Goal: Task Accomplishment & Management: Manage account settings

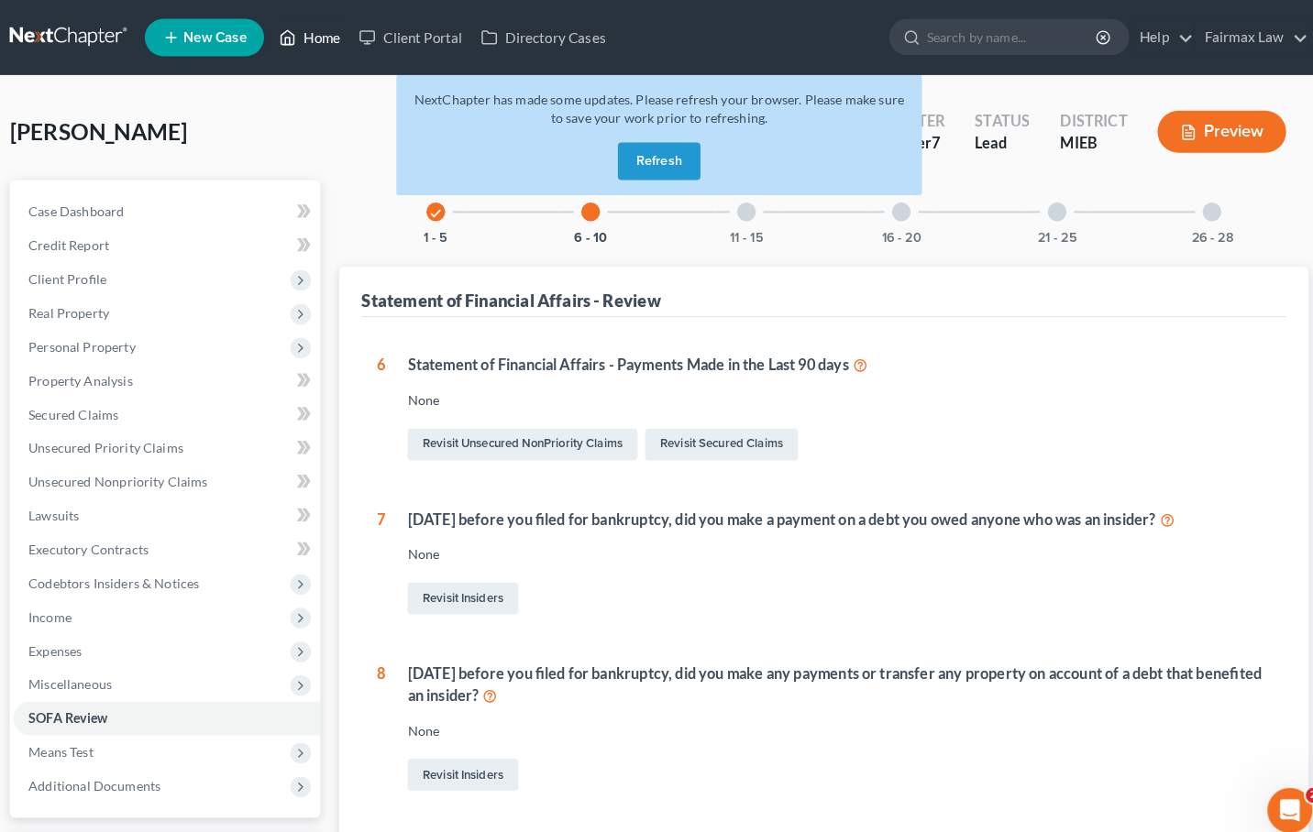
click at [321, 48] on link "Home" at bounding box center [315, 36] width 78 height 33
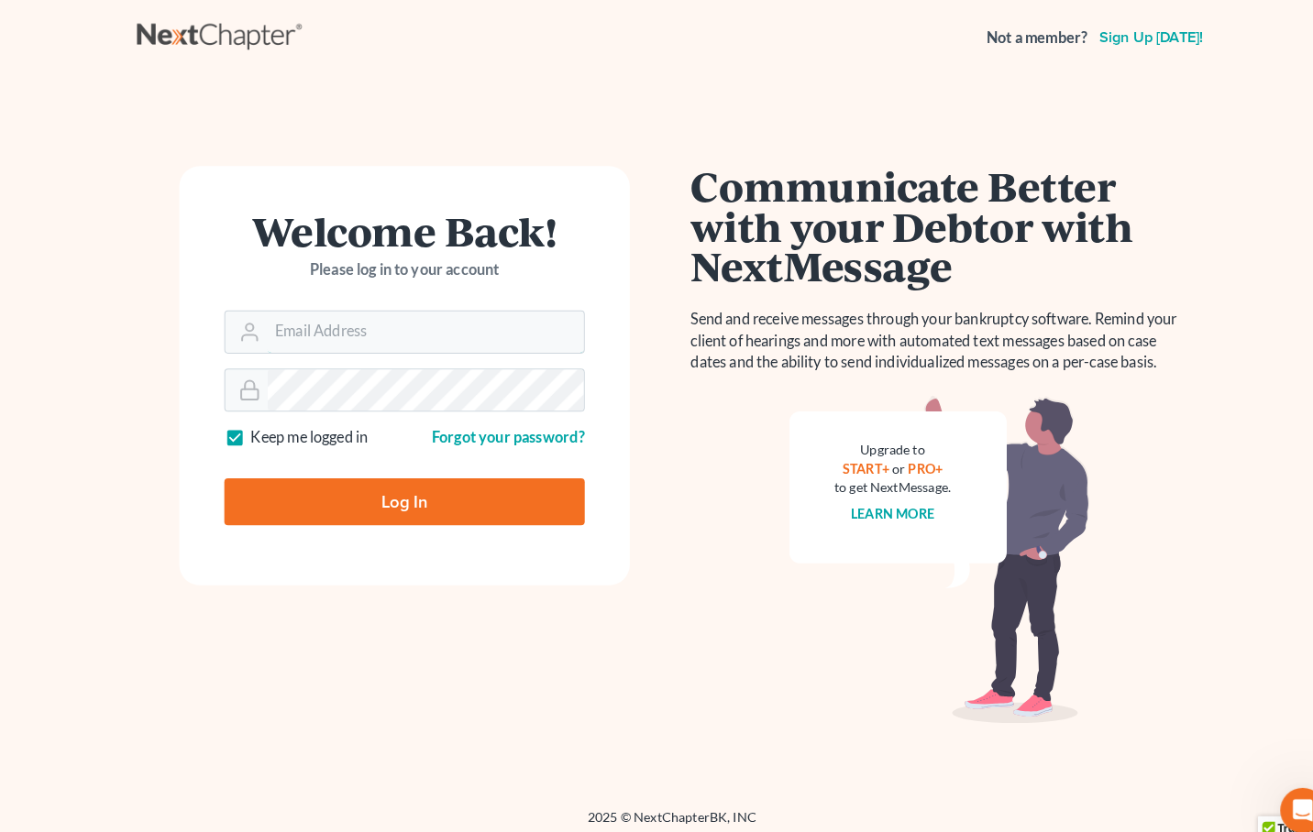
type input "[EMAIL_ADDRESS][DOMAIN_NAME]"
click at [395, 489] on input "Log In" at bounding box center [395, 491] width 352 height 46
type input "Thinking..."
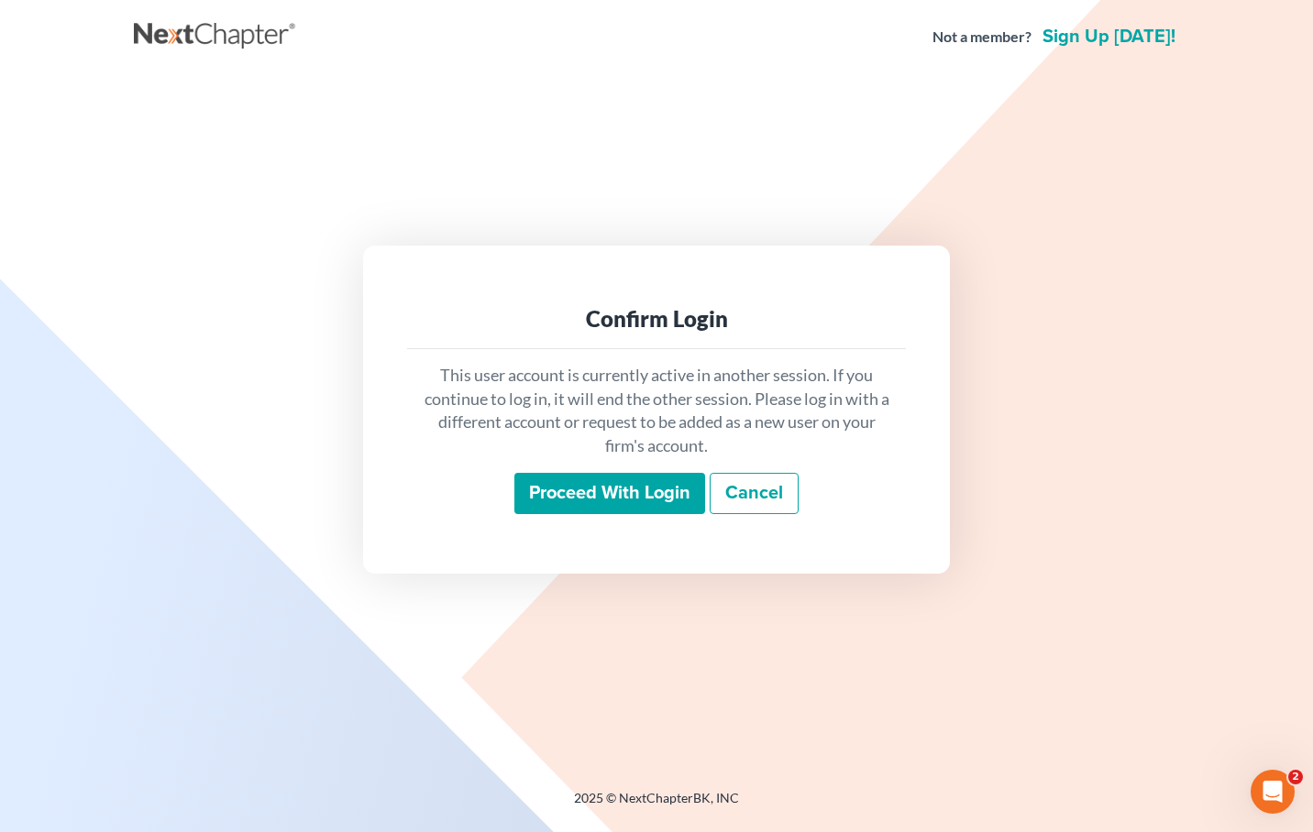
click at [585, 490] on input "Proceed with login" at bounding box center [609, 494] width 191 height 42
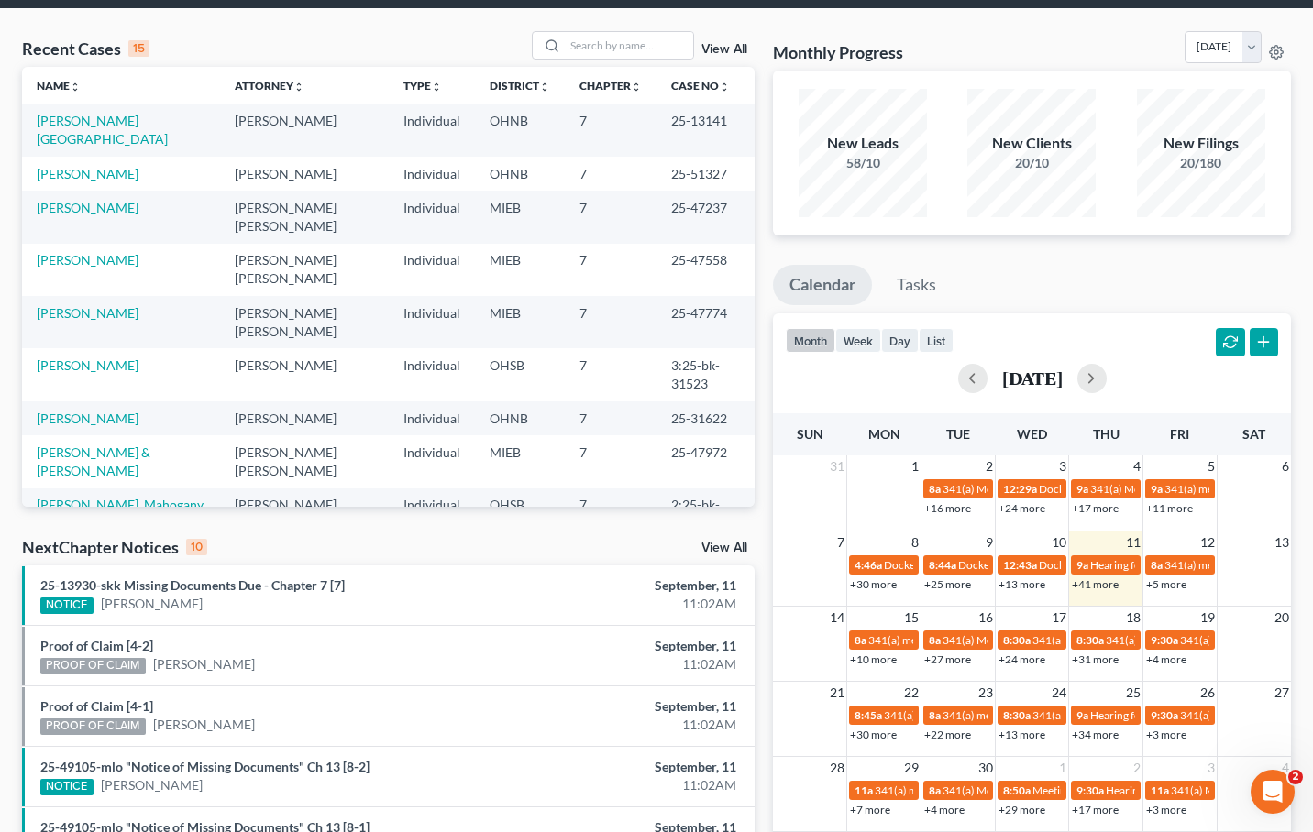
scroll to position [83, 0]
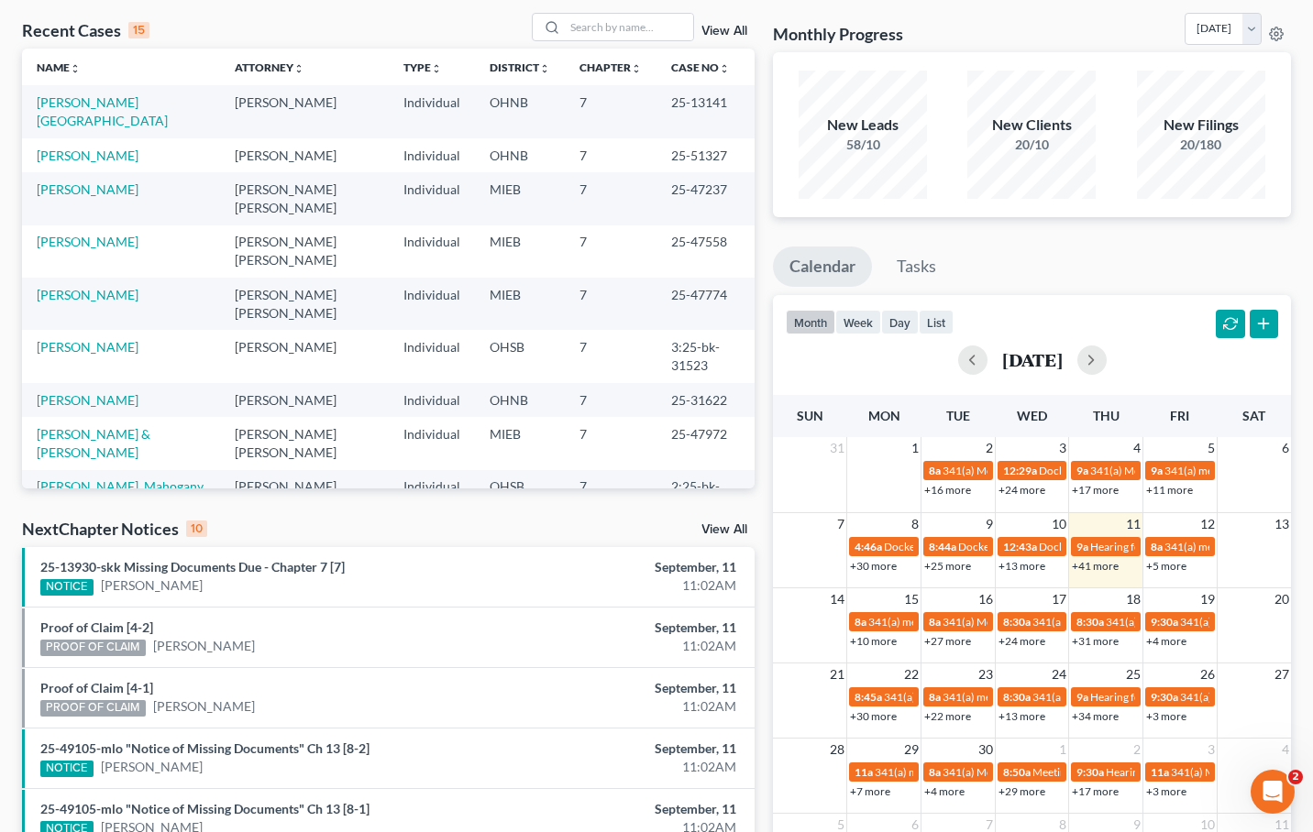
click at [1094, 567] on link "+41 more" at bounding box center [1095, 566] width 47 height 14
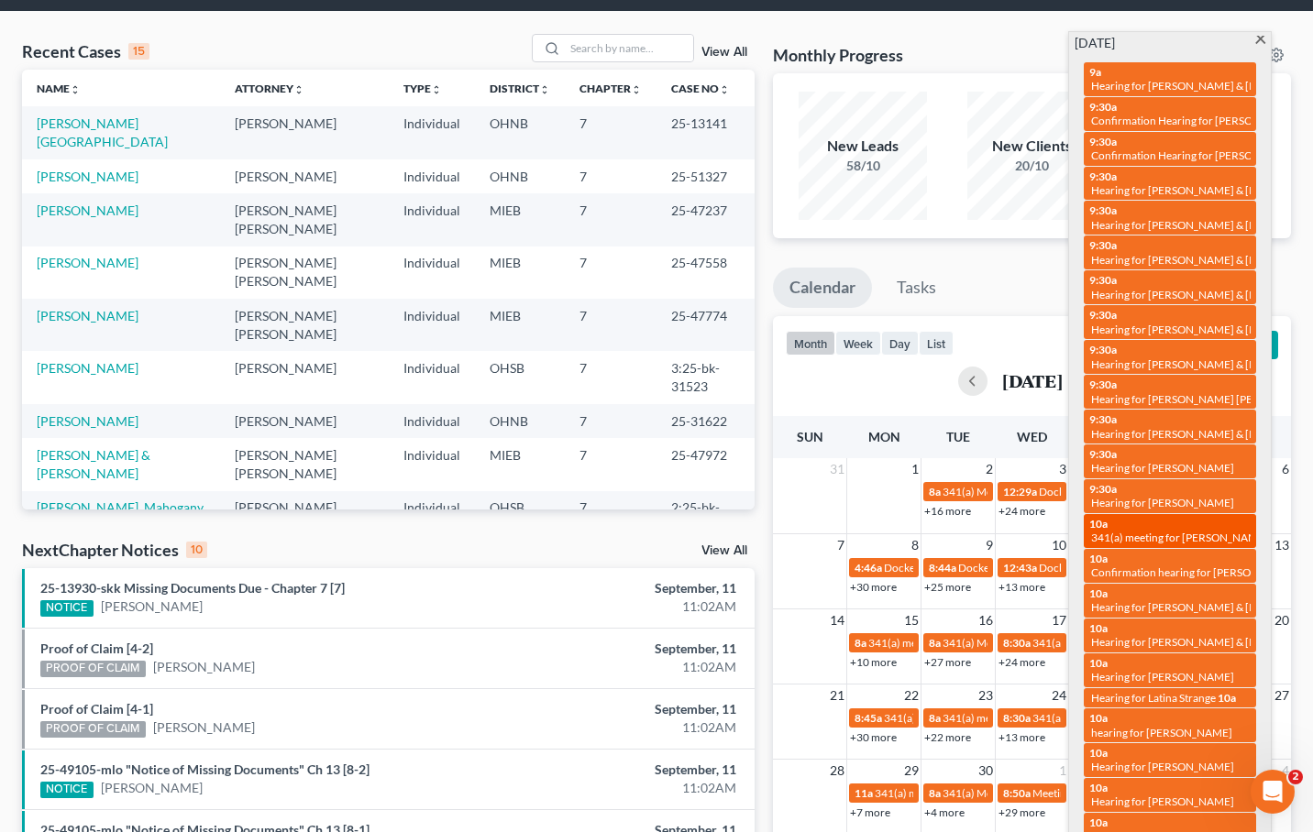
scroll to position [56, 0]
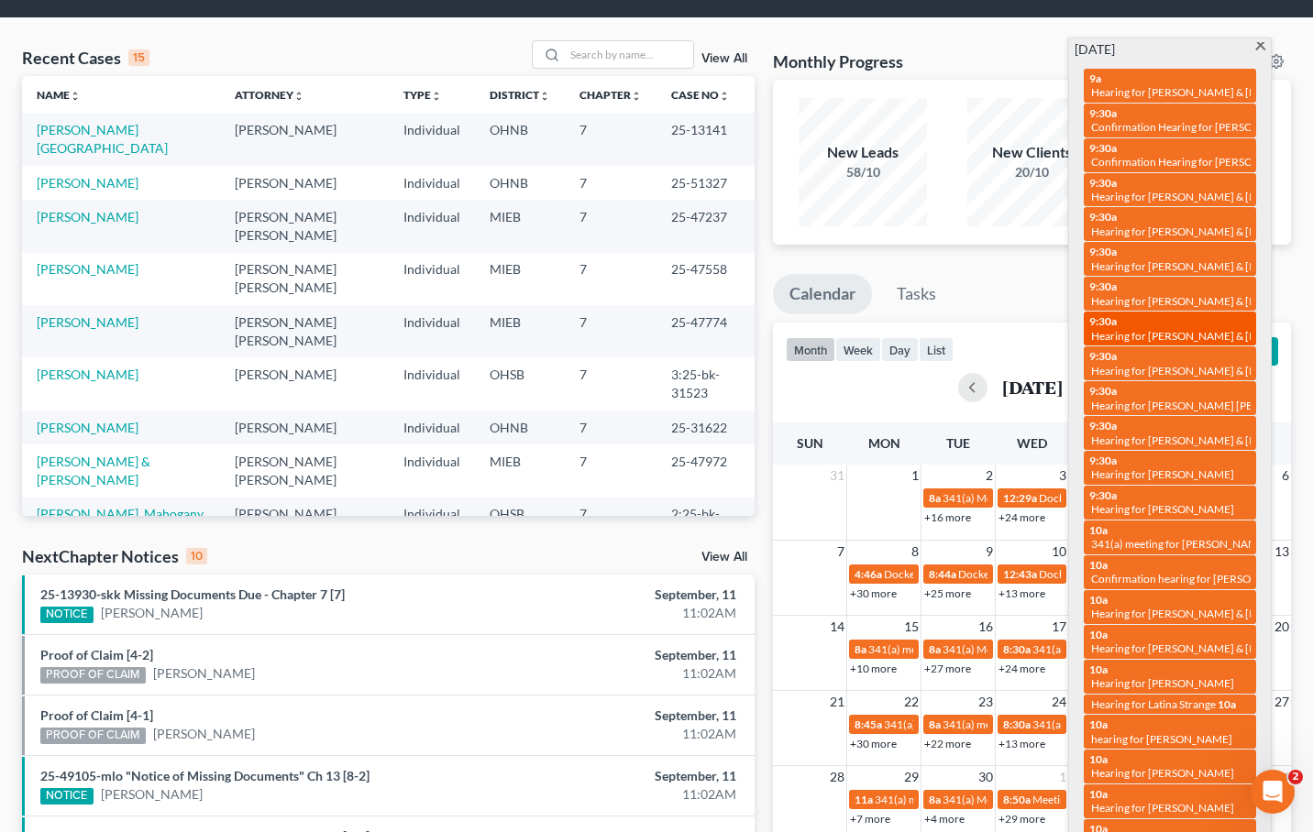
click at [1168, 330] on span "Hearing for Dustin Goodman & Jessica Goodman" at bounding box center [1211, 336] width 240 height 14
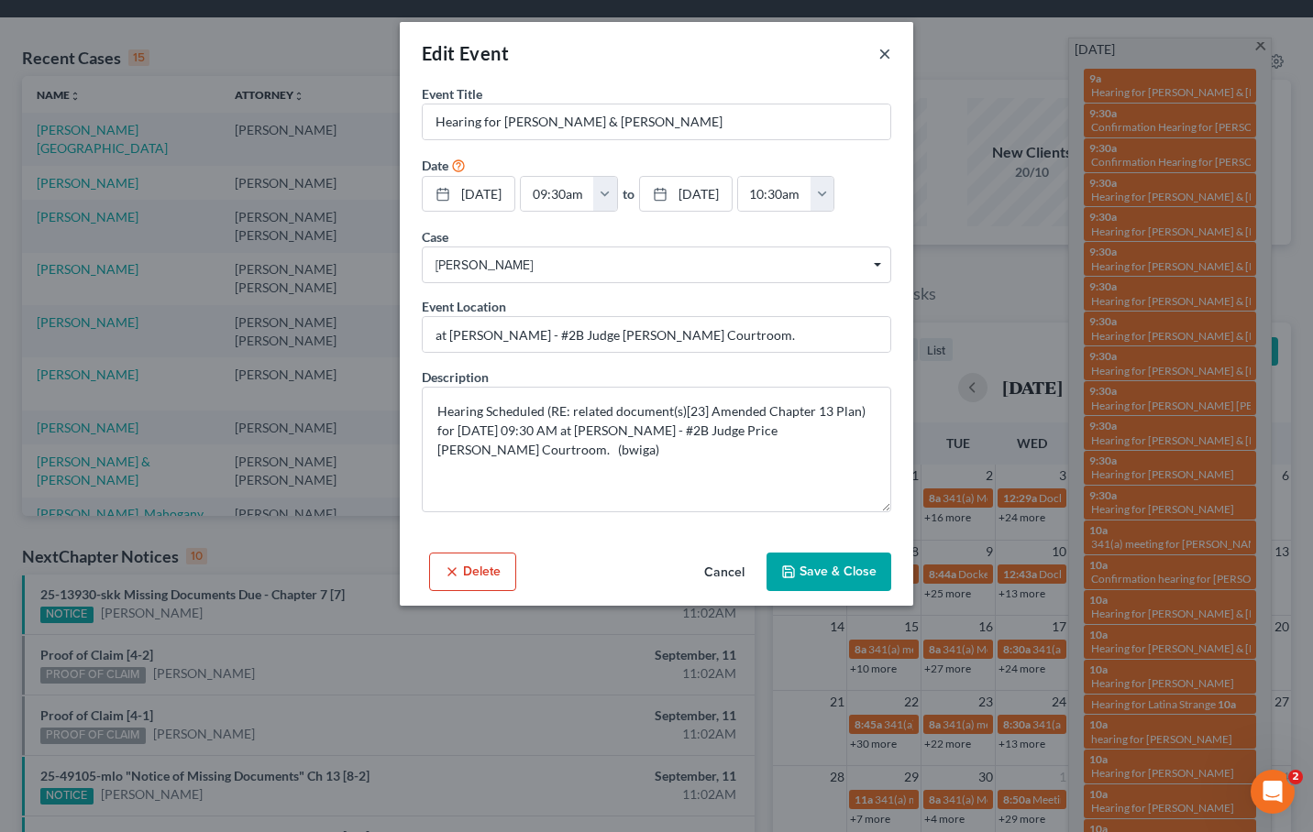
click at [884, 54] on button "×" at bounding box center [884, 53] width 13 height 22
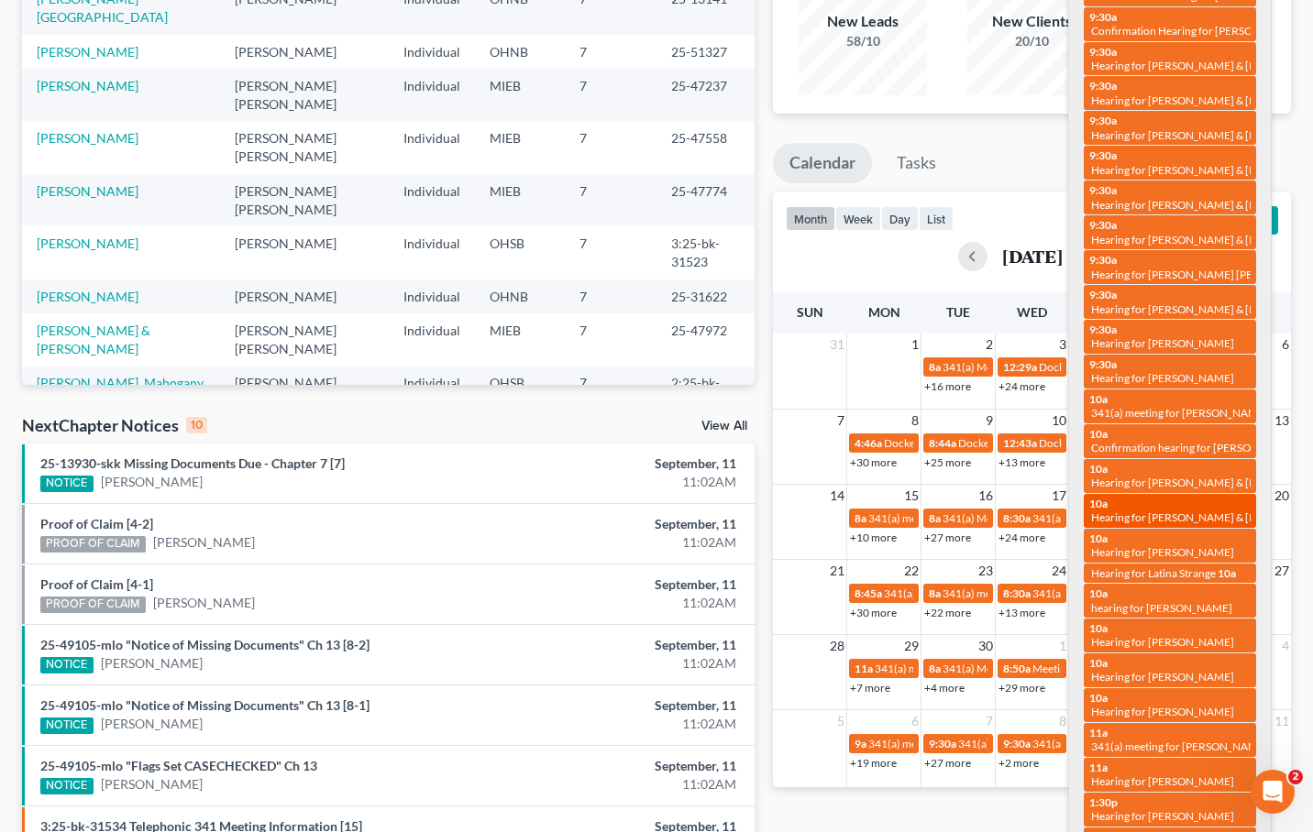
scroll to position [192, 0]
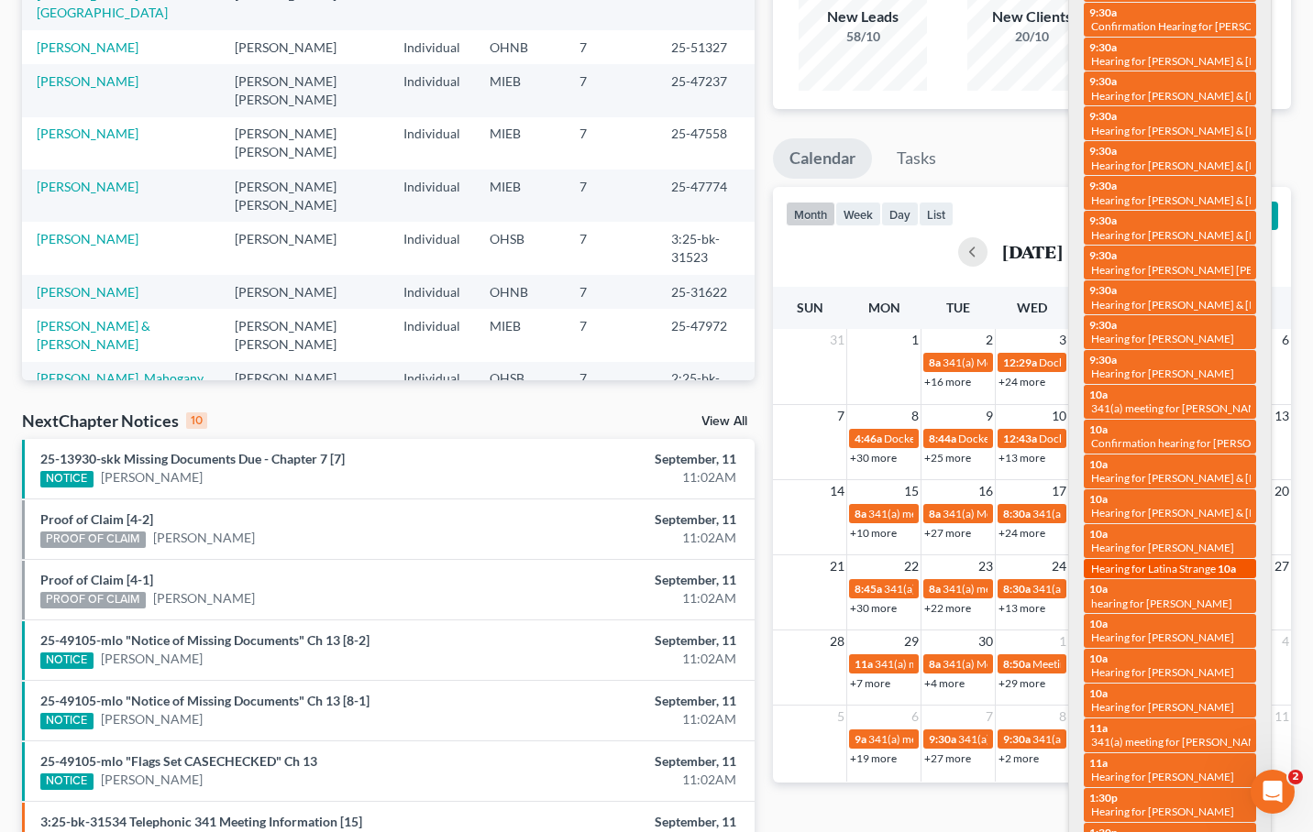
click at [1208, 562] on span "Hearing for Latina Strange" at bounding box center [1153, 569] width 125 height 14
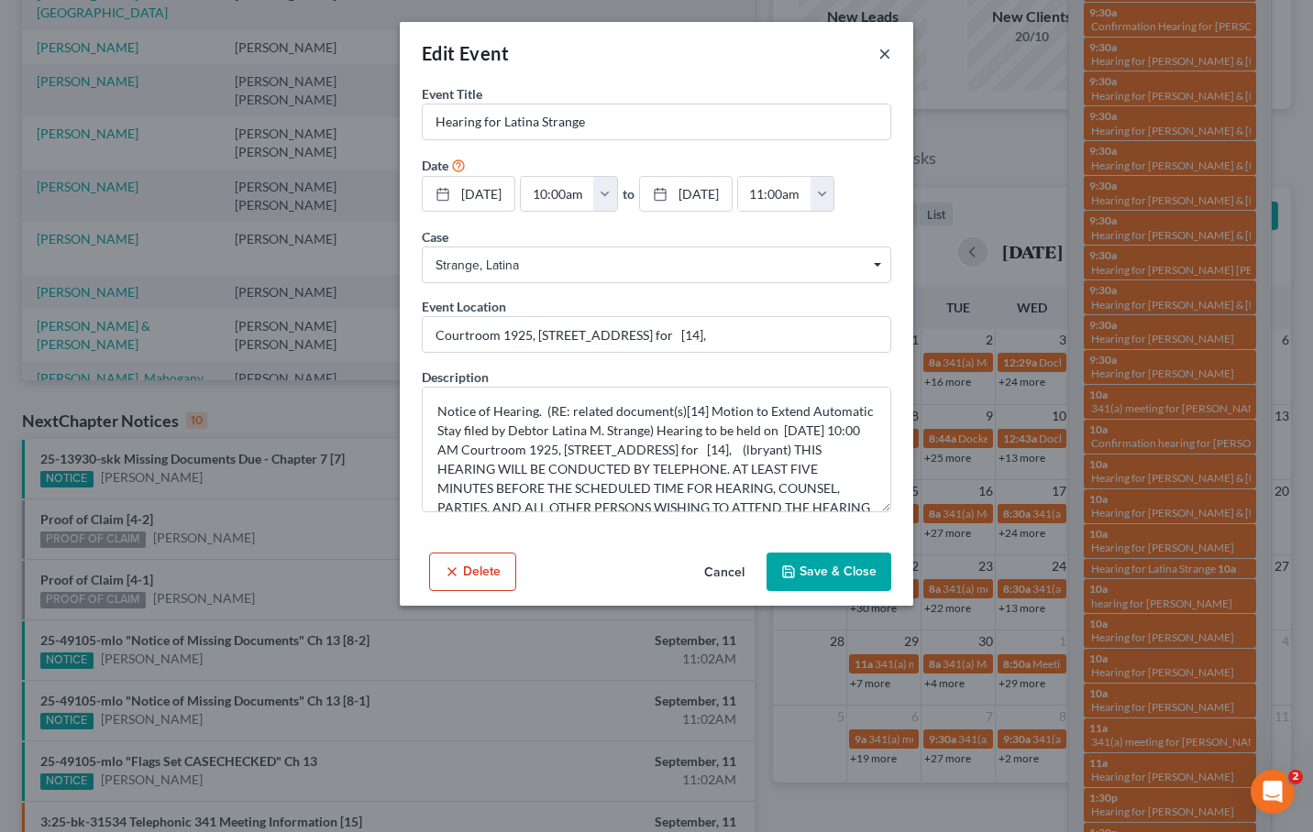
click at [885, 61] on button "×" at bounding box center [884, 53] width 13 height 22
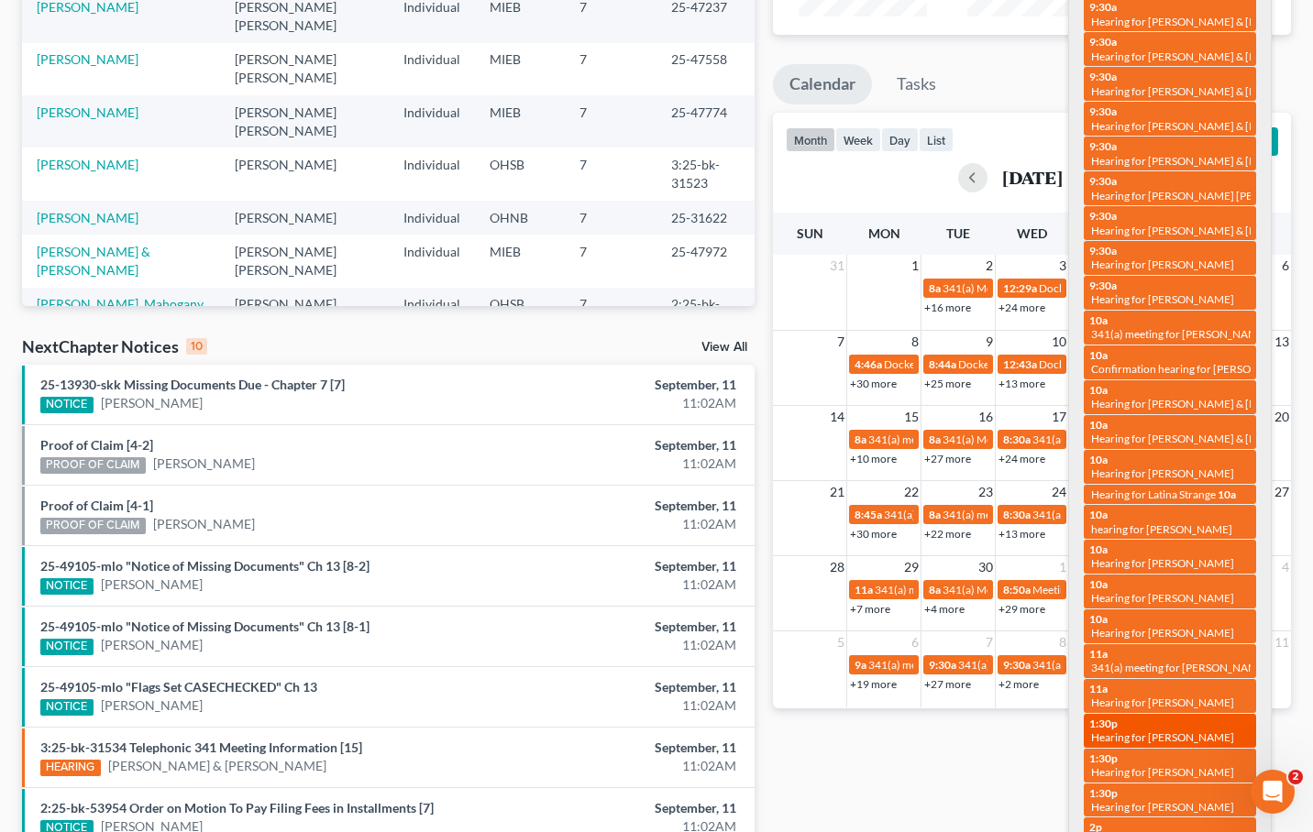
scroll to position [273, 0]
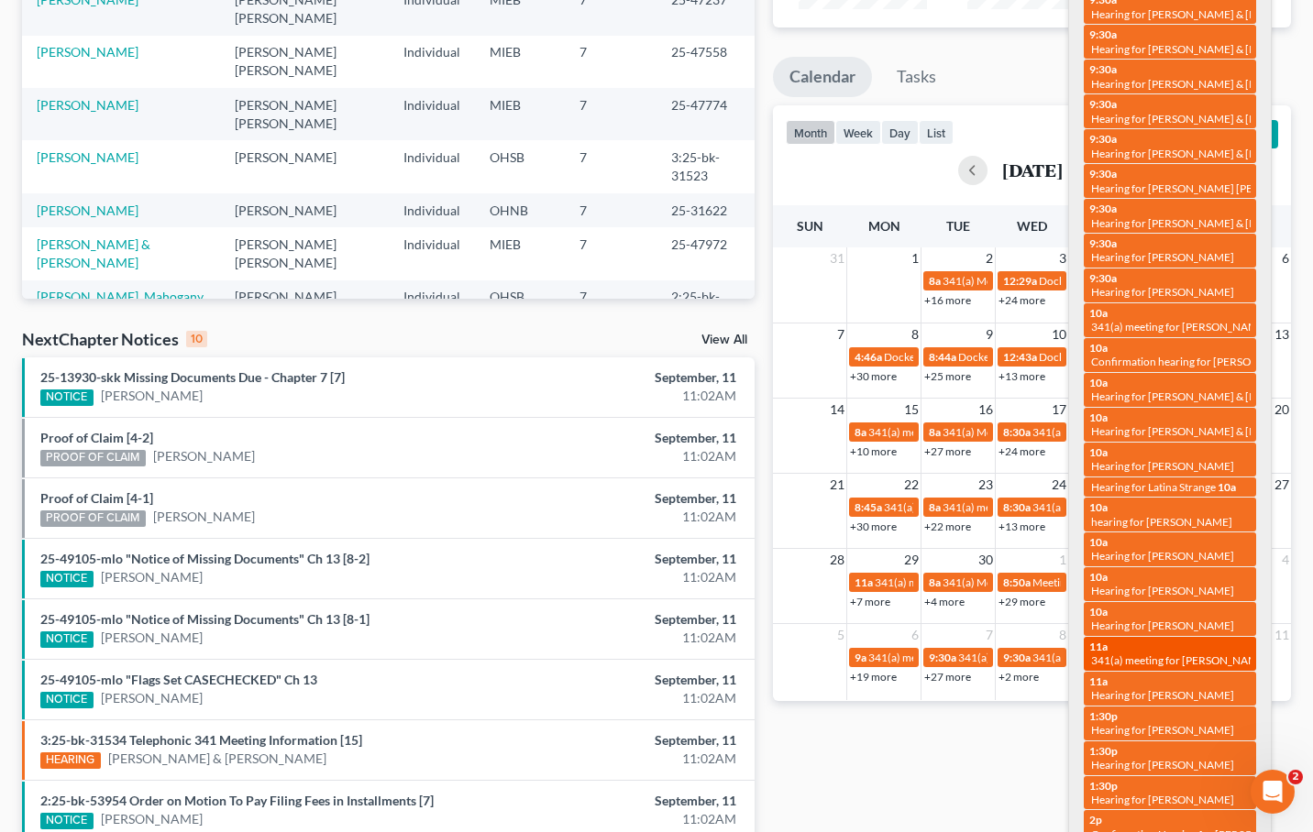
click at [1168, 640] on div "11a 341(a) meeting for Brandon David Munk" at bounding box center [1169, 654] width 161 height 28
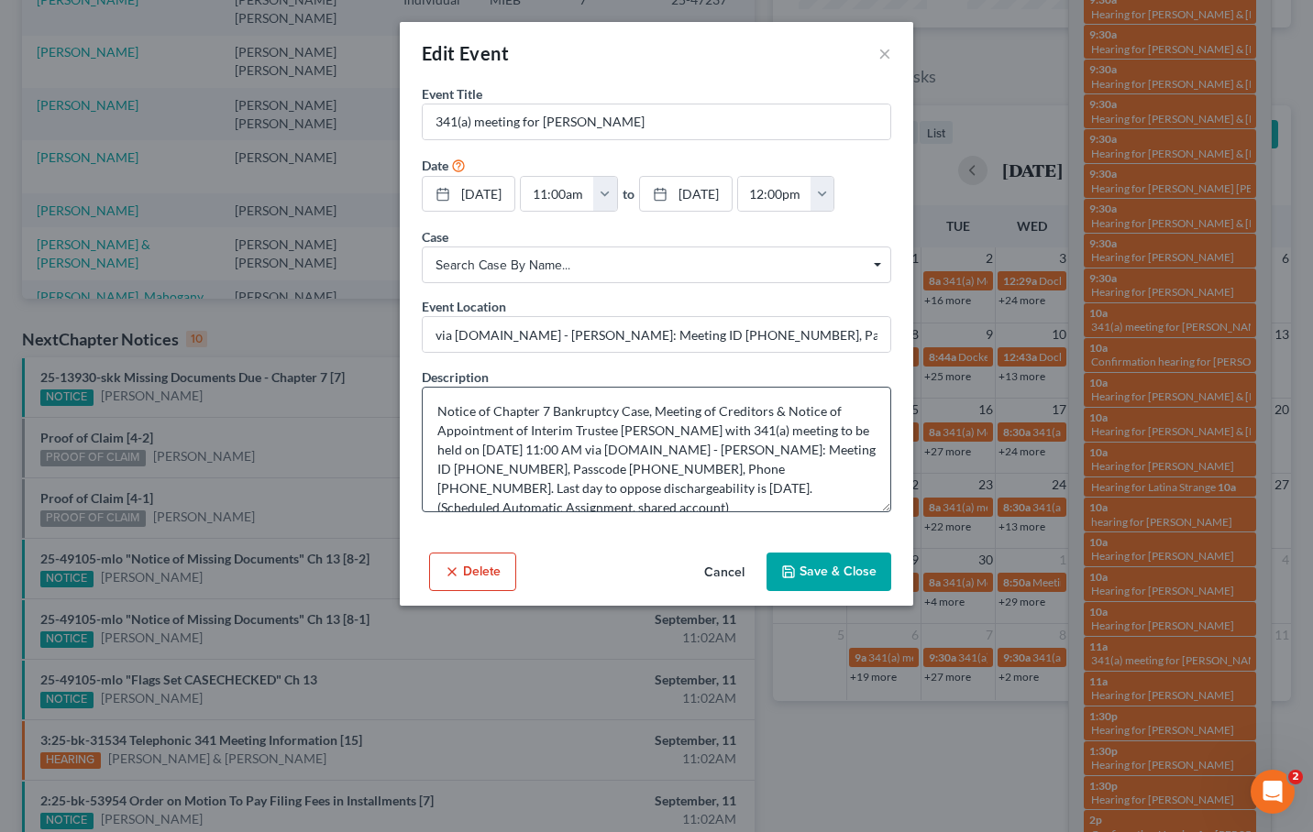
scroll to position [0, 0]
click at [888, 51] on button "×" at bounding box center [884, 53] width 13 height 22
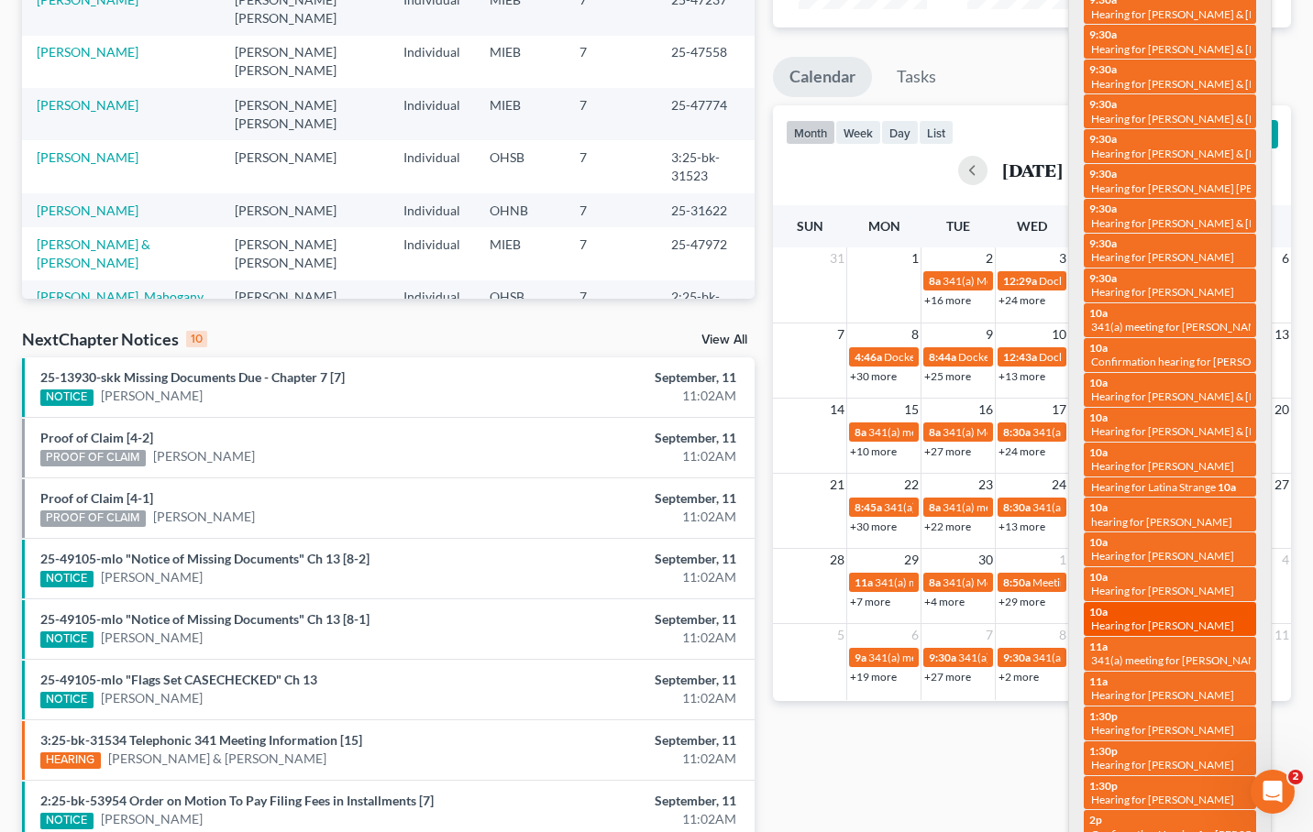
click at [1162, 619] on span "Hearing for Tiffany Shank" at bounding box center [1162, 626] width 143 height 14
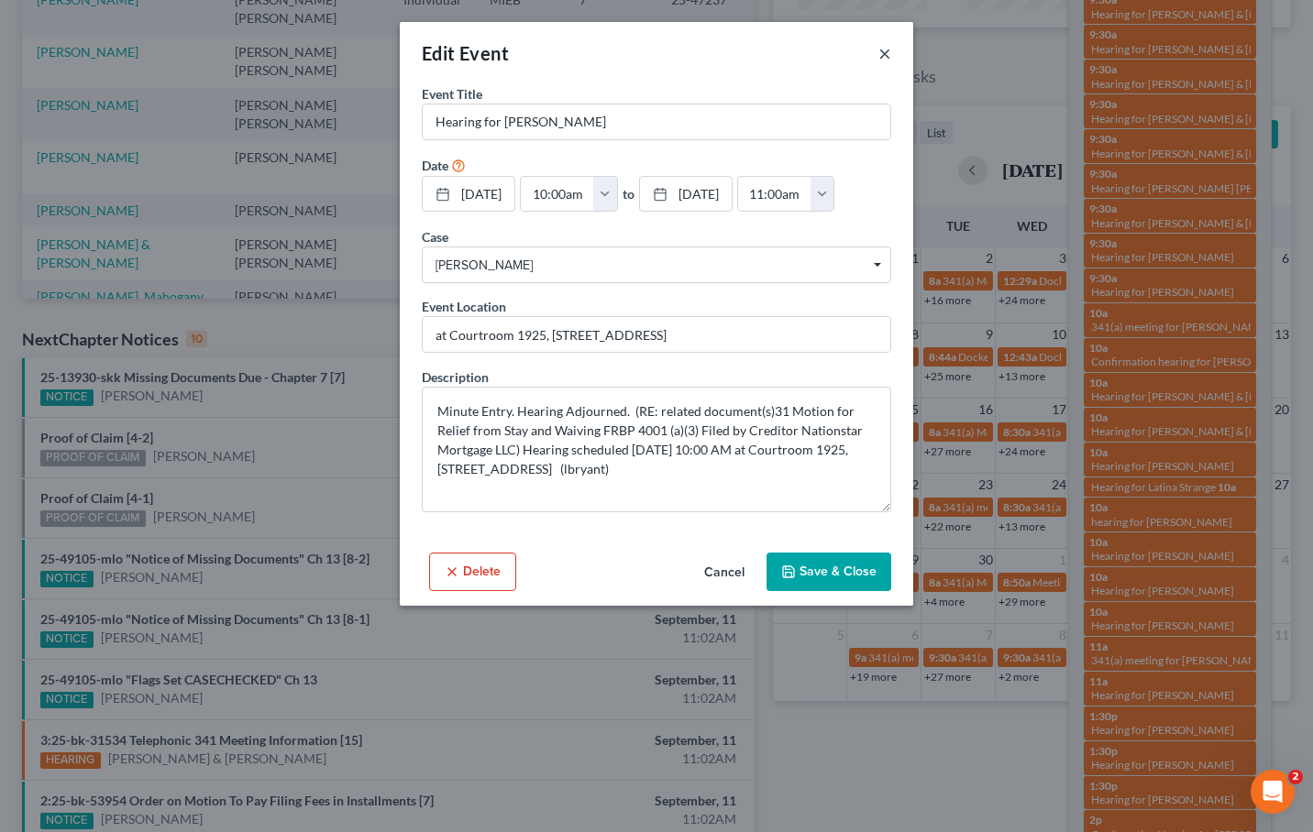
click at [884, 60] on button "×" at bounding box center [884, 53] width 13 height 22
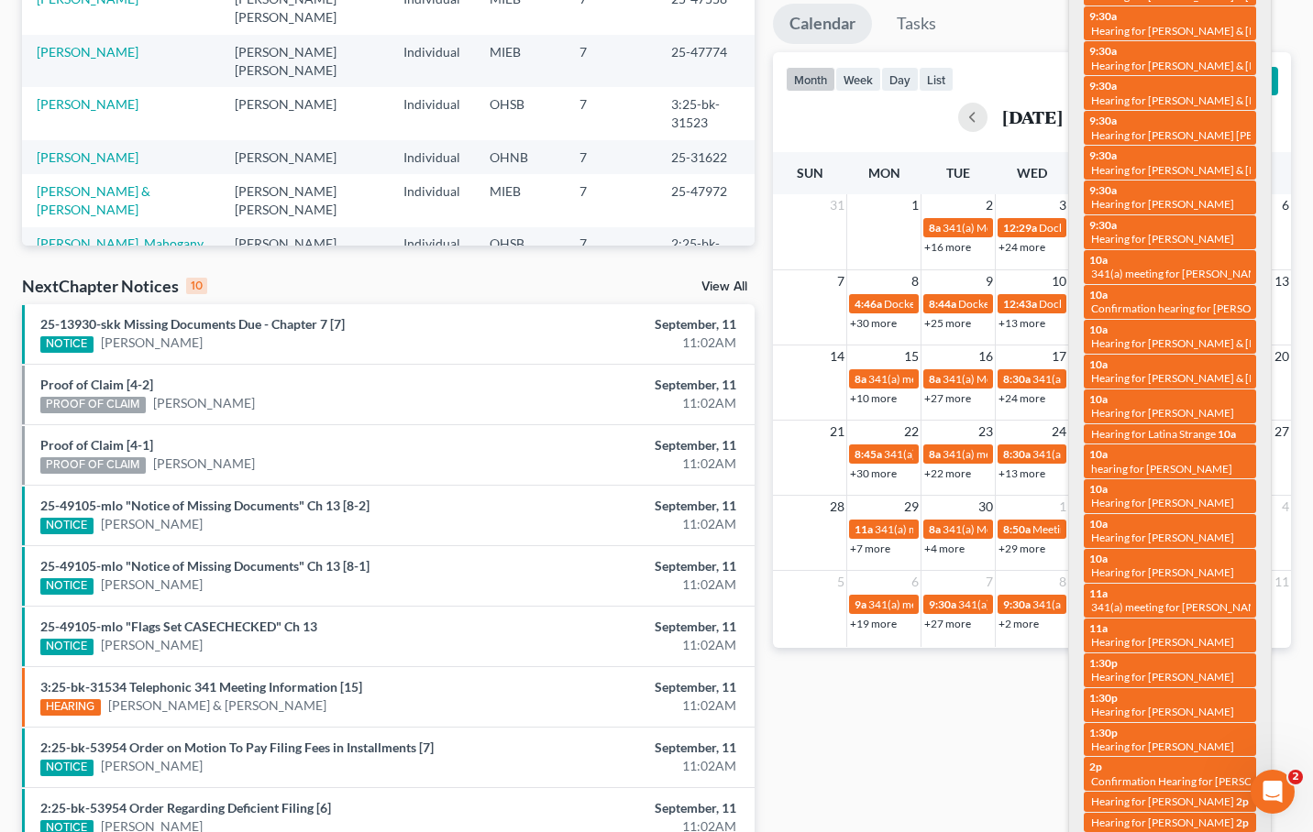
scroll to position [345, 0]
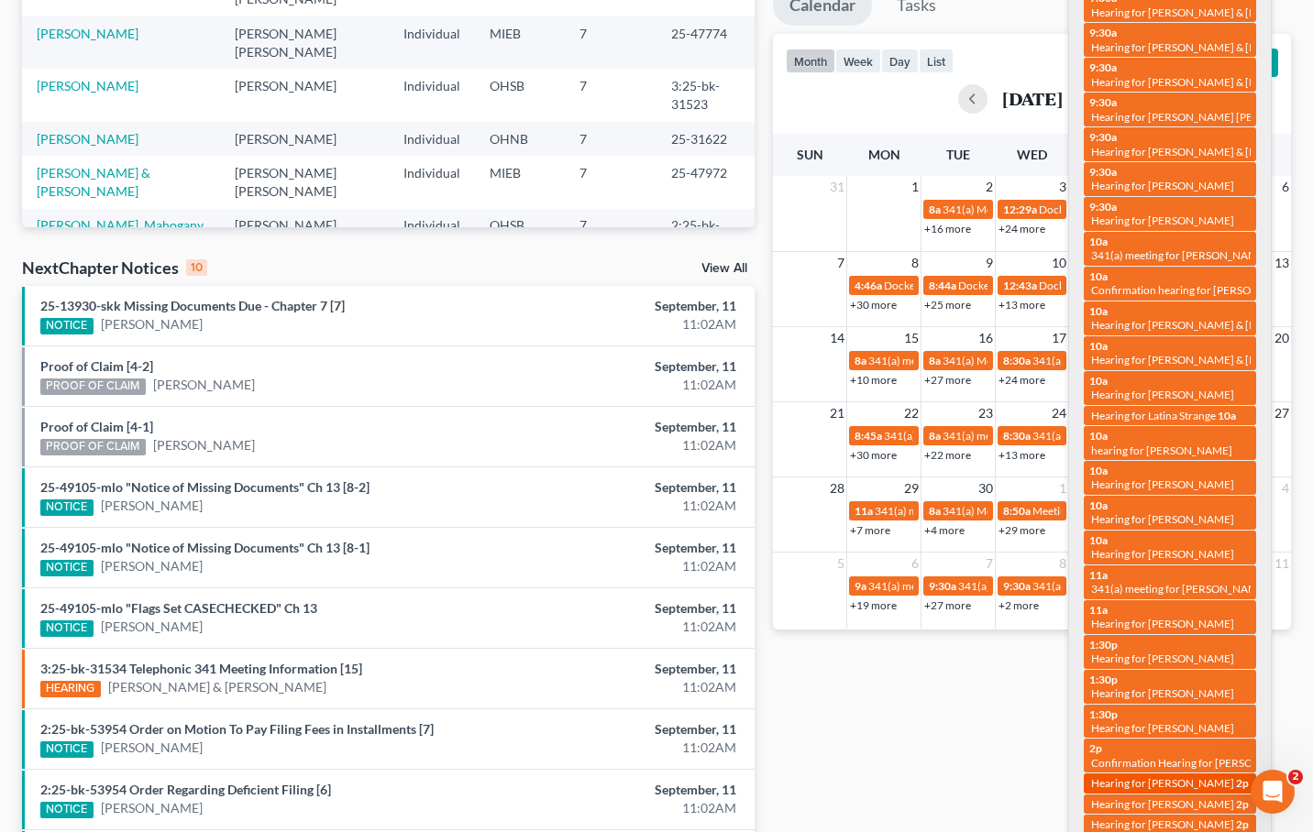
click at [1207, 774] on link "2p Hearing for Jeremy Cox" at bounding box center [1170, 783] width 172 height 19
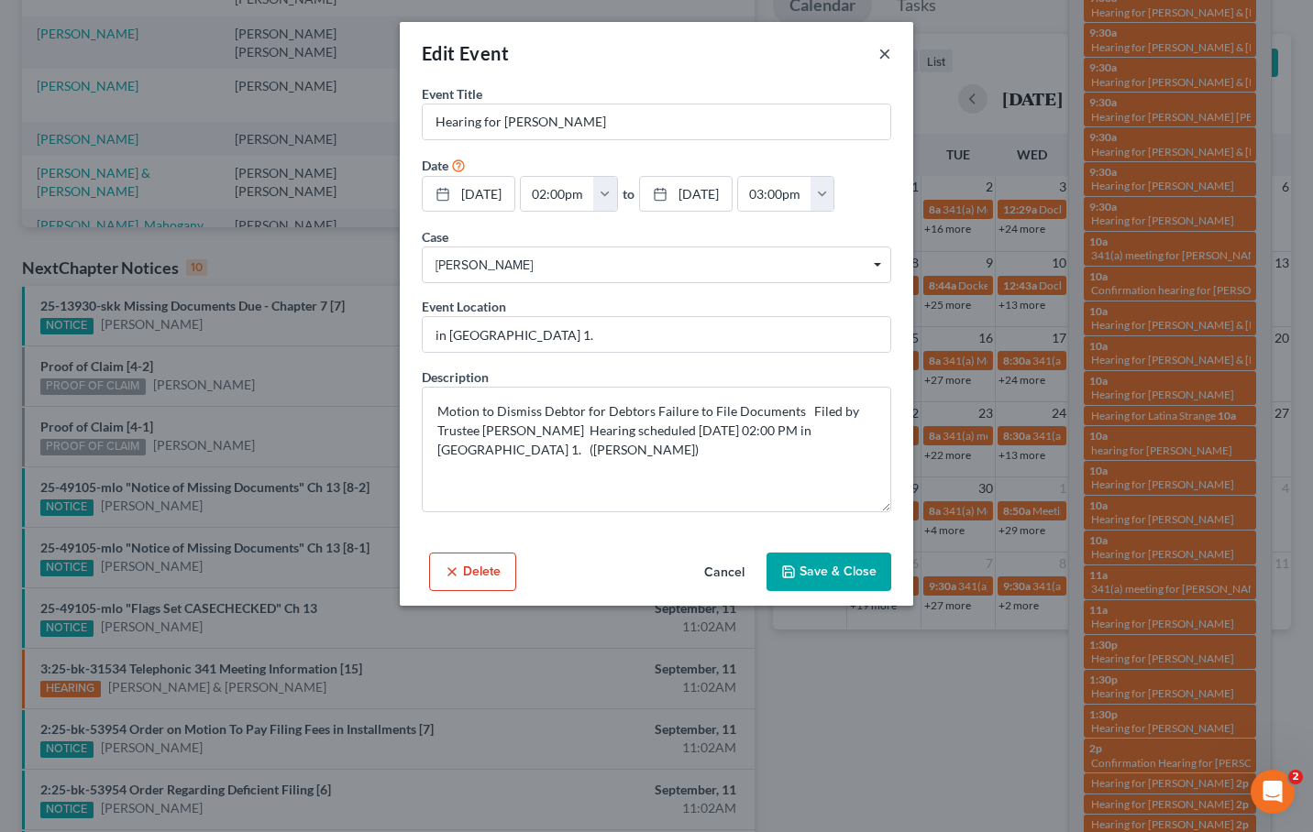
click at [887, 50] on button "×" at bounding box center [884, 53] width 13 height 22
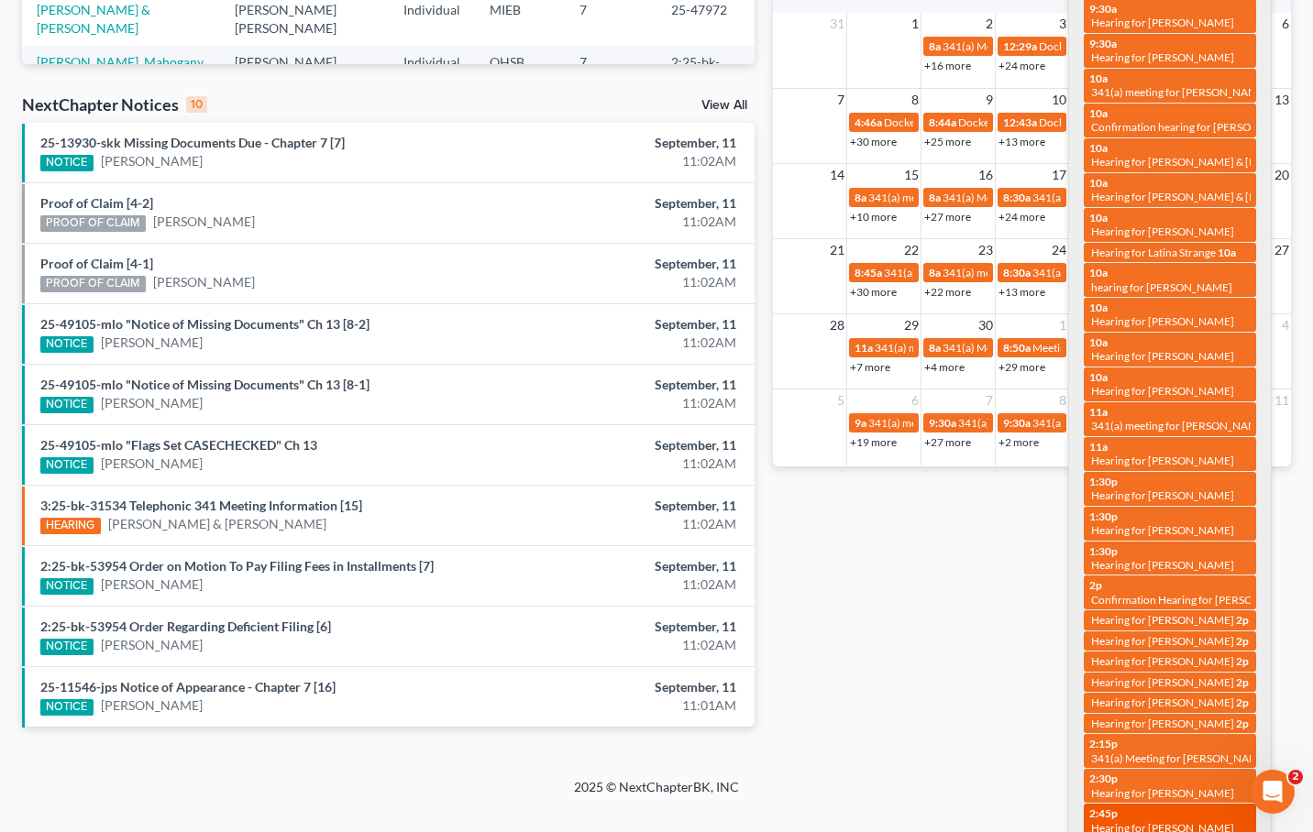
scroll to position [507, 0]
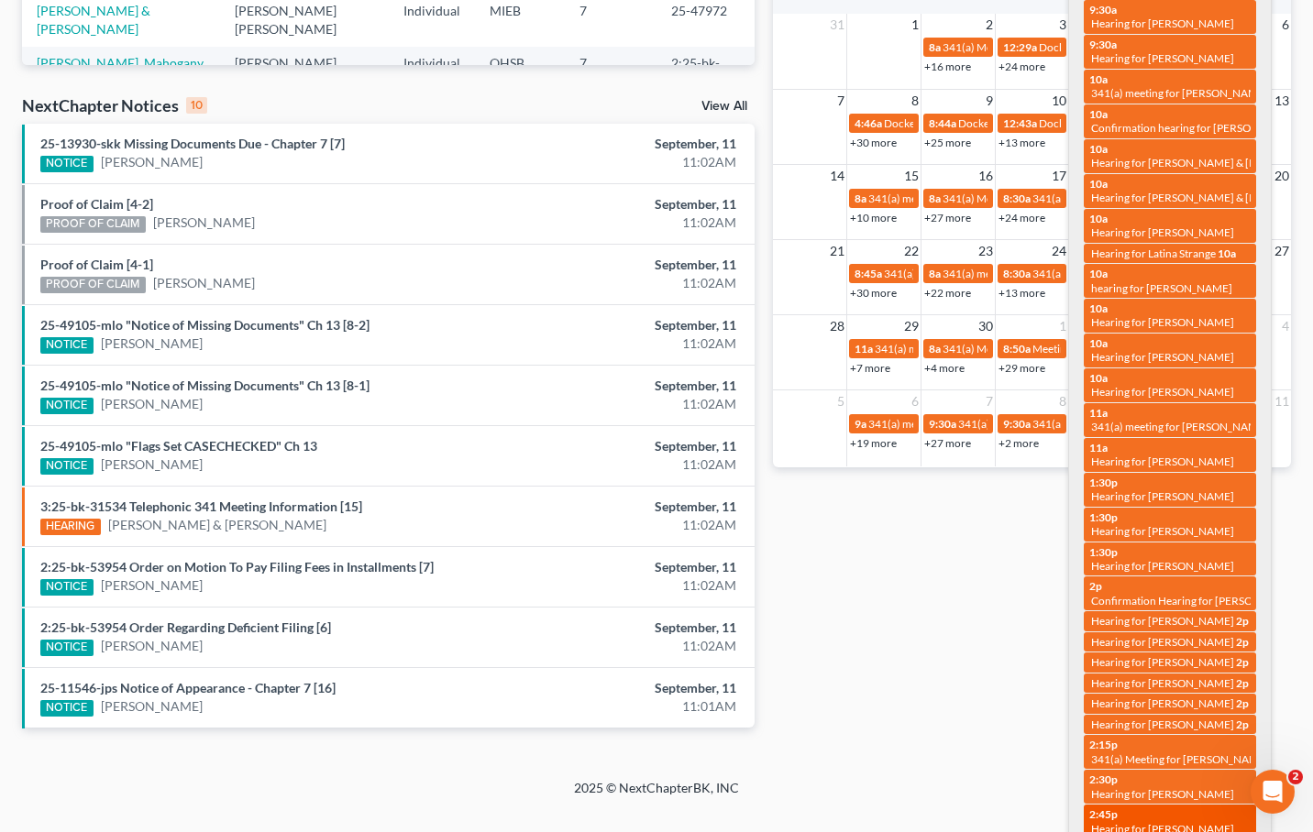
click at [1179, 822] on span "Hearing for Tiffany Robinson" at bounding box center [1162, 829] width 143 height 14
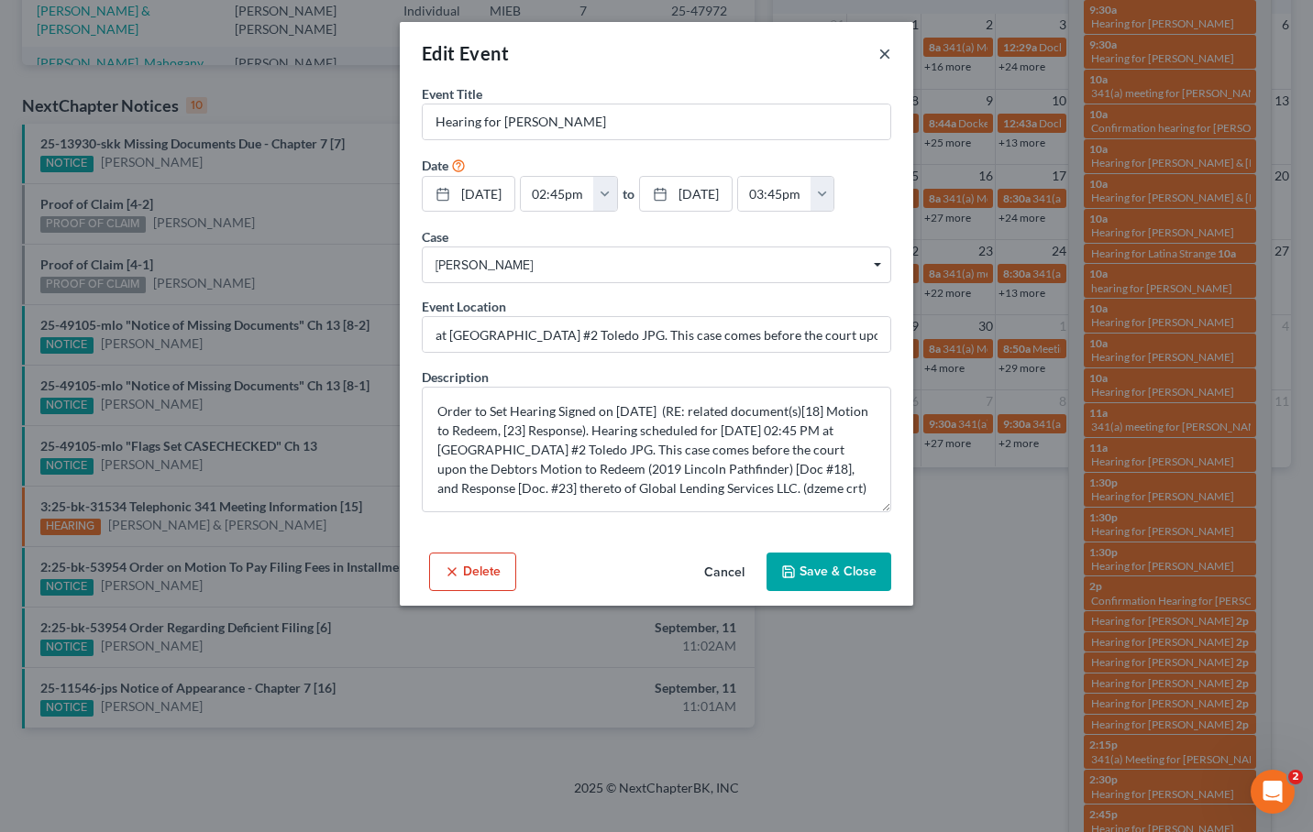
click at [887, 55] on button "×" at bounding box center [884, 53] width 13 height 22
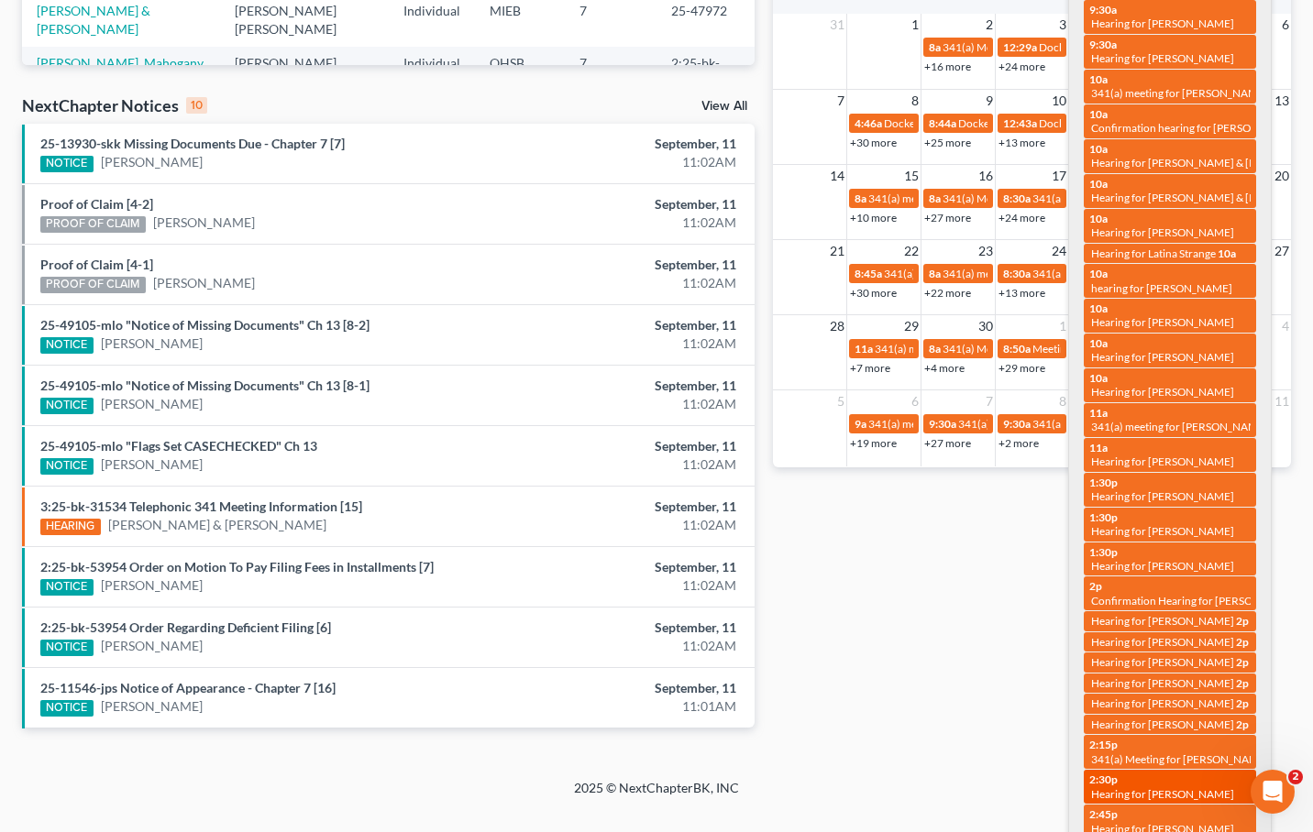
click at [1125, 788] on span "Hearing for Laurie VanderMeer" at bounding box center [1162, 795] width 143 height 14
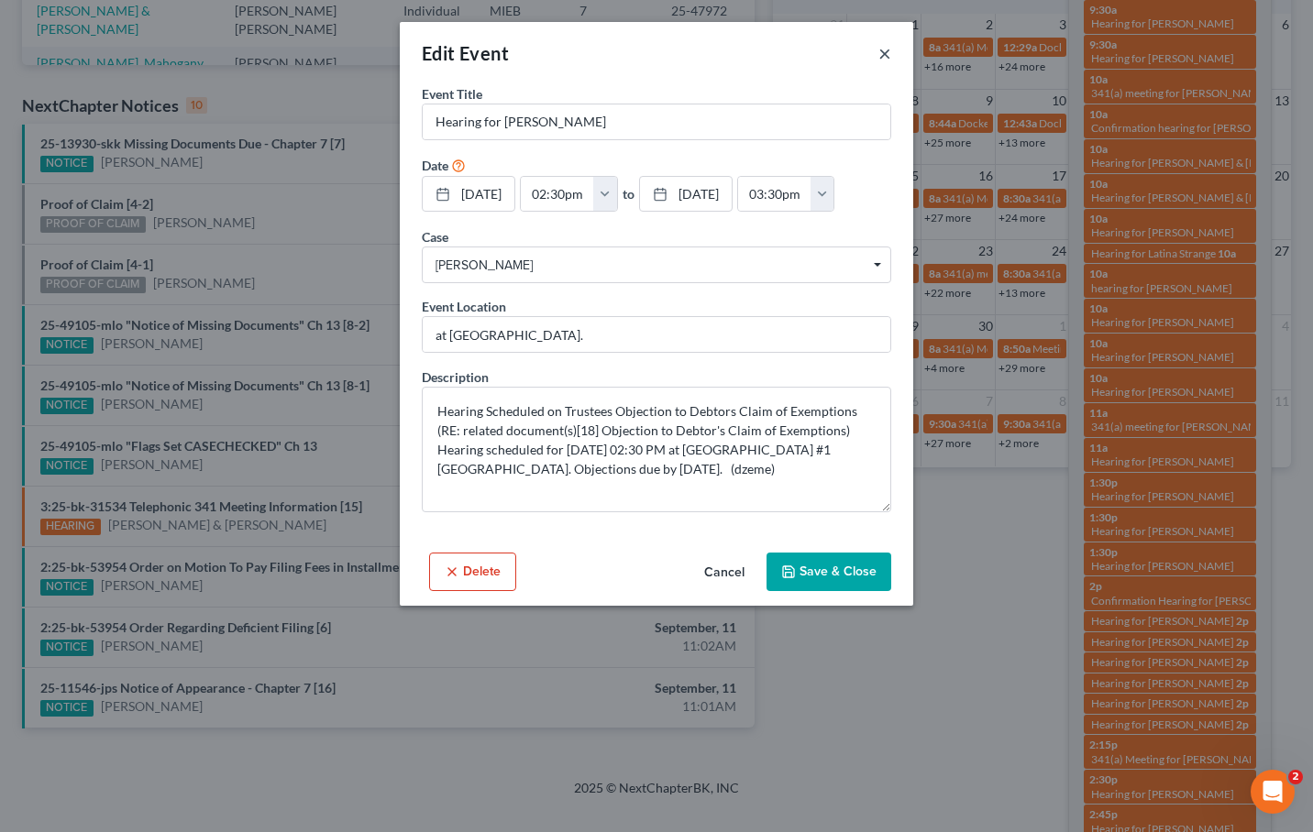
click at [886, 55] on button "×" at bounding box center [884, 53] width 13 height 22
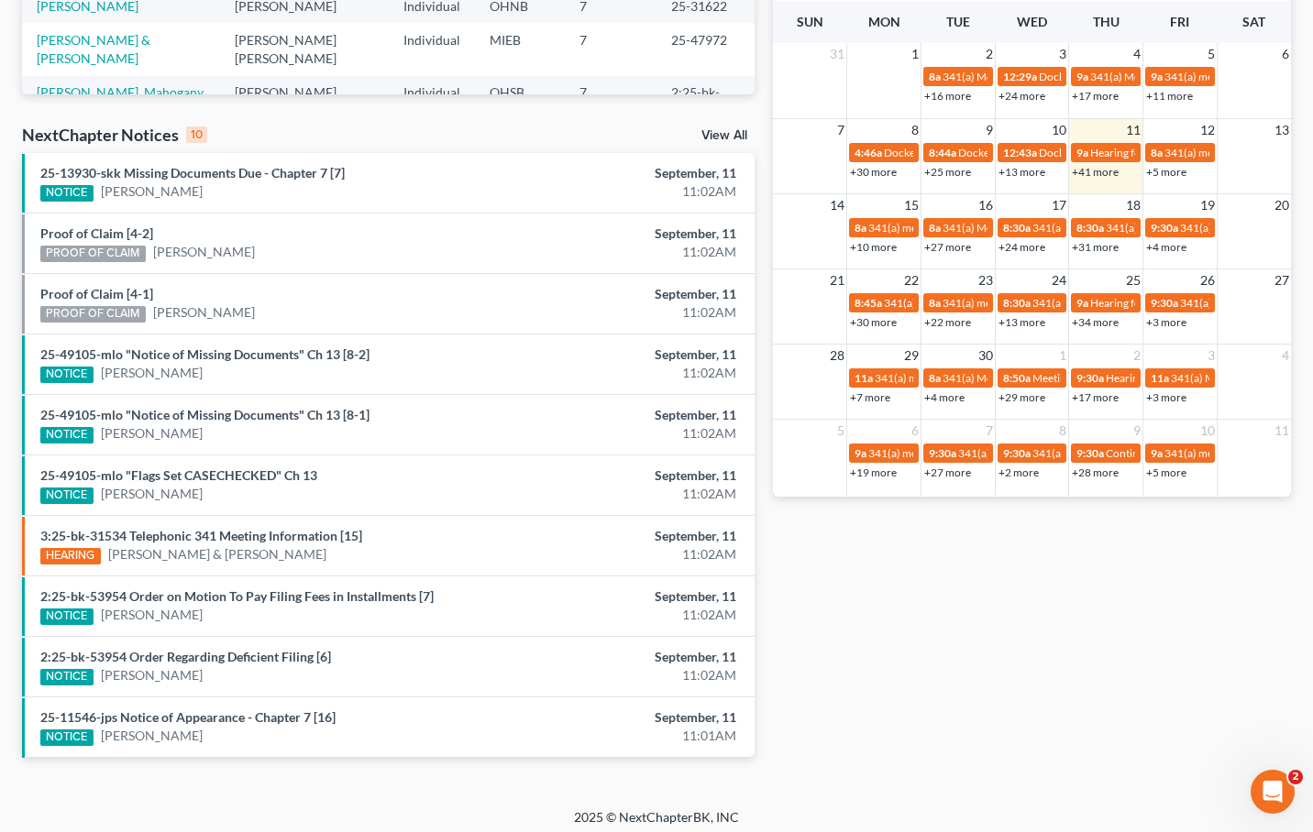
click at [1028, 590] on div "Monthly Progress Bankruptcy Bankruptcy September 2025 August 2025 July 2025 Jun…" at bounding box center [1032, 203] width 536 height 1168
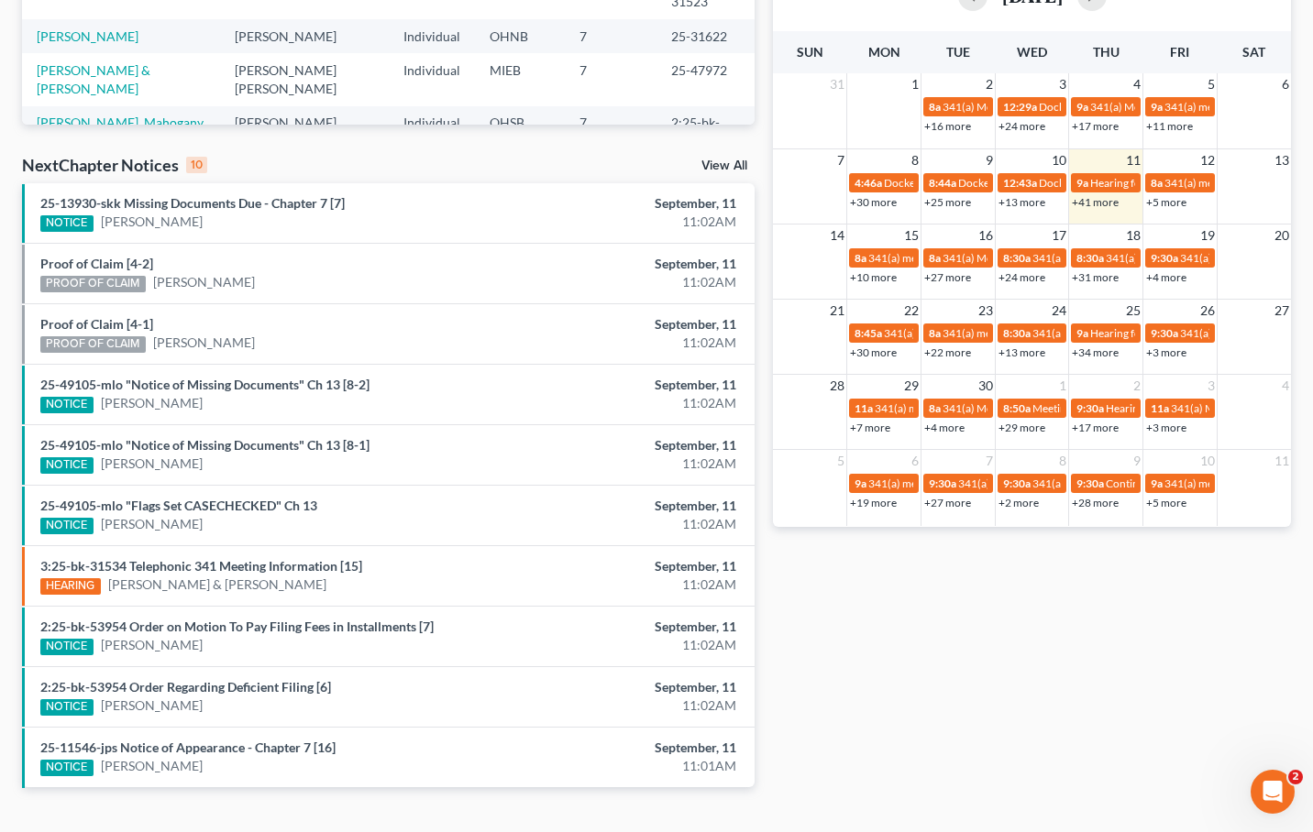
scroll to position [443, 0]
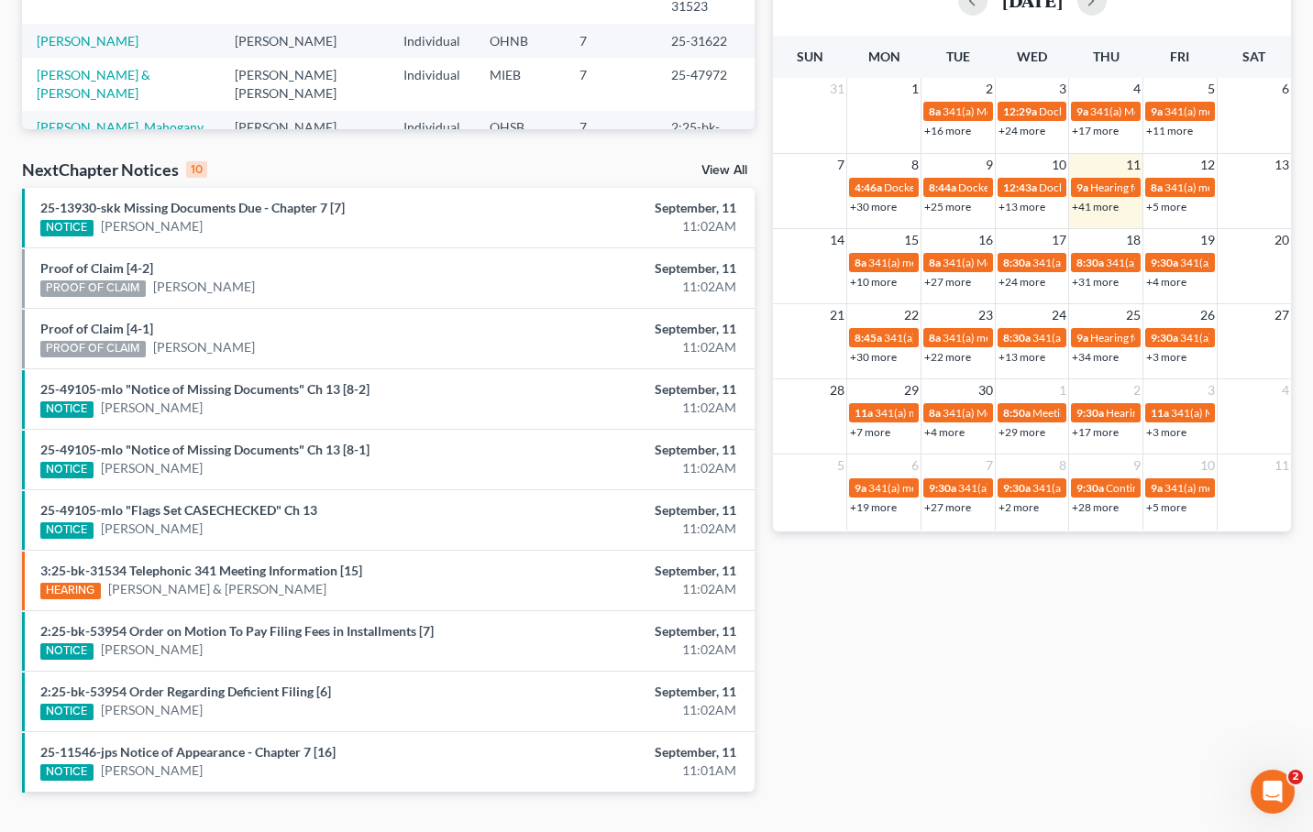
click at [1170, 207] on link "+5 more" at bounding box center [1166, 207] width 40 height 14
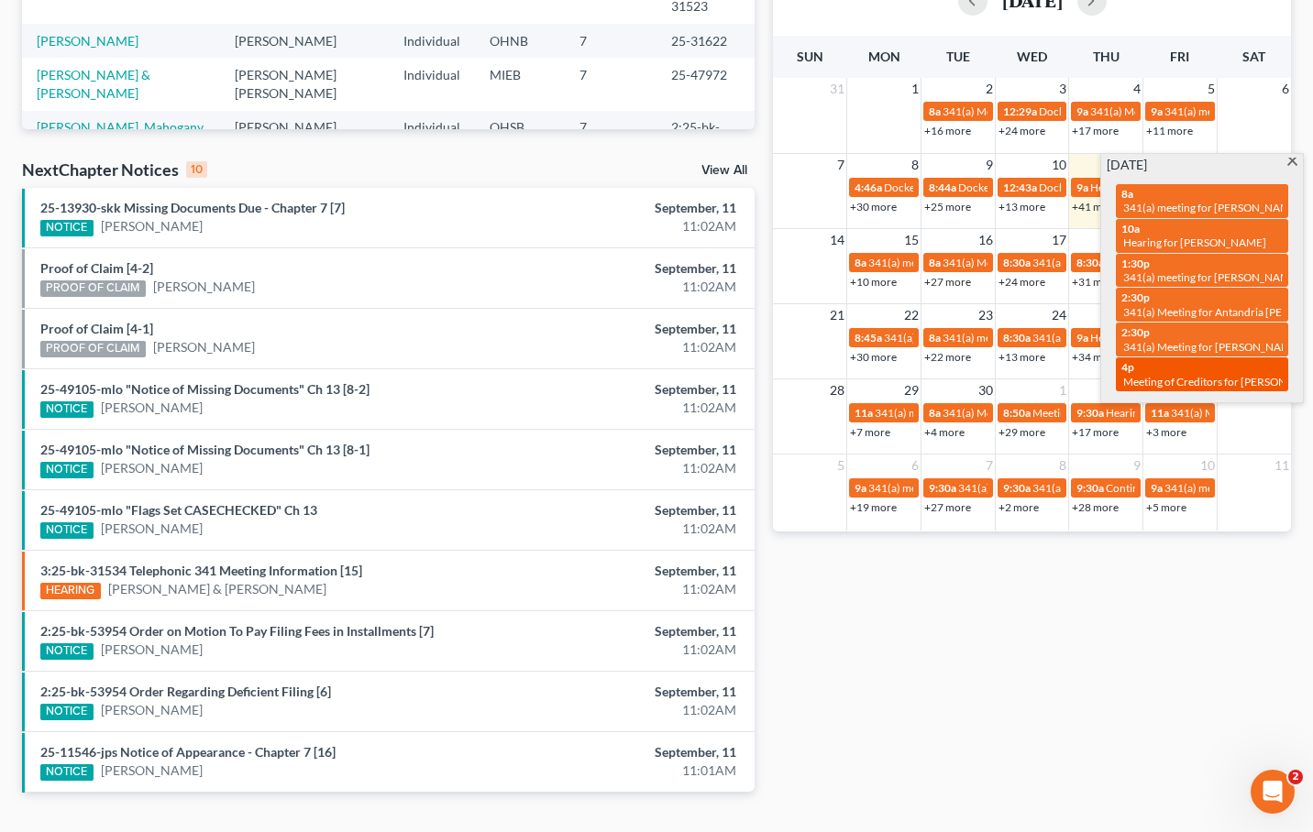
click at [1212, 360] on div "4p Meeting of Creditors for Brittney Hayward" at bounding box center [1201, 374] width 161 height 28
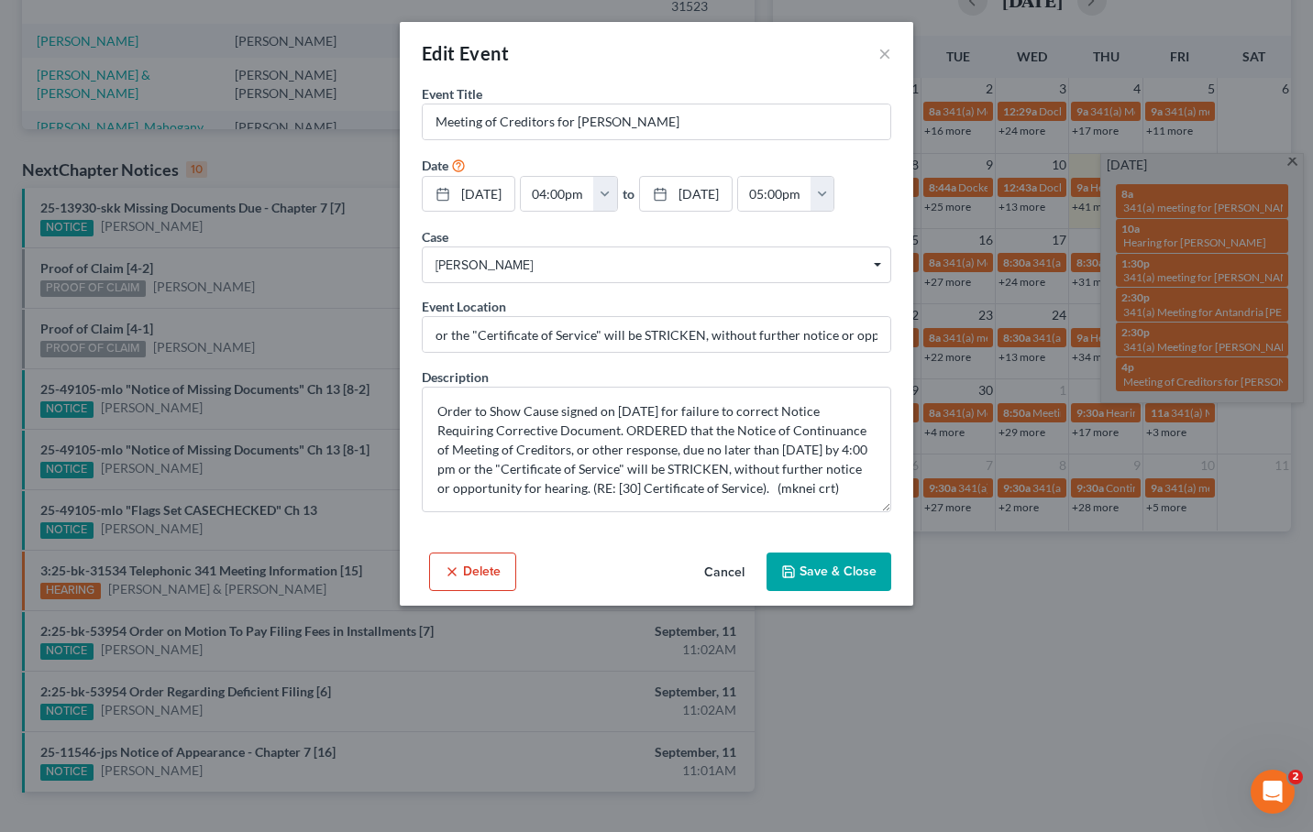
scroll to position [0, 0]
click at [880, 58] on button "×" at bounding box center [884, 53] width 13 height 22
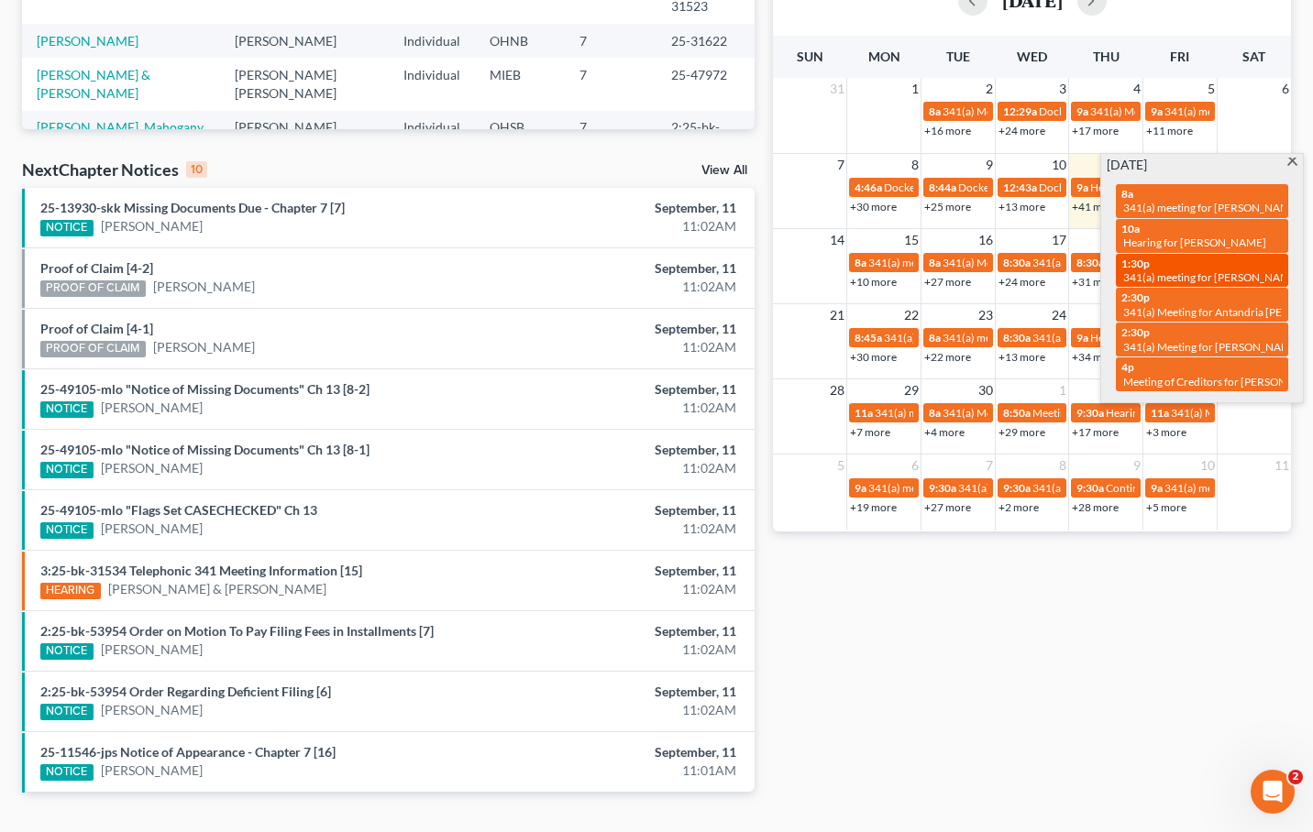
click at [1216, 257] on div "1:30p 341(a) meeting for Andrew Ringer-Stewart" at bounding box center [1201, 271] width 161 height 28
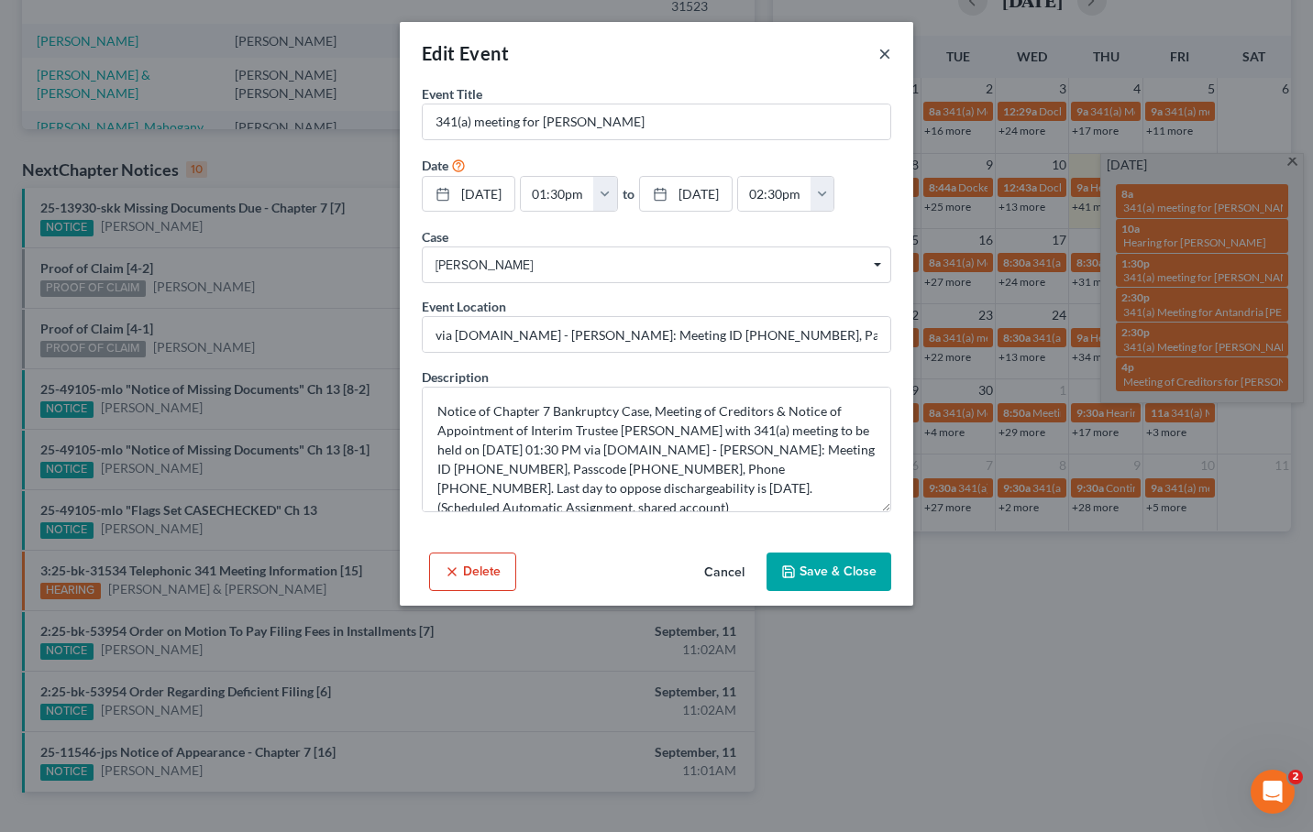
click at [884, 55] on button "×" at bounding box center [884, 53] width 13 height 22
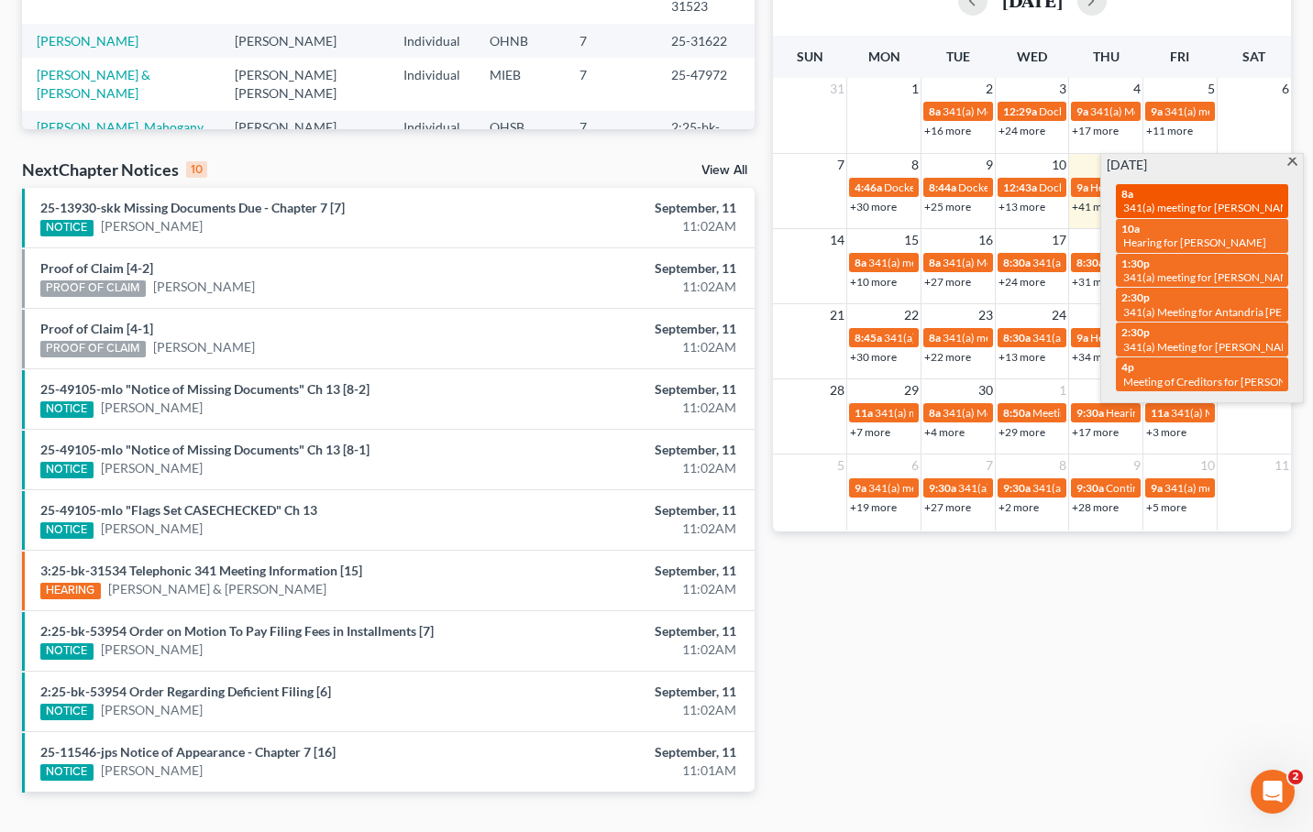
click at [1228, 204] on span "341(a) meeting for Ryan Griffor" at bounding box center [1211, 208] width 177 height 14
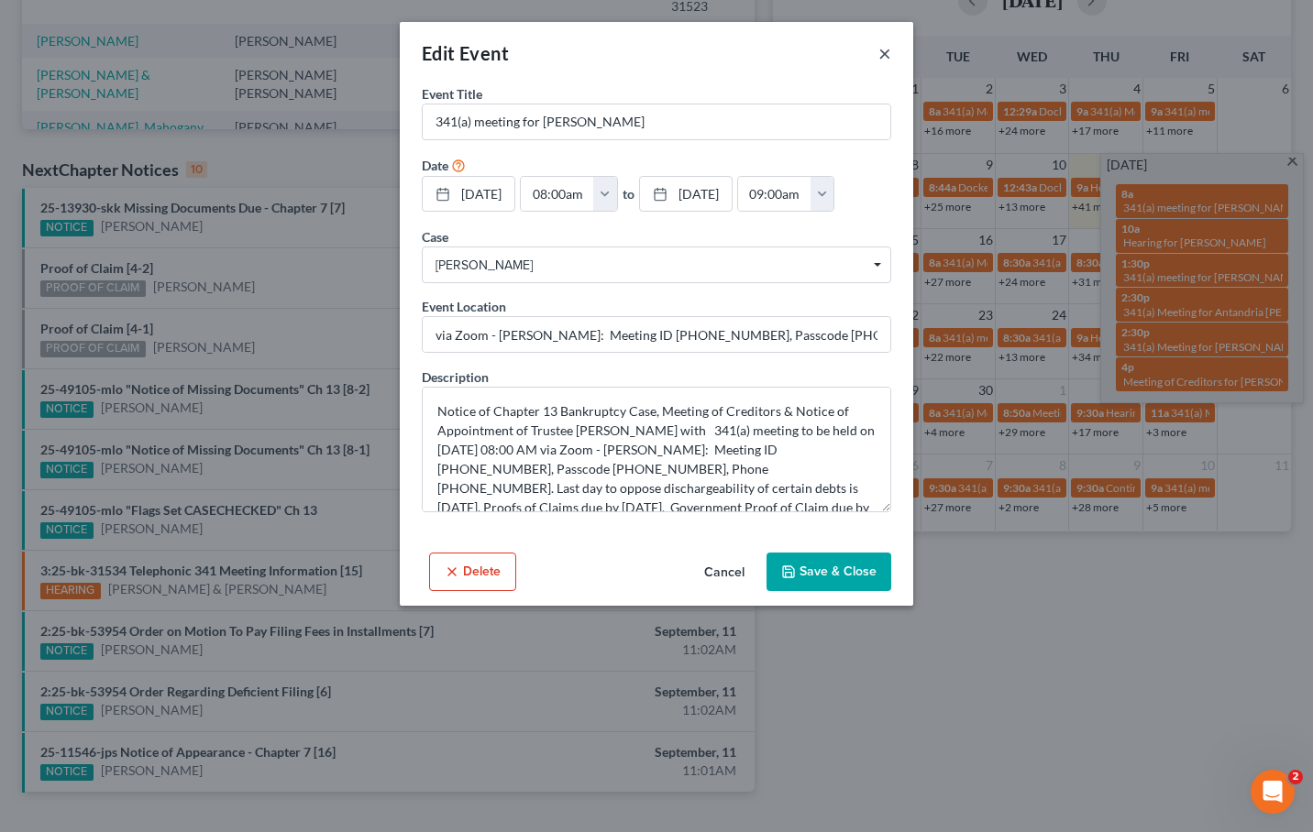
click at [888, 54] on button "×" at bounding box center [884, 53] width 13 height 22
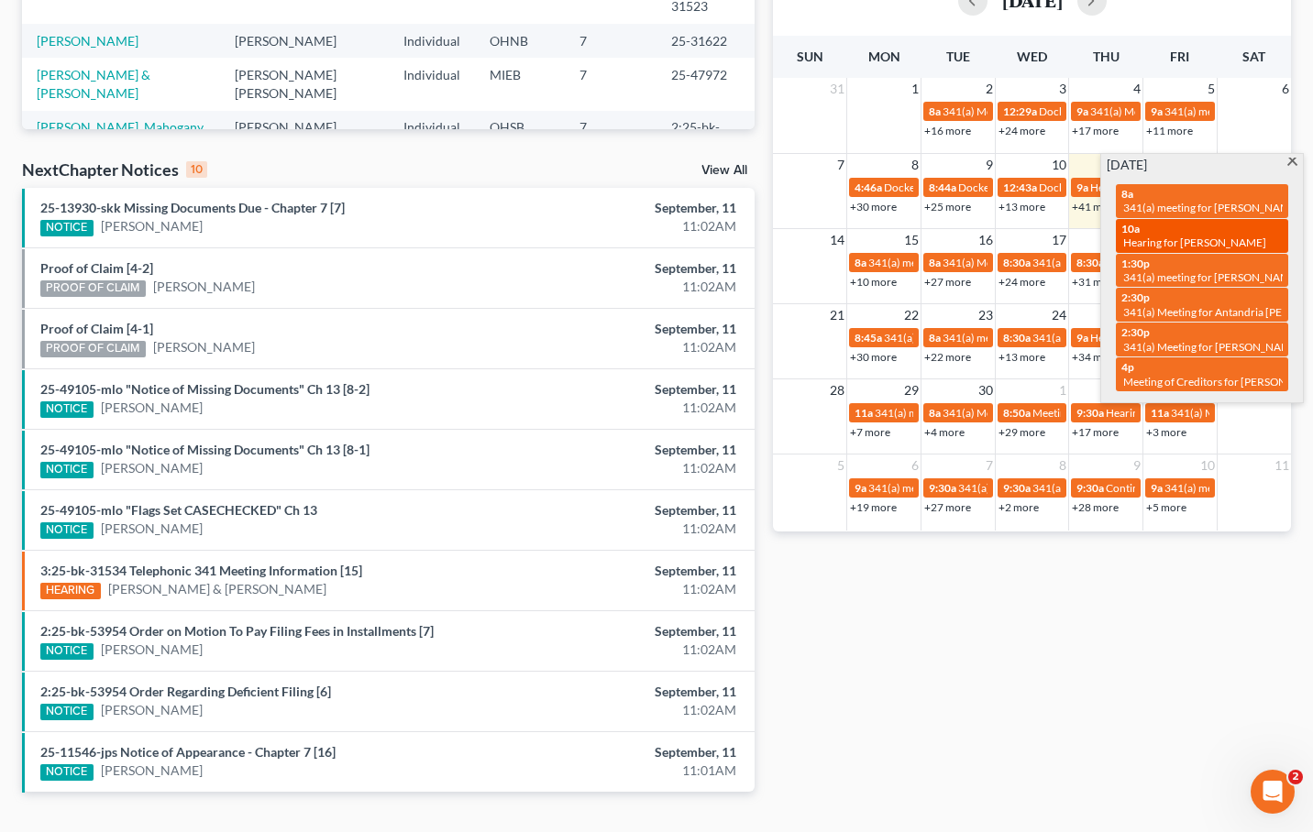
click at [1140, 224] on span "10a" at bounding box center [1130, 229] width 18 height 14
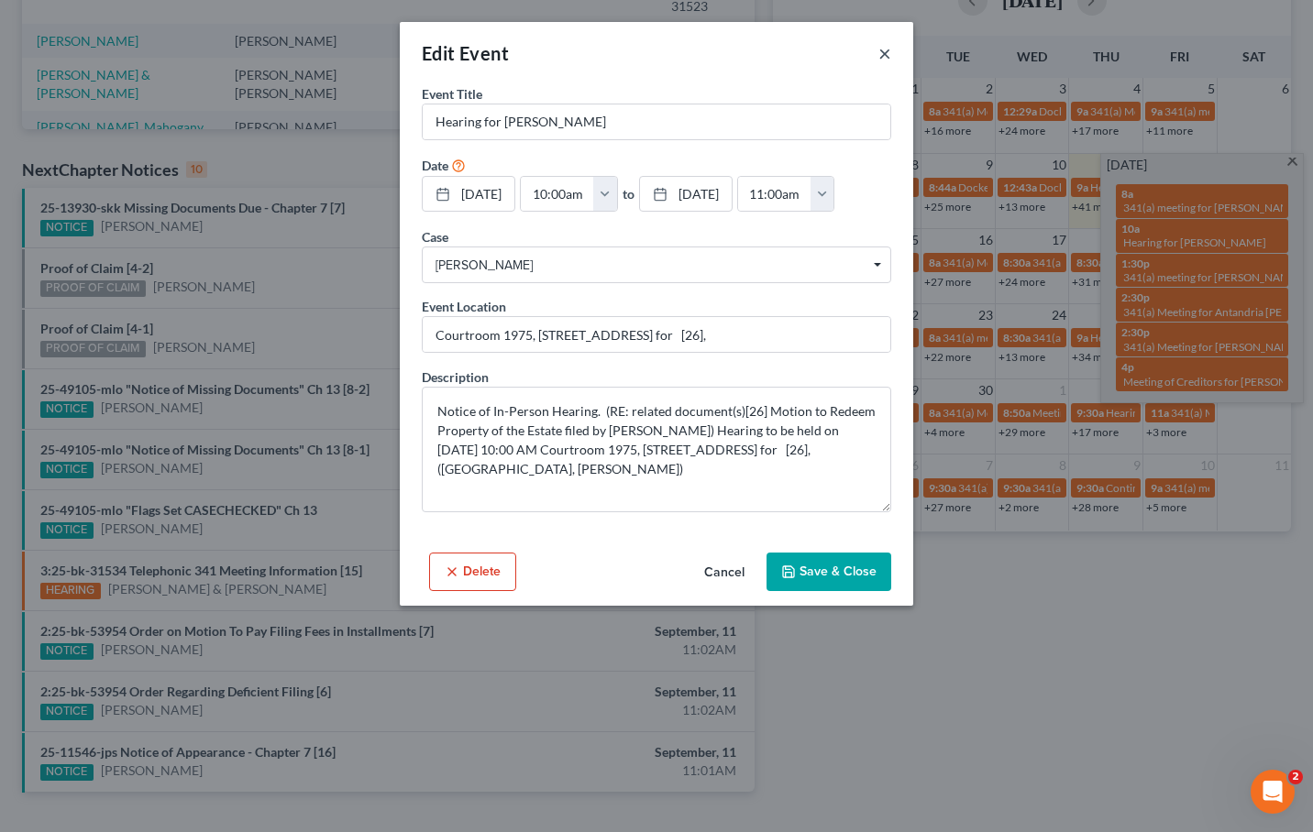
click at [887, 52] on button "×" at bounding box center [884, 53] width 13 height 22
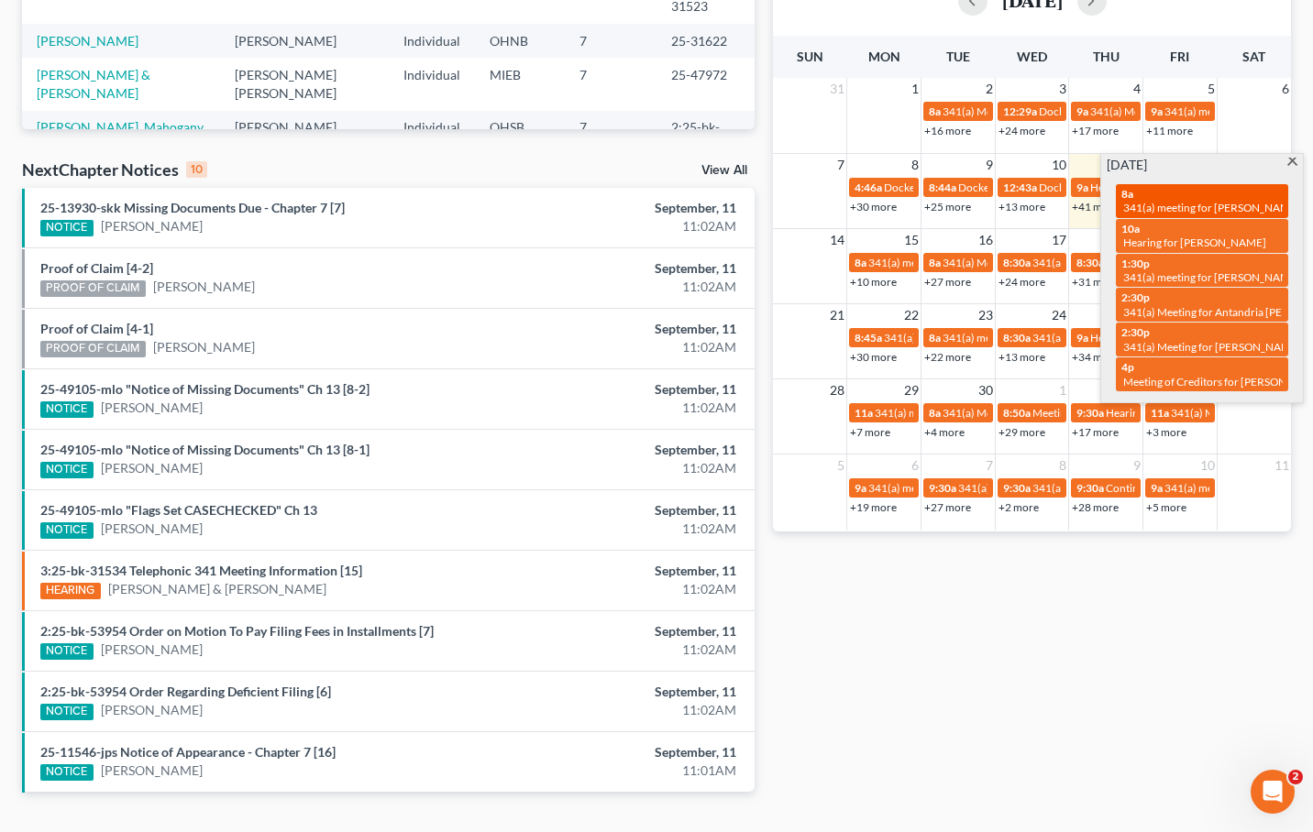
click at [1166, 201] on span "341(a) meeting for Ryan Griffor" at bounding box center [1211, 208] width 177 height 14
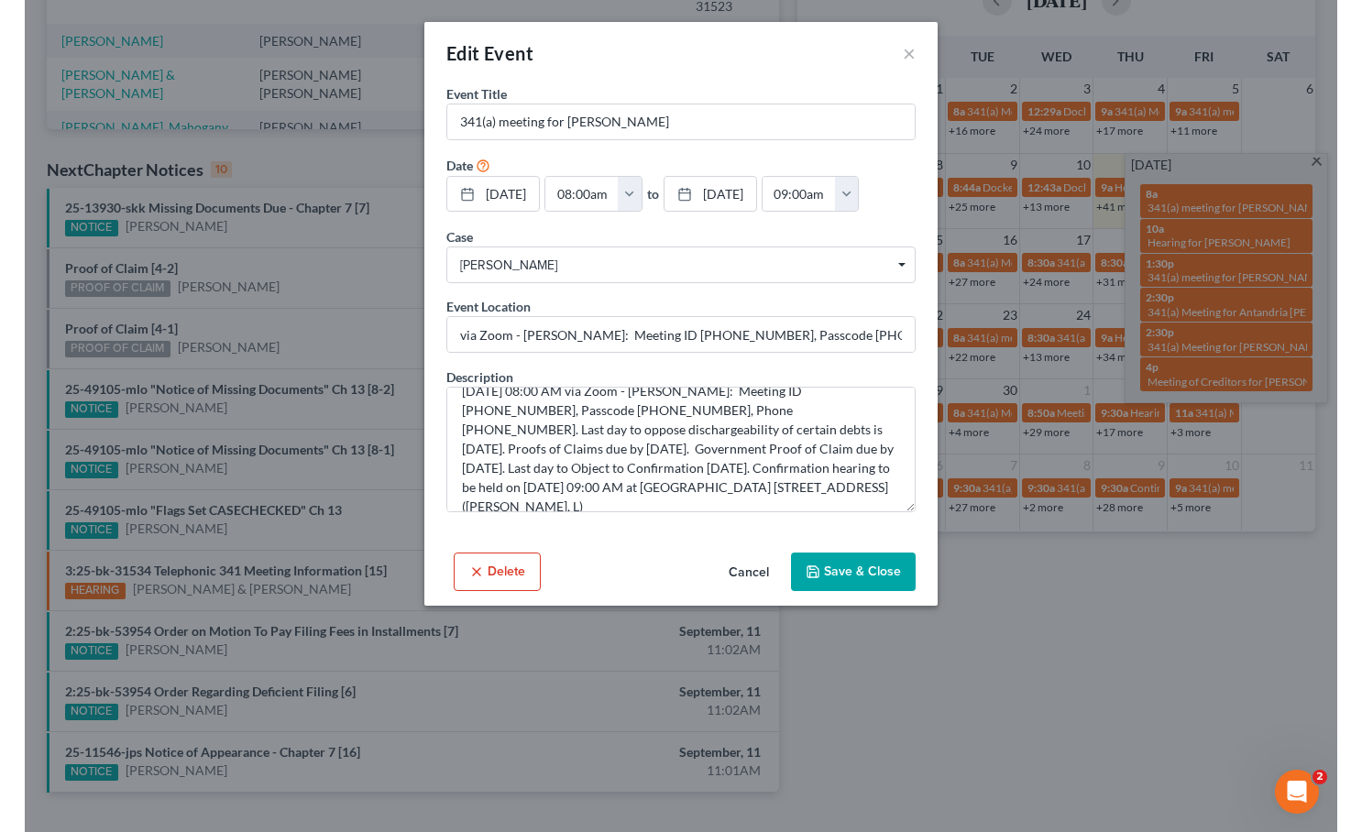
scroll to position [58, 0]
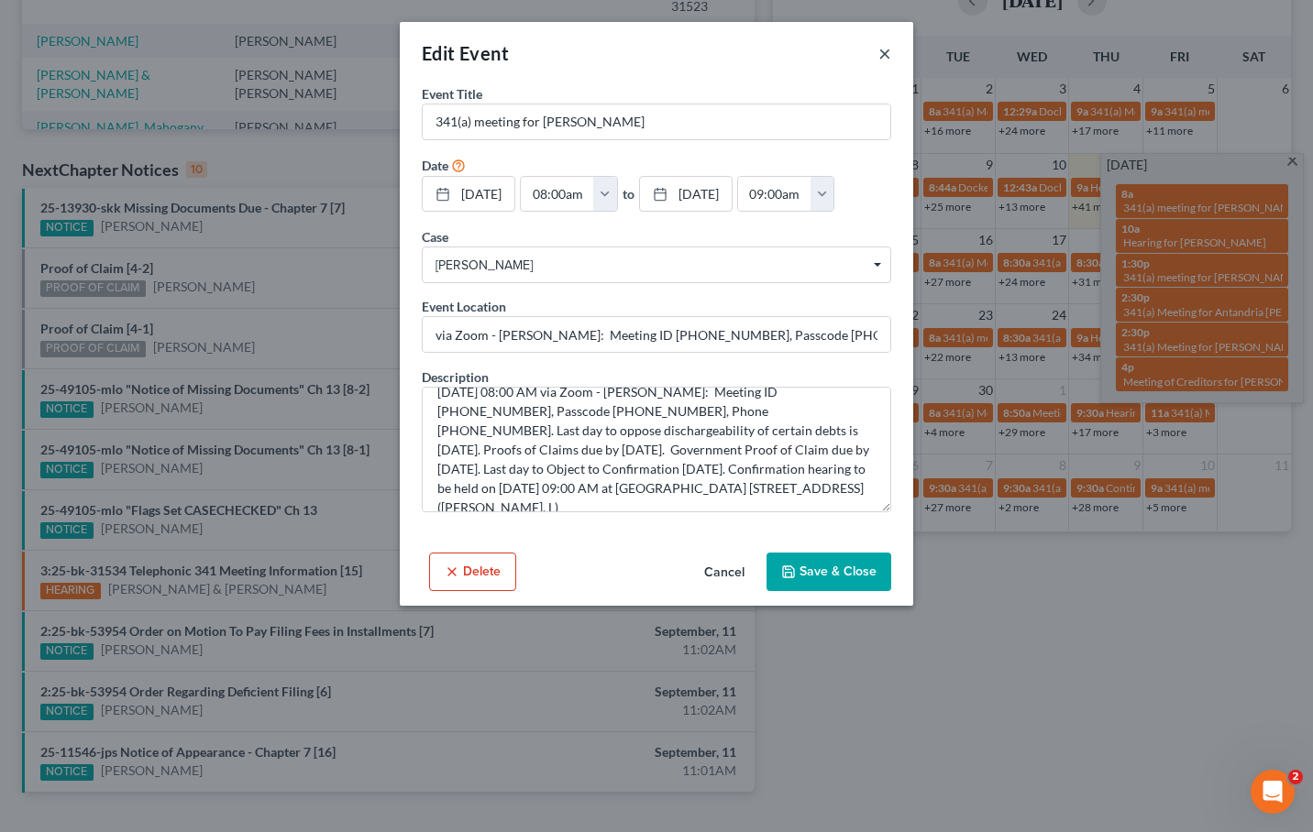
click at [887, 55] on button "×" at bounding box center [884, 53] width 13 height 22
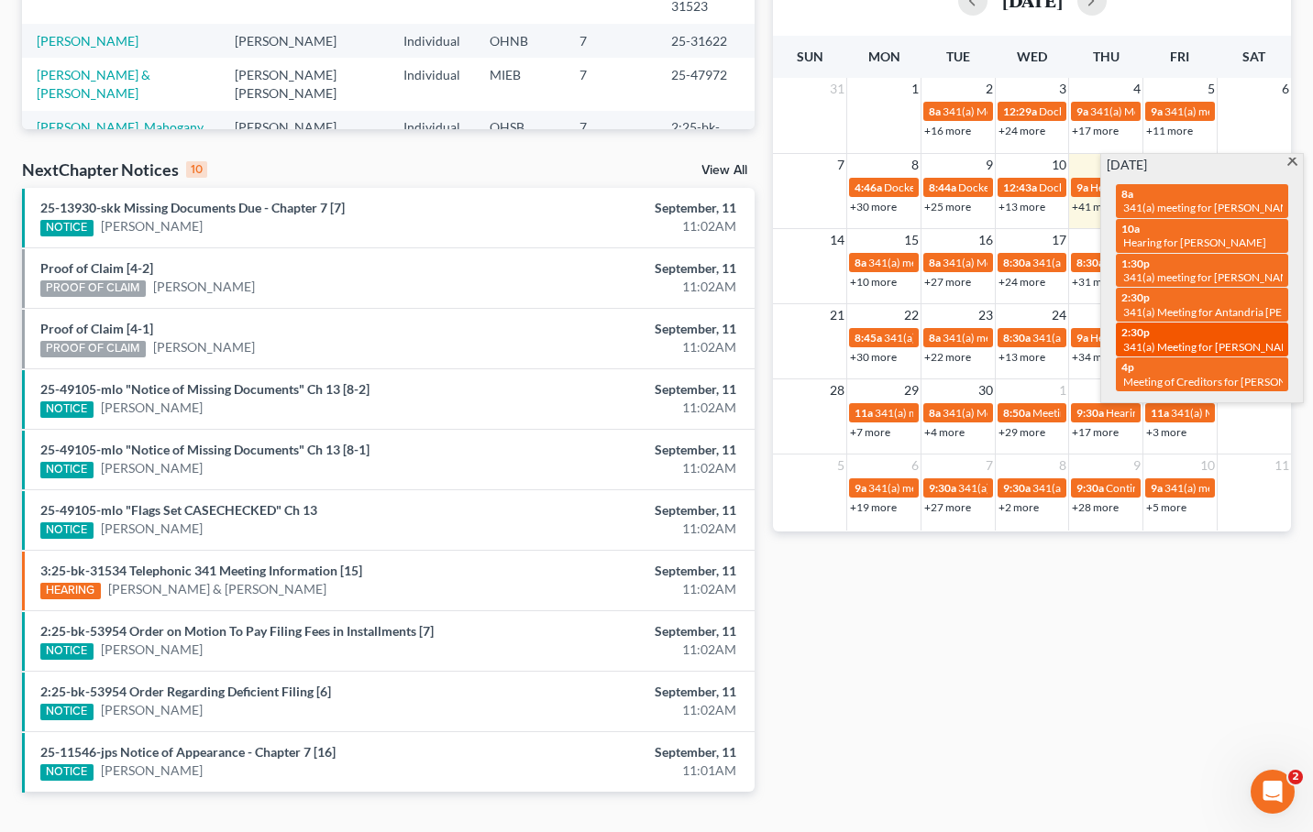
click at [1250, 336] on link "2:30p 341(a) Meeting for Darrell Moore" at bounding box center [1202, 340] width 172 height 34
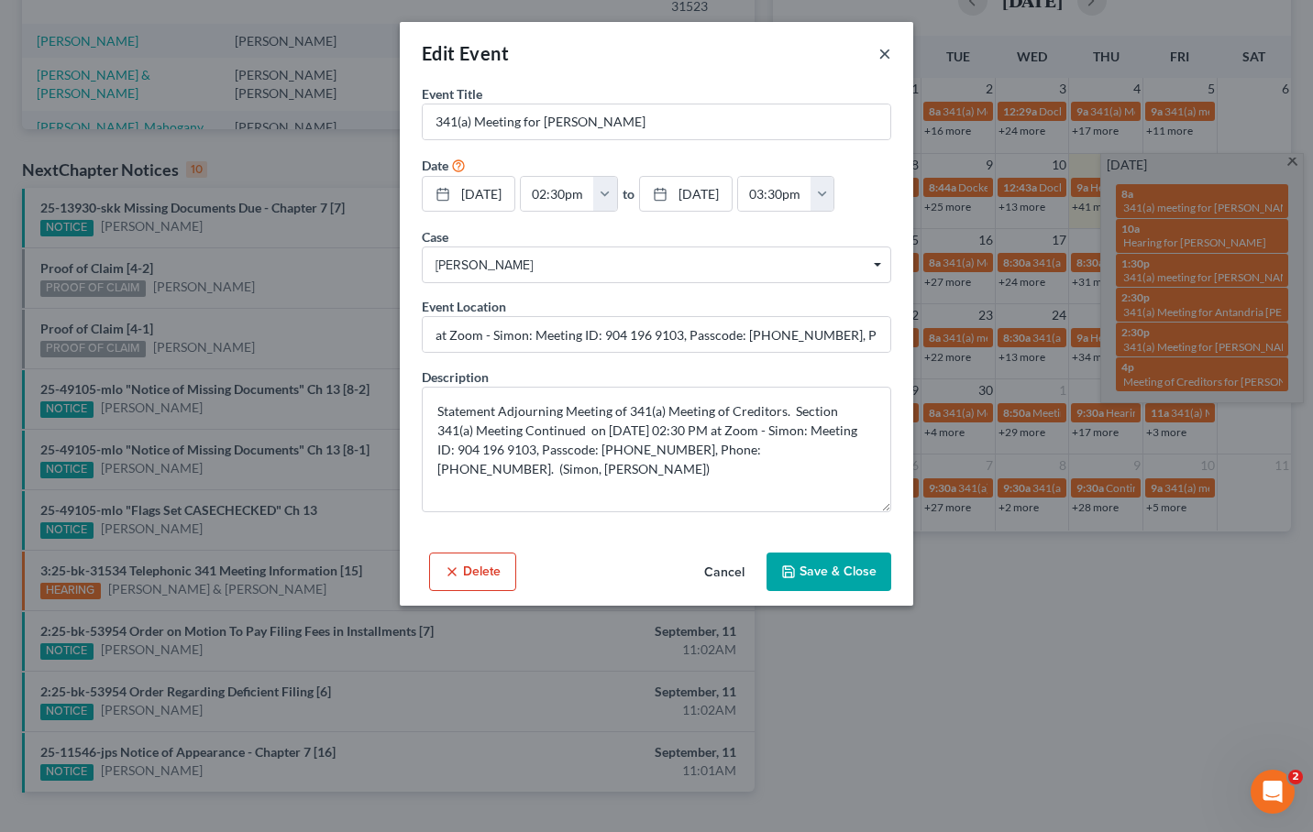
click at [886, 55] on button "×" at bounding box center [884, 53] width 13 height 22
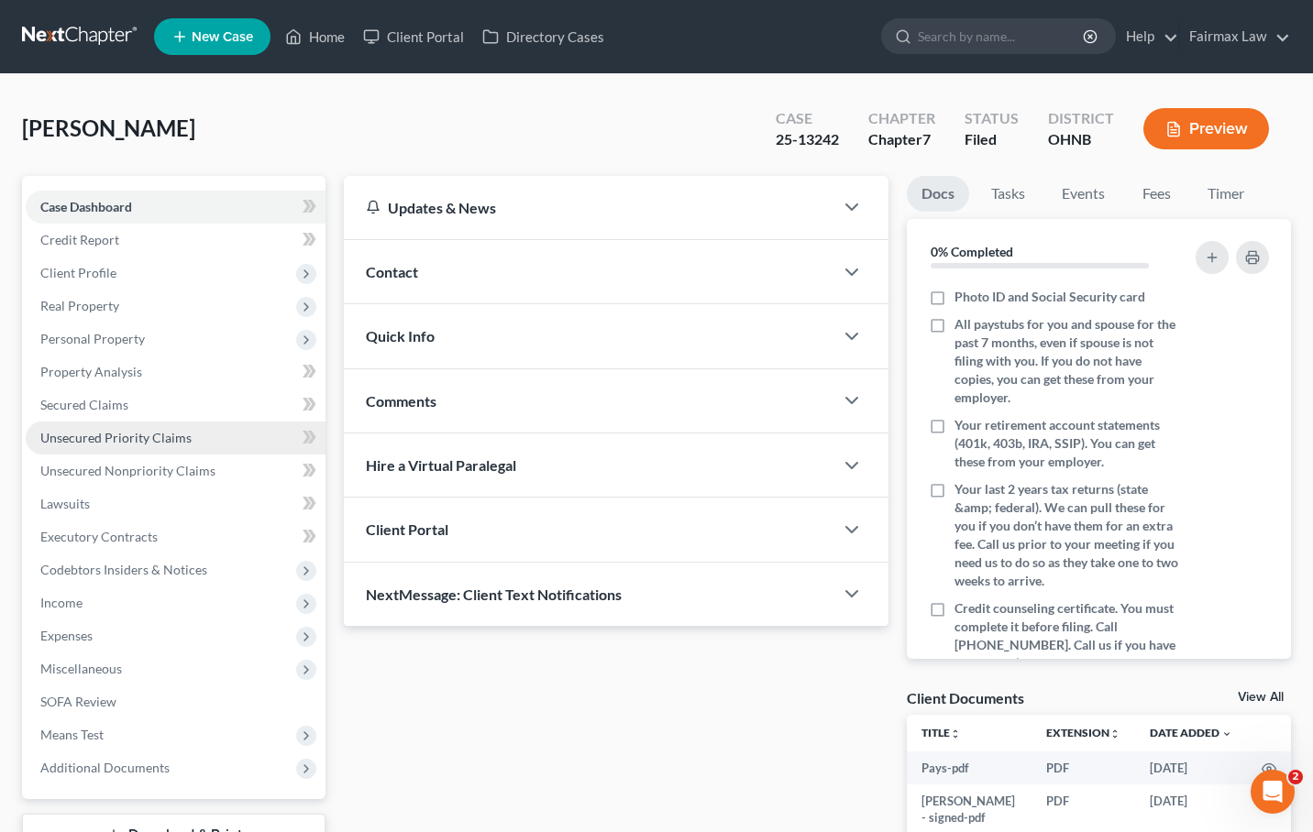
click at [177, 422] on link "Unsecured Priority Claims" at bounding box center [176, 438] width 300 height 33
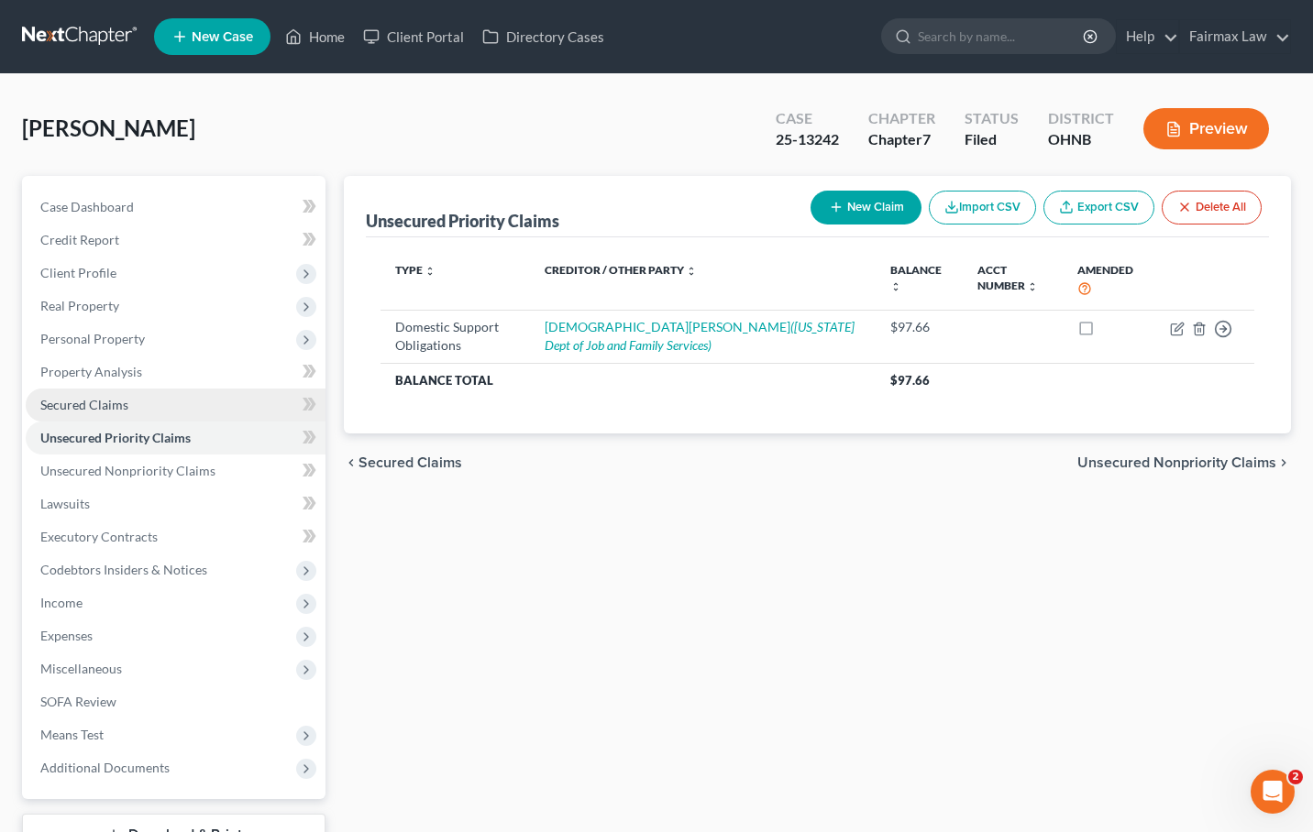
click at [174, 412] on link "Secured Claims" at bounding box center [176, 405] width 300 height 33
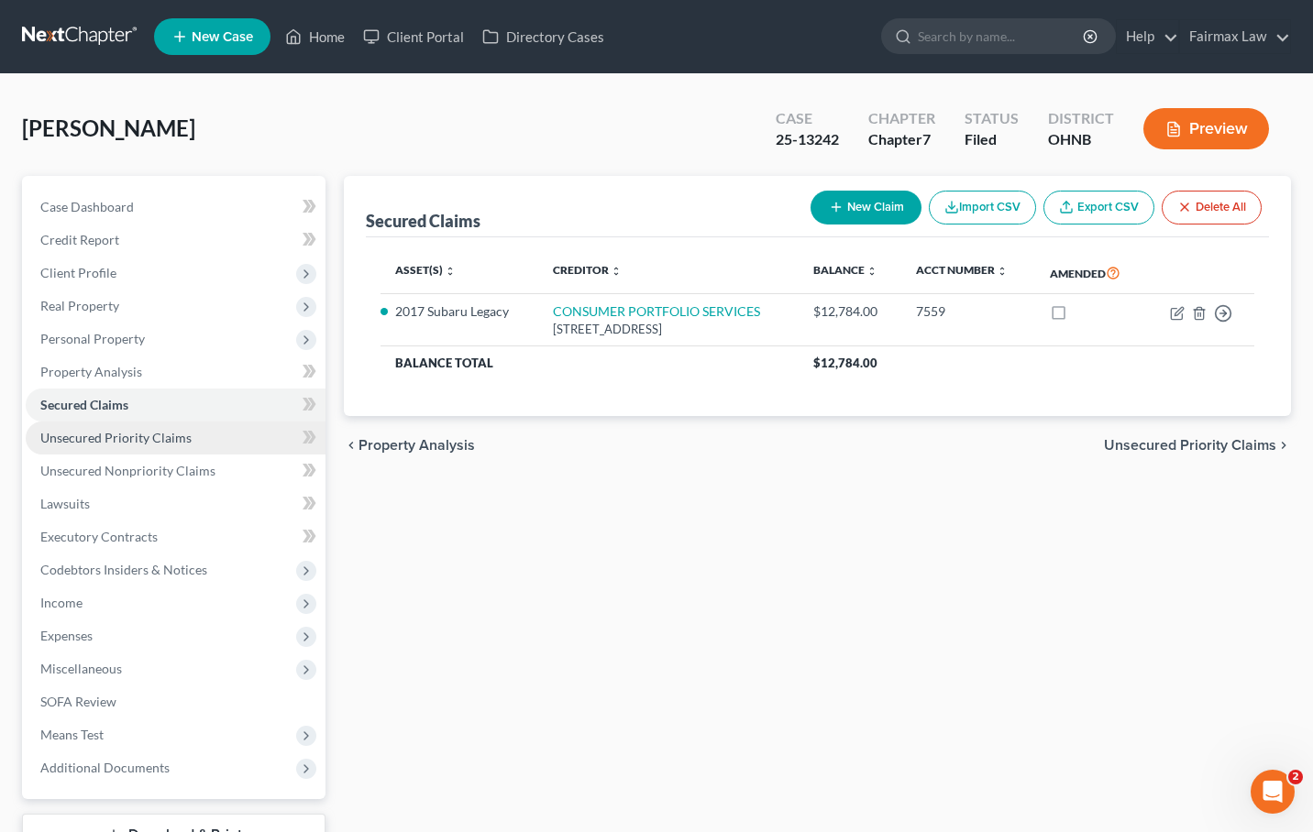
click at [169, 445] on span "Unsecured Priority Claims" at bounding box center [115, 438] width 151 height 16
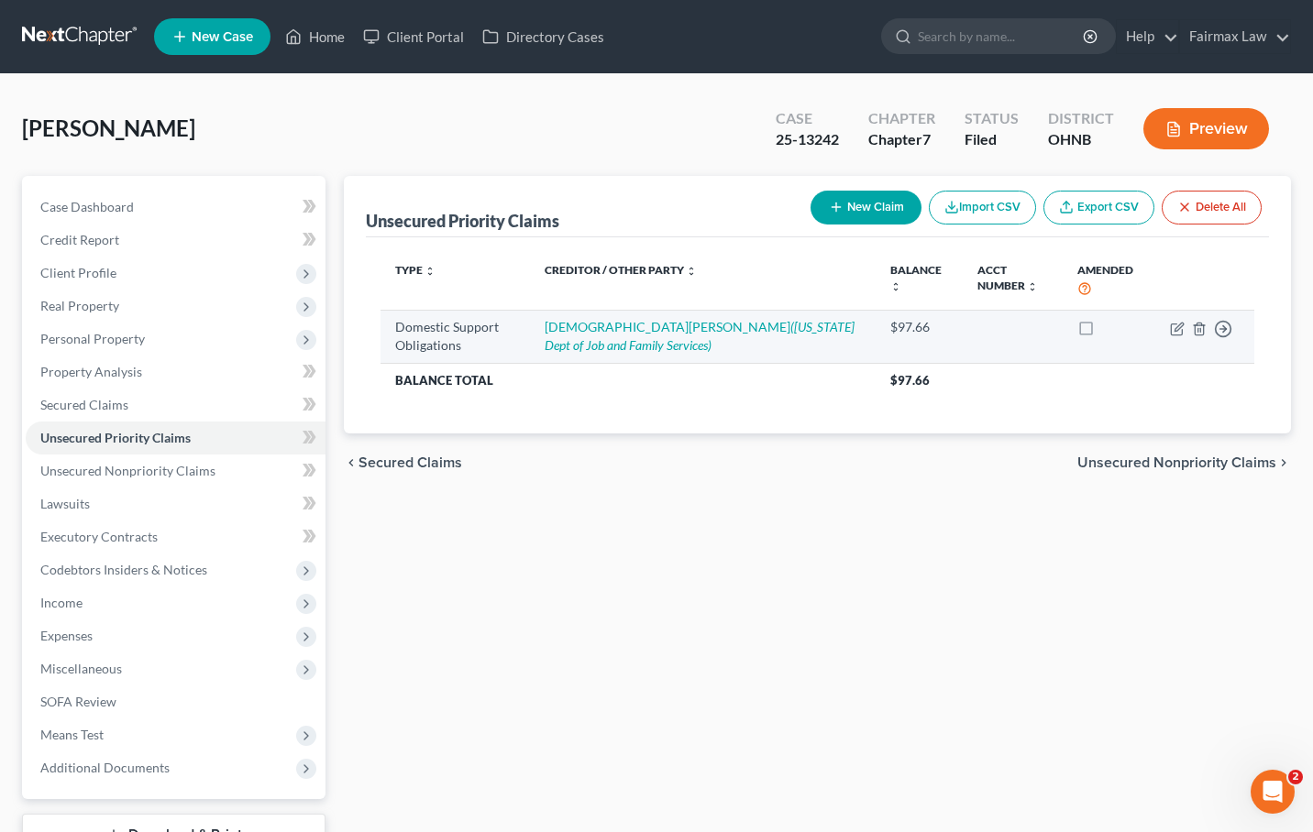
click at [651, 344] on td "[DEMOGRAPHIC_DATA][PERSON_NAME] ([US_STATE] Dept of Job and Family Services)" at bounding box center [703, 336] width 346 height 53
click at [1174, 333] on icon "button" at bounding box center [1177, 329] width 15 height 15
select select "0"
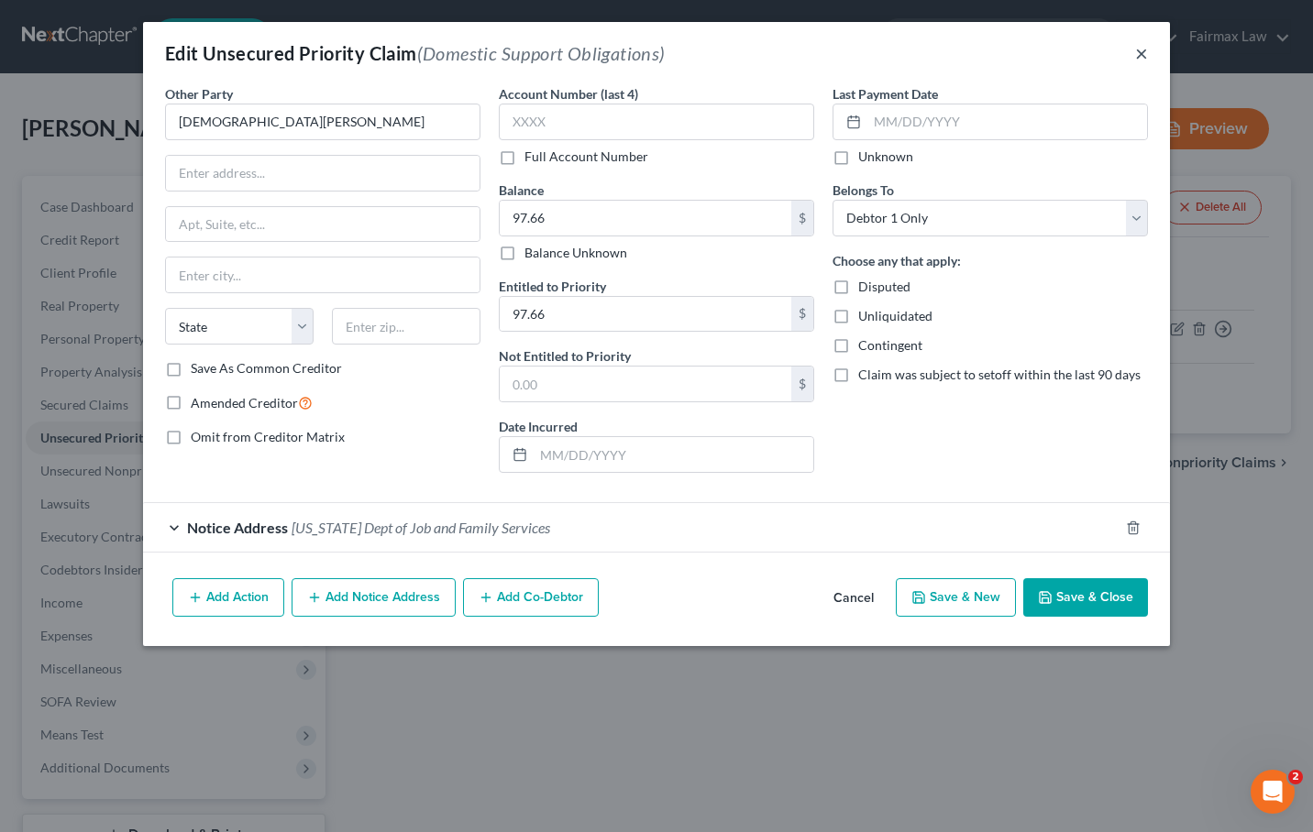
click at [1141, 58] on button "×" at bounding box center [1141, 53] width 13 height 22
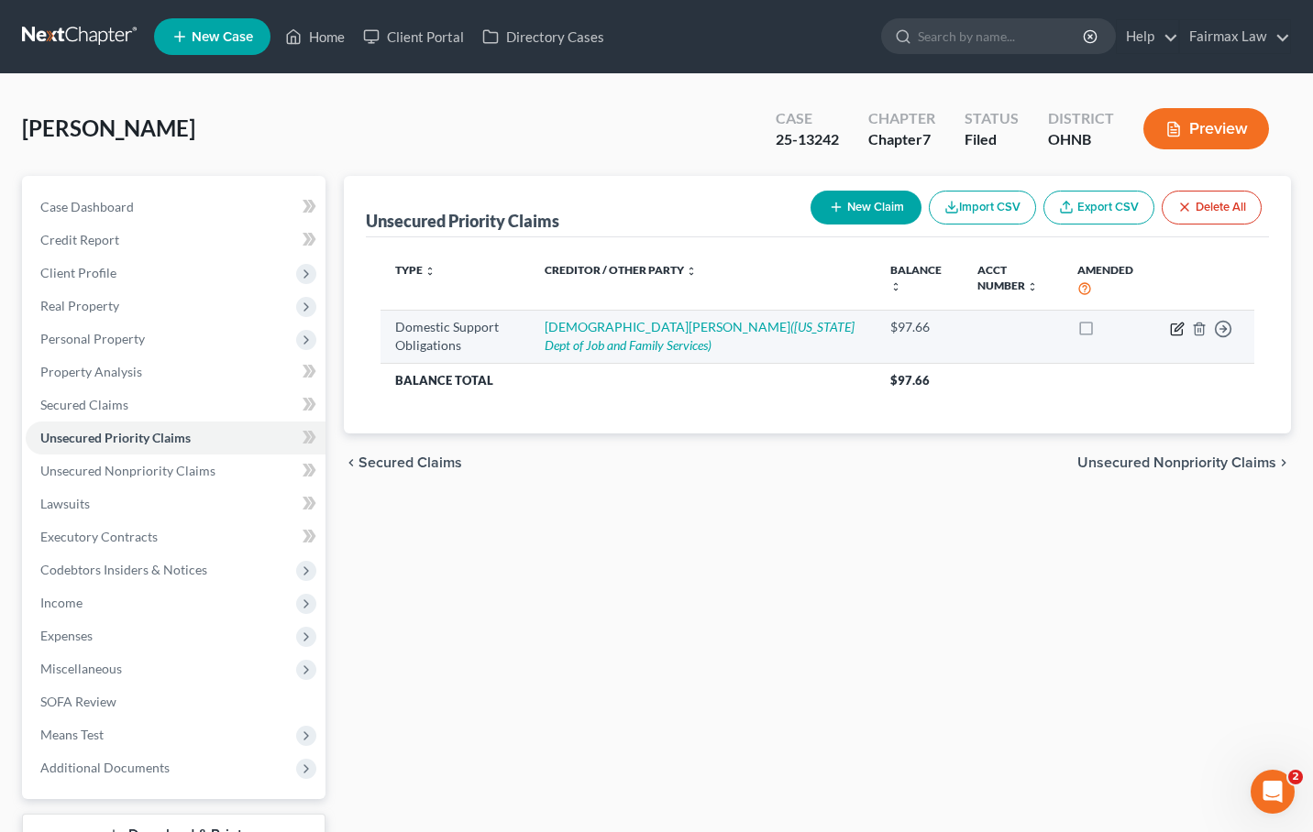
click at [1177, 329] on icon "button" at bounding box center [1178, 327] width 8 height 8
select select "0"
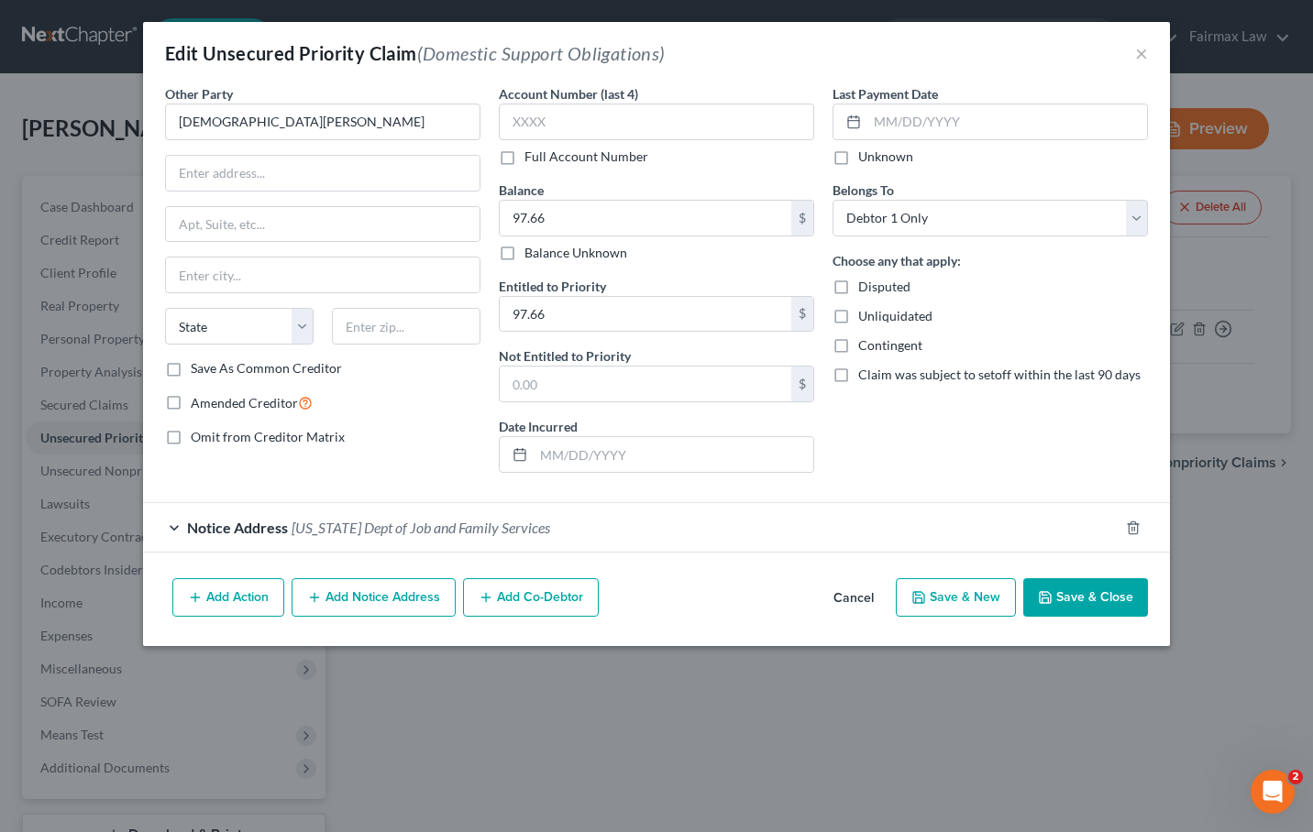
click at [322, 534] on span "Ohio Dept of Job and Family Services" at bounding box center [421, 527] width 259 height 17
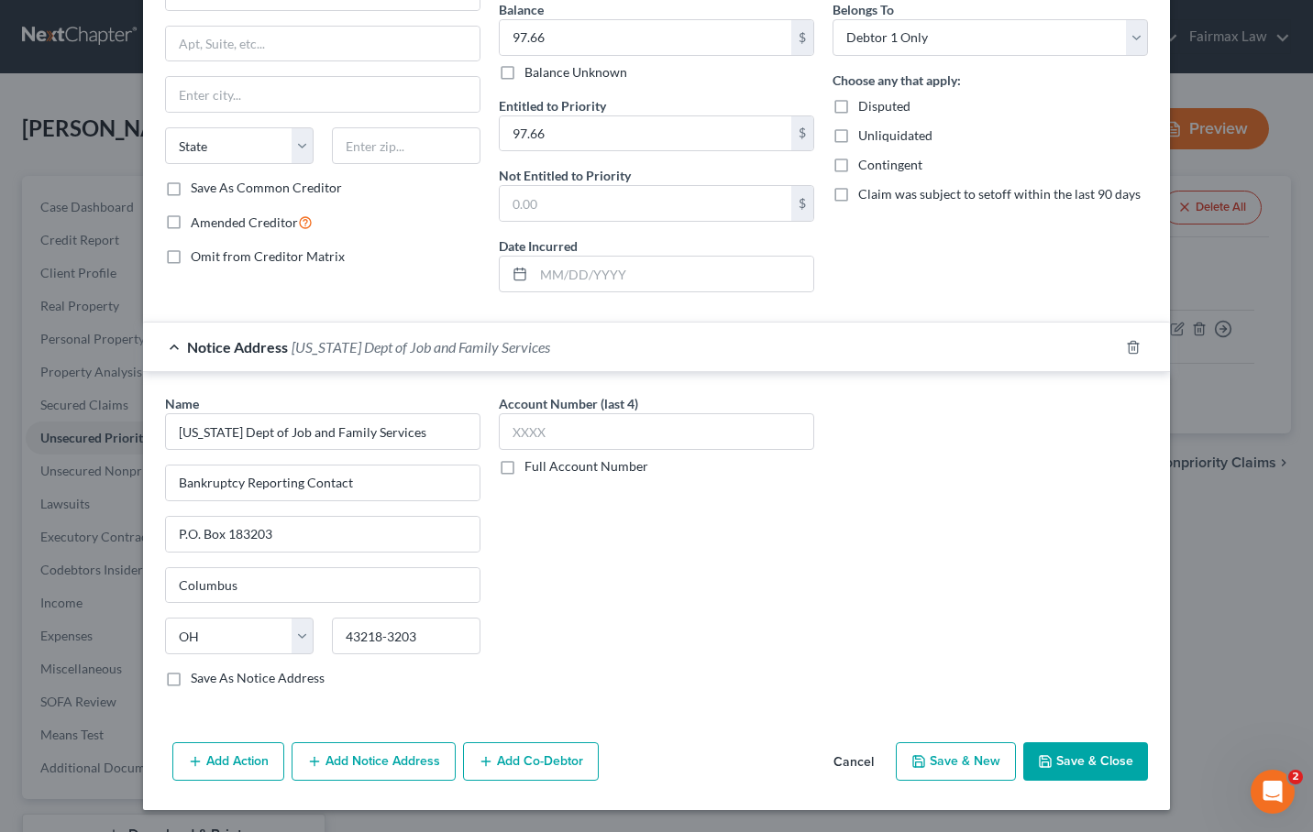
scroll to position [180, 0]
click at [226, 350] on span "Notice Address" at bounding box center [237, 347] width 101 height 17
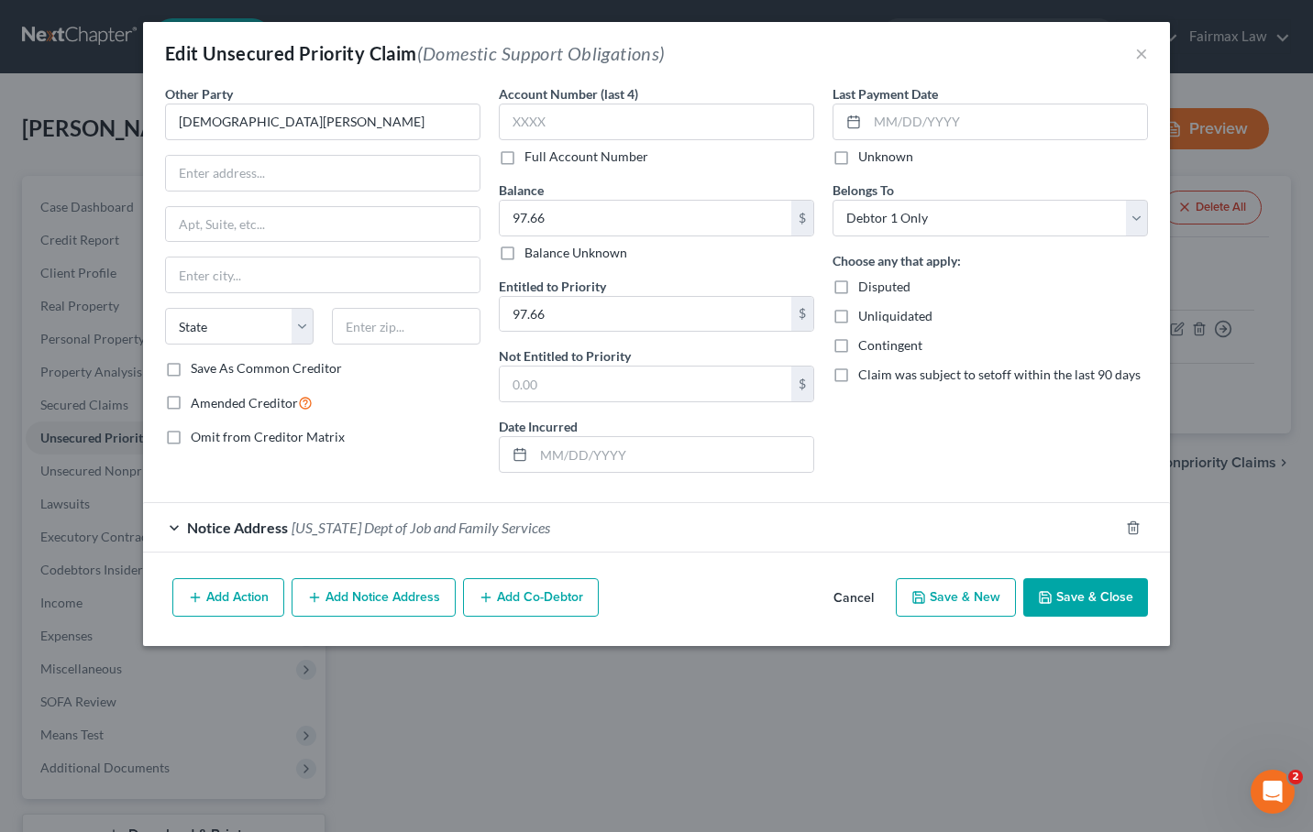
scroll to position [0, 0]
click at [1131, 49] on div "Edit Unsecured Priority Claim (Domestic Support Obligations) ×" at bounding box center [656, 53] width 1027 height 62
click at [1137, 50] on button "×" at bounding box center [1141, 53] width 13 height 22
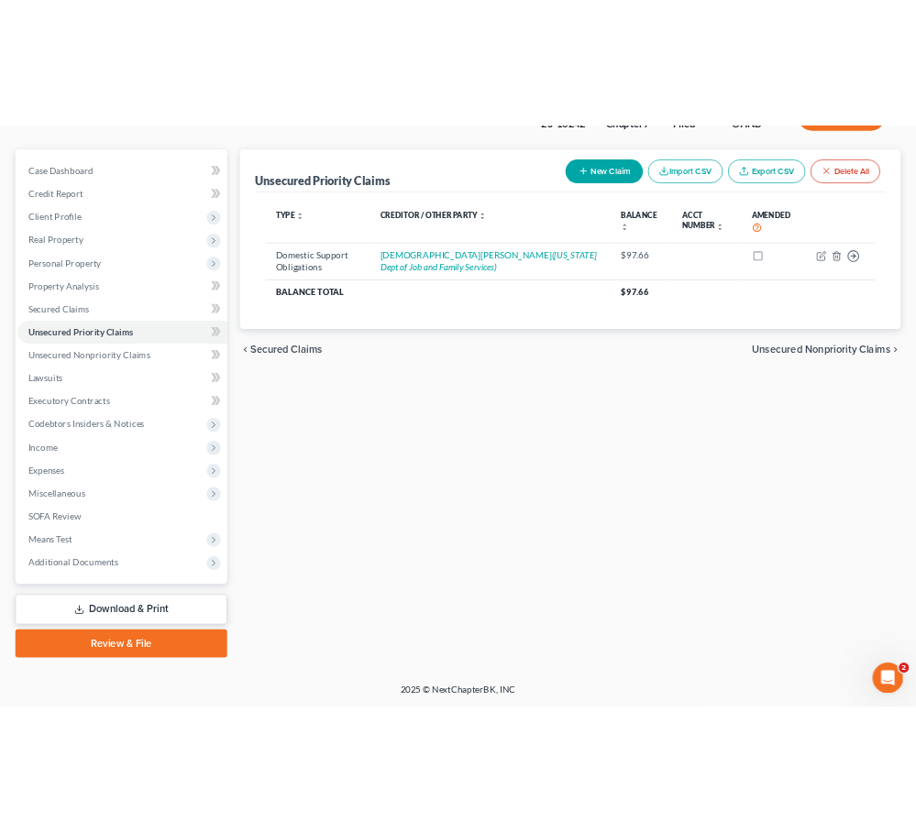
scroll to position [142, 0]
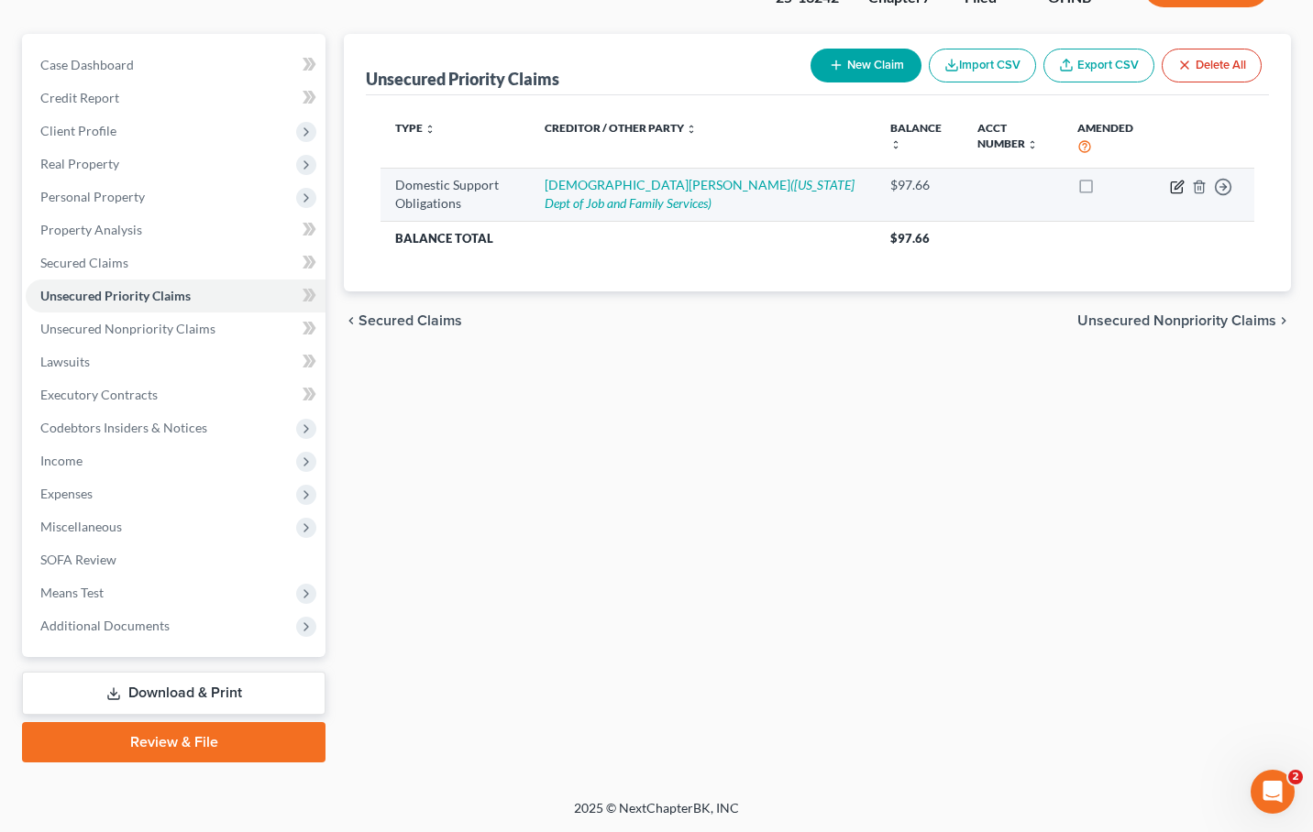
click at [1173, 189] on icon "button" at bounding box center [1177, 187] width 15 height 15
select select "0"
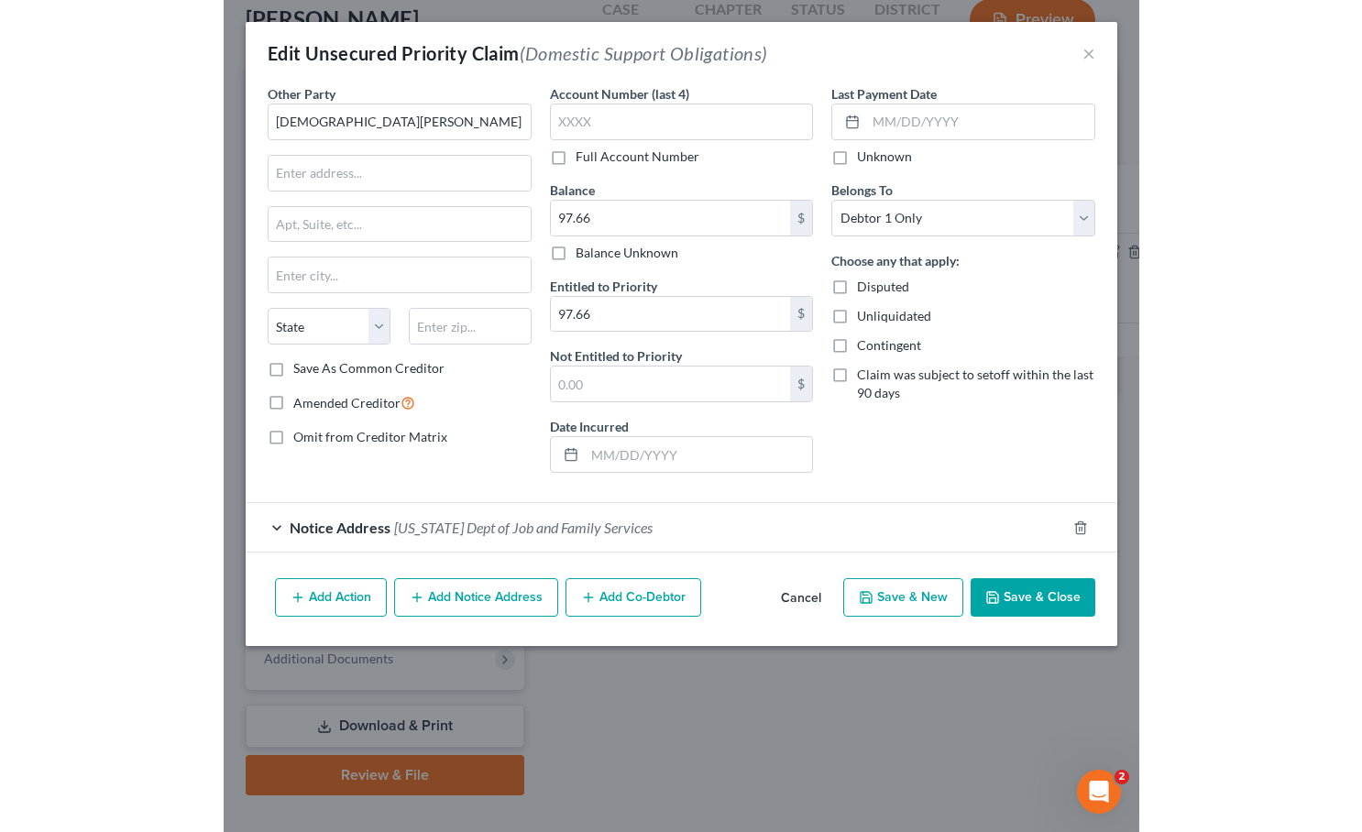
scroll to position [0, 0]
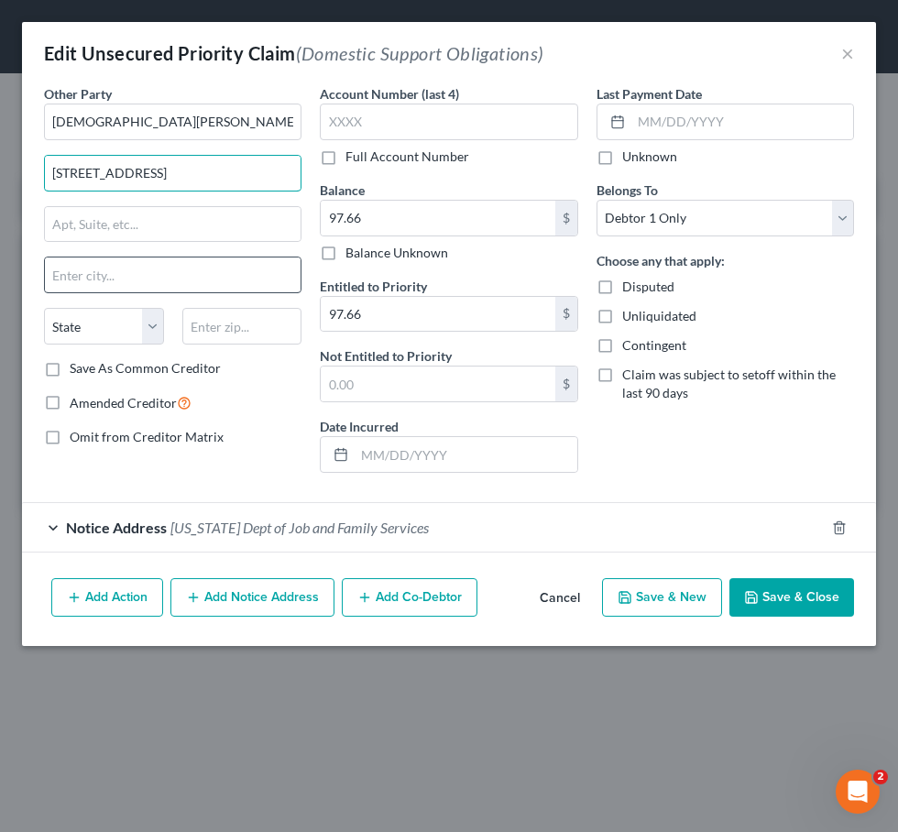
type input "16702 Palda Drive"
type input "Cleveland"
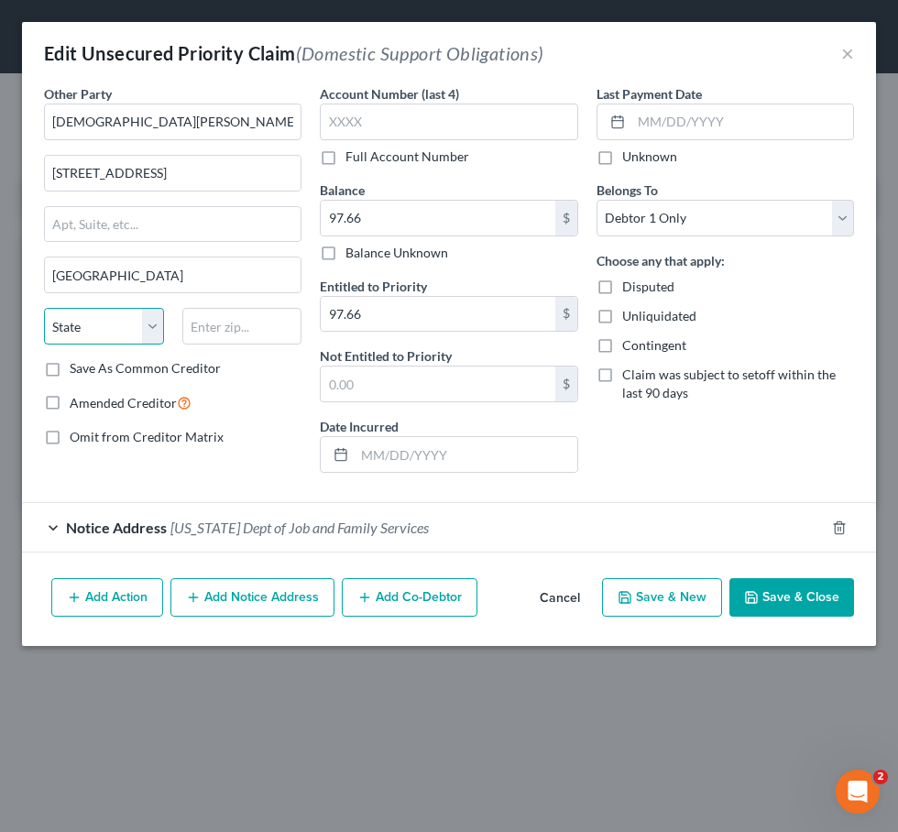
select select "36"
type input "44128"
click at [281, 436] on div "Omit from Creditor Matrix" at bounding box center [173, 437] width 258 height 18
click at [832, 602] on button "Save & Close" at bounding box center [792, 598] width 125 height 39
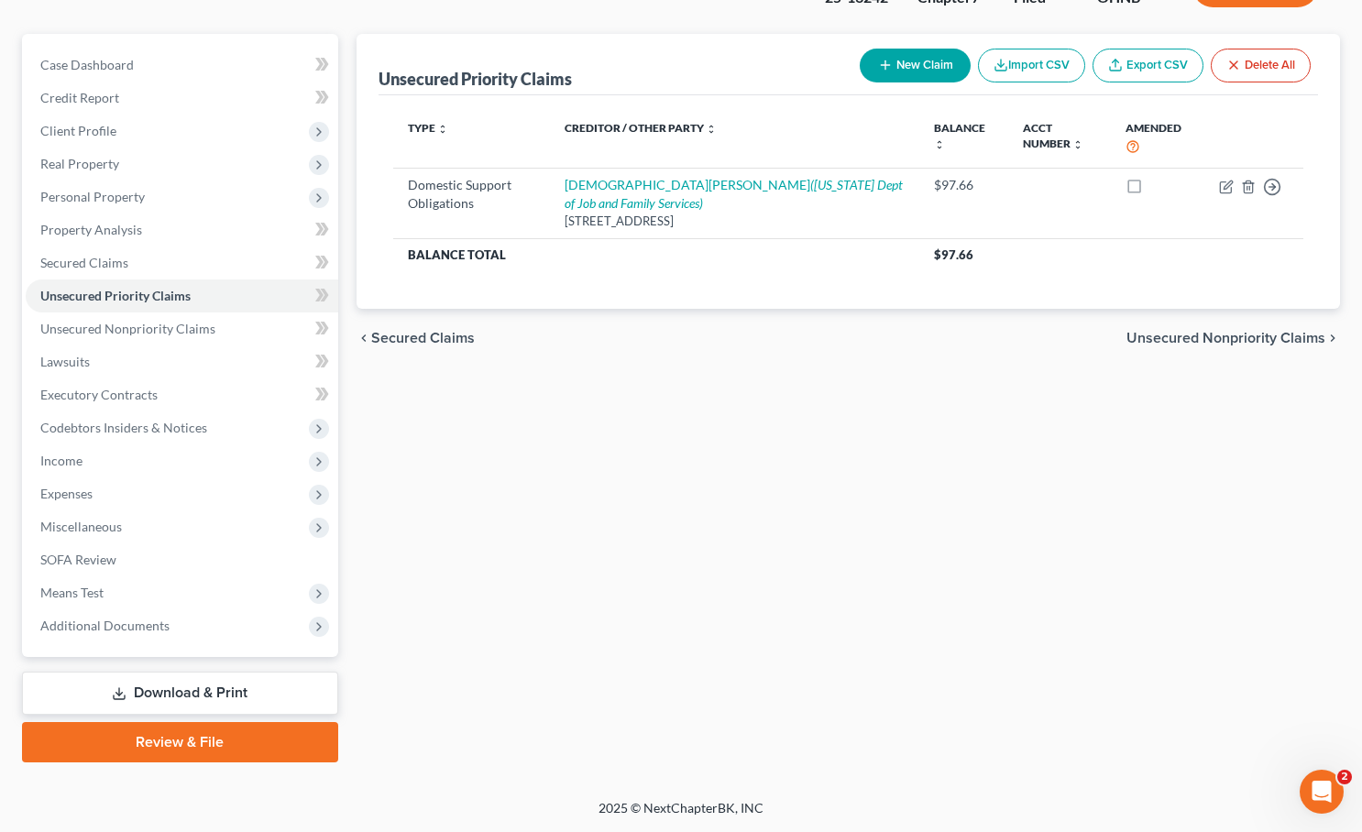
click at [237, 695] on link "Download & Print" at bounding box center [180, 693] width 316 height 43
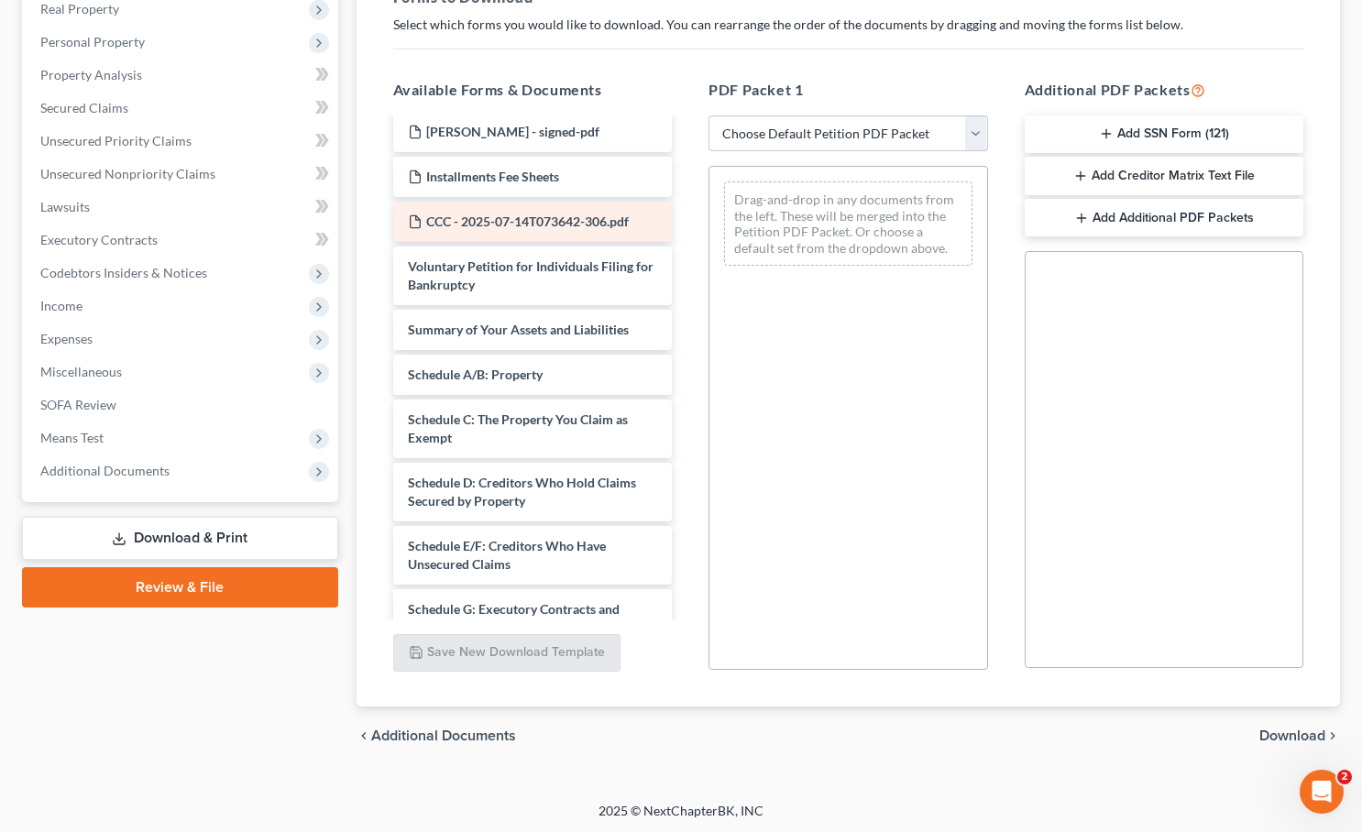
scroll to position [63, 0]
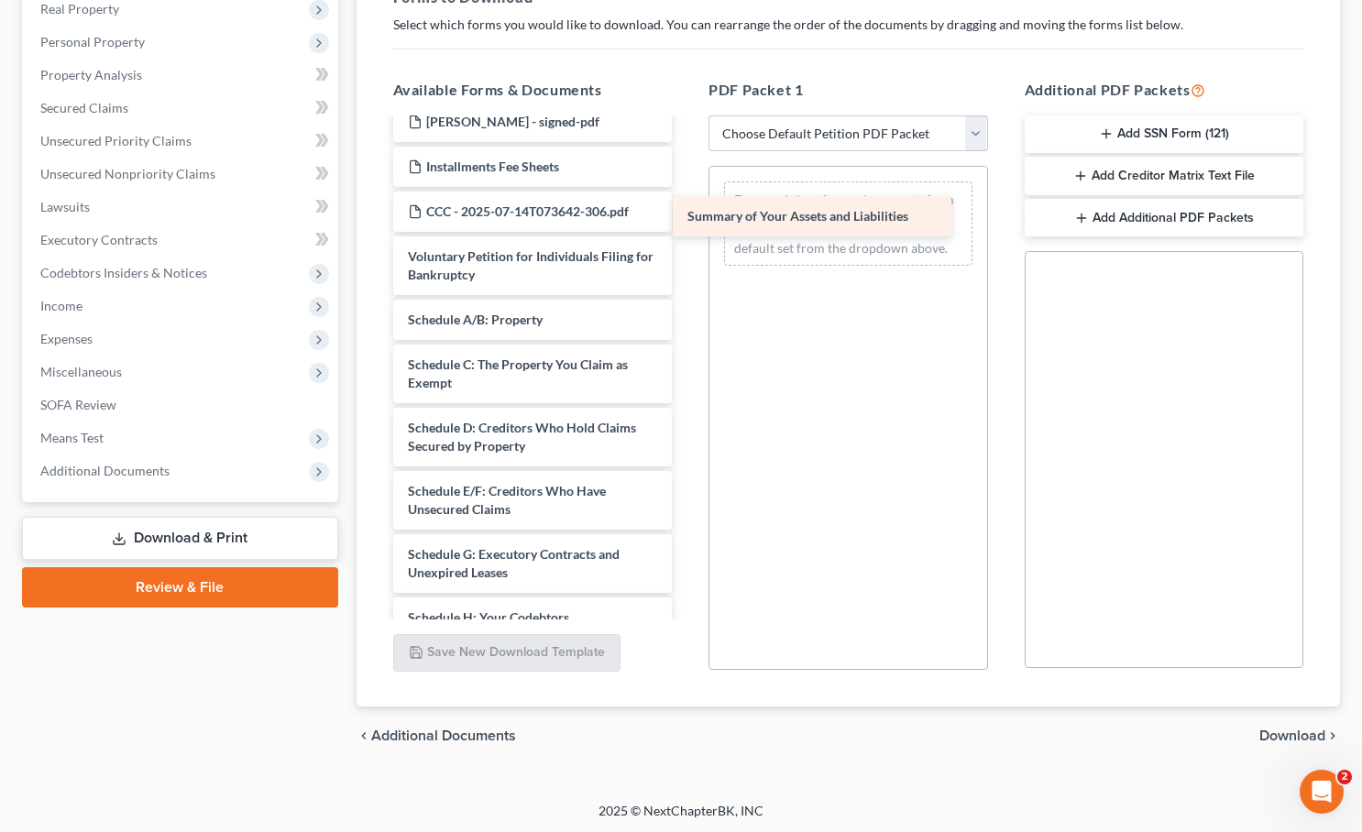
drag, startPoint x: 548, startPoint y: 327, endPoint x: 831, endPoint y: 224, distance: 300.8
click at [688, 224] on div "Summary of Your Assets and Liabilities Pays-pdf Andre George Decree - signed-pd…" at bounding box center [533, 627] width 309 height 1141
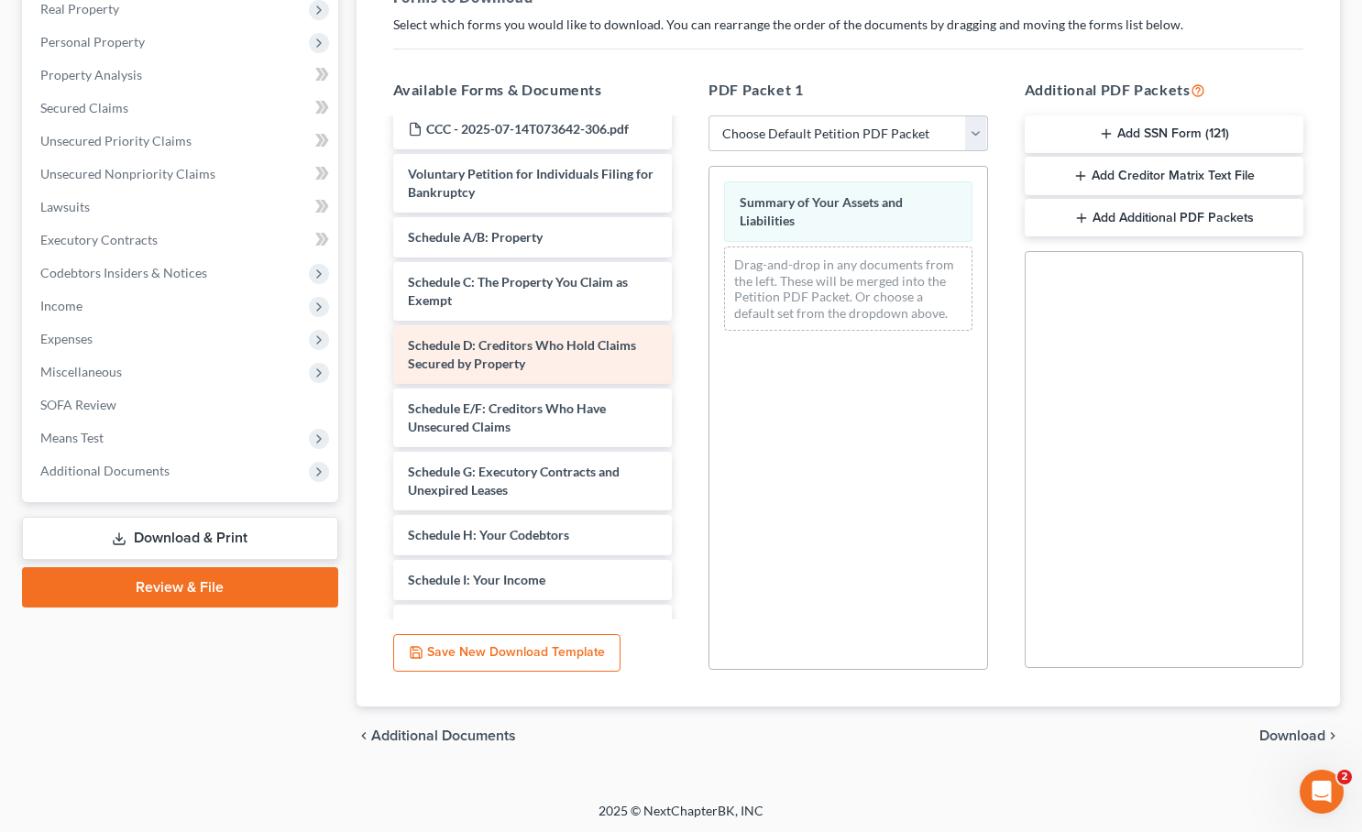
scroll to position [149, 0]
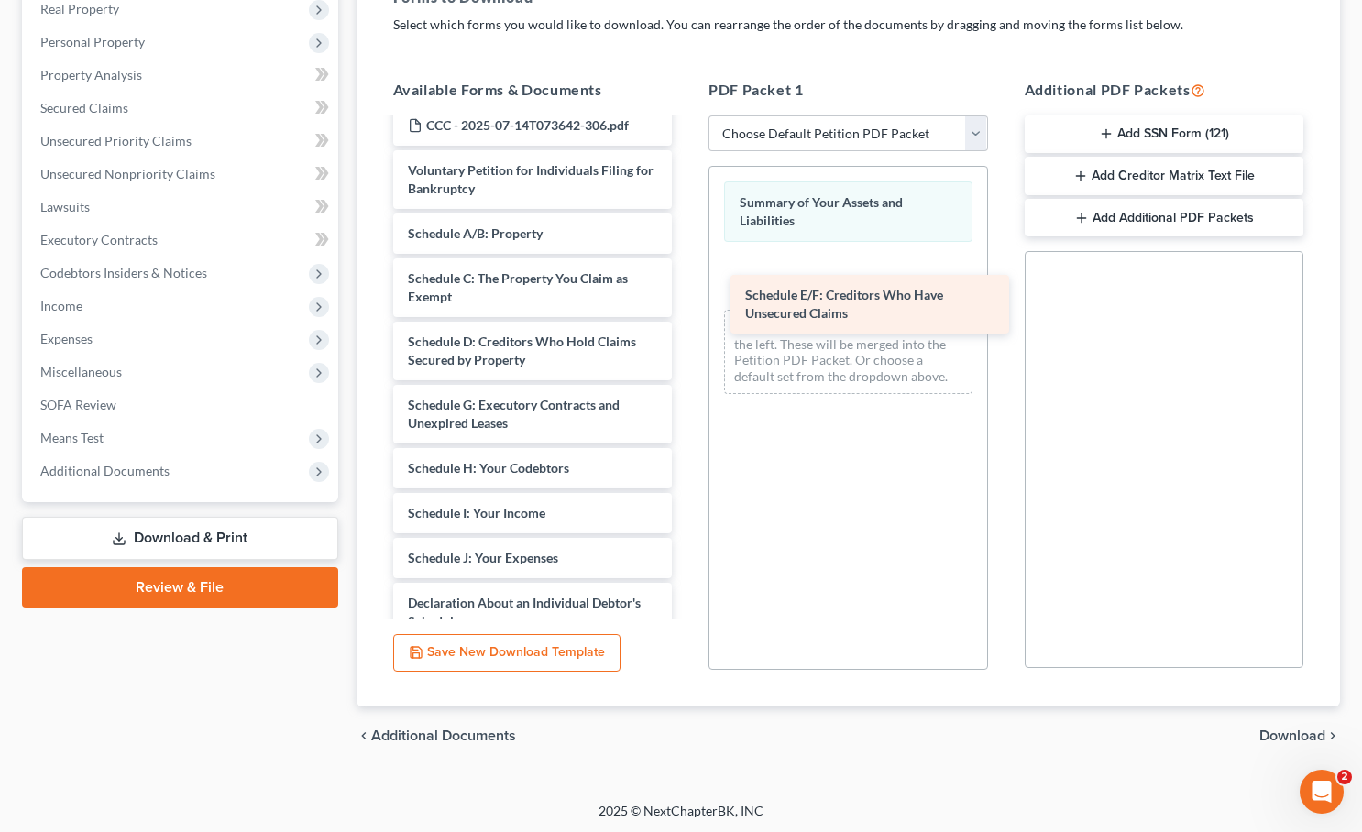
drag, startPoint x: 490, startPoint y: 422, endPoint x: 827, endPoint y: 312, distance: 354.9
click at [688, 312] on div "Schedule E/F: Creditors Who Have Unsecured Claims Pays-pdf Andre George Decree …" at bounding box center [533, 509] width 309 height 1077
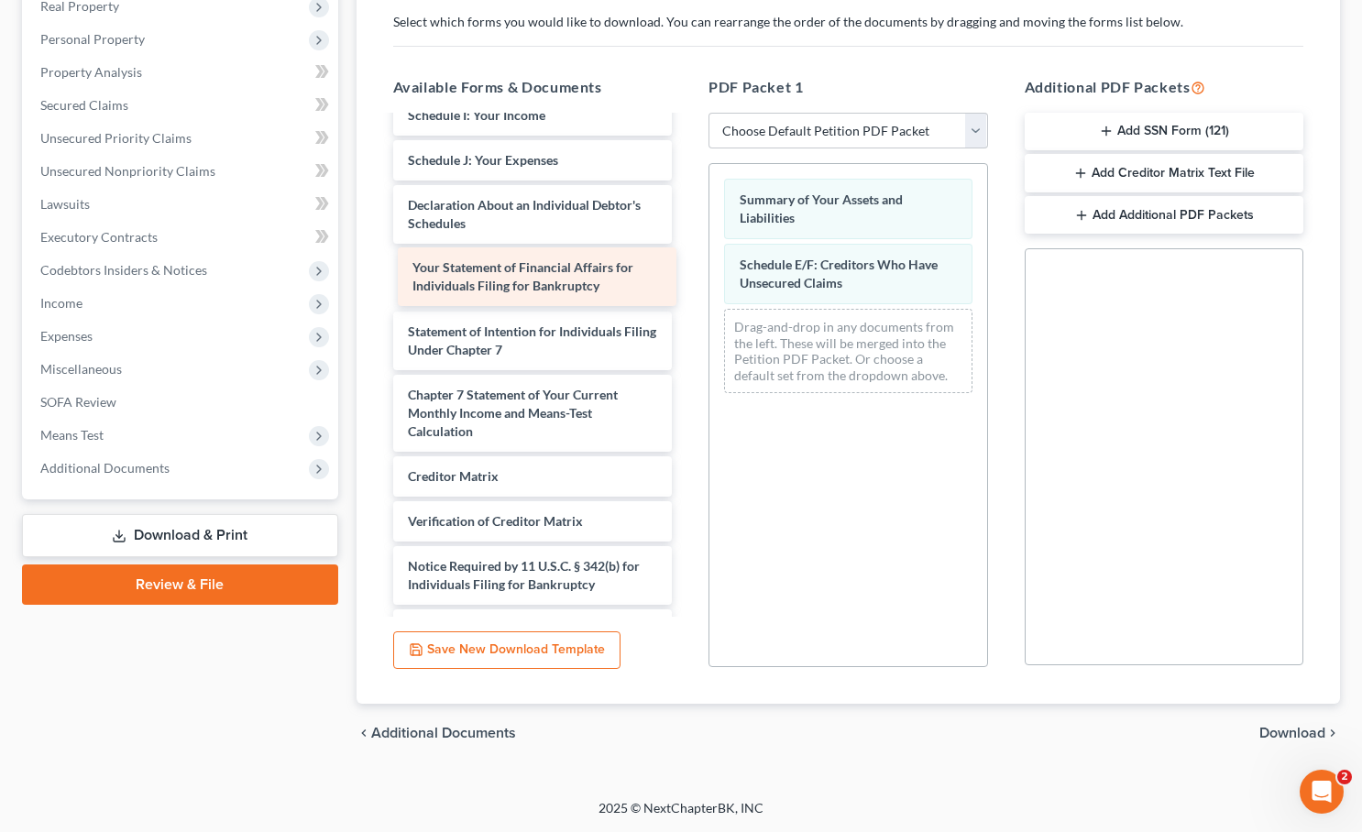
scroll to position [519, 0]
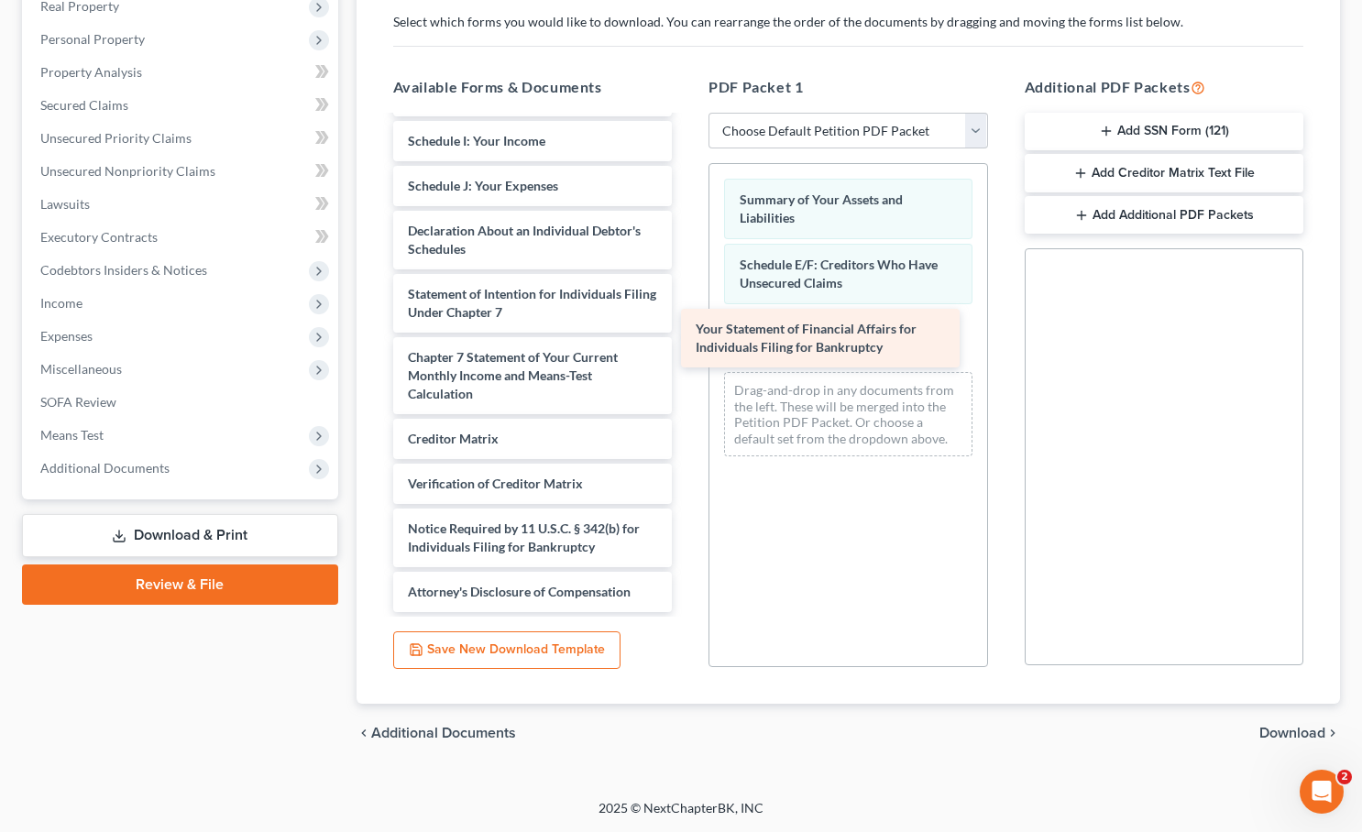
drag, startPoint x: 524, startPoint y: 274, endPoint x: 812, endPoint y: 336, distance: 294.4
click at [688, 336] on div "Your Statement of Financial Affairs for Individuals Filing for Bankruptcy Pays-…" at bounding box center [533, 105] width 309 height 1014
click at [825, 461] on div "Summary of Your Assets and Liabilities Schedule E/F: Creditors Who Have Unsecur…" at bounding box center [849, 318] width 278 height 309
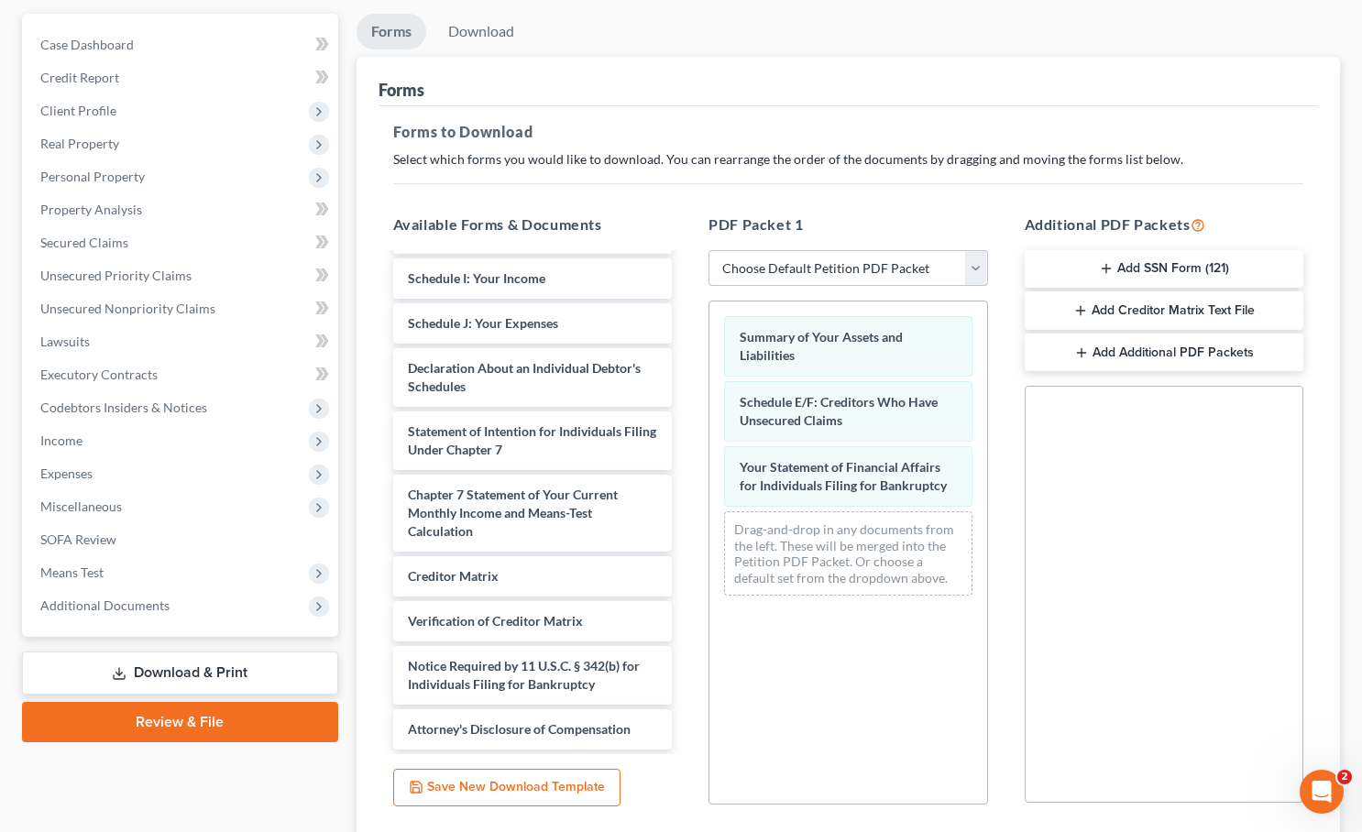
scroll to position [3, 0]
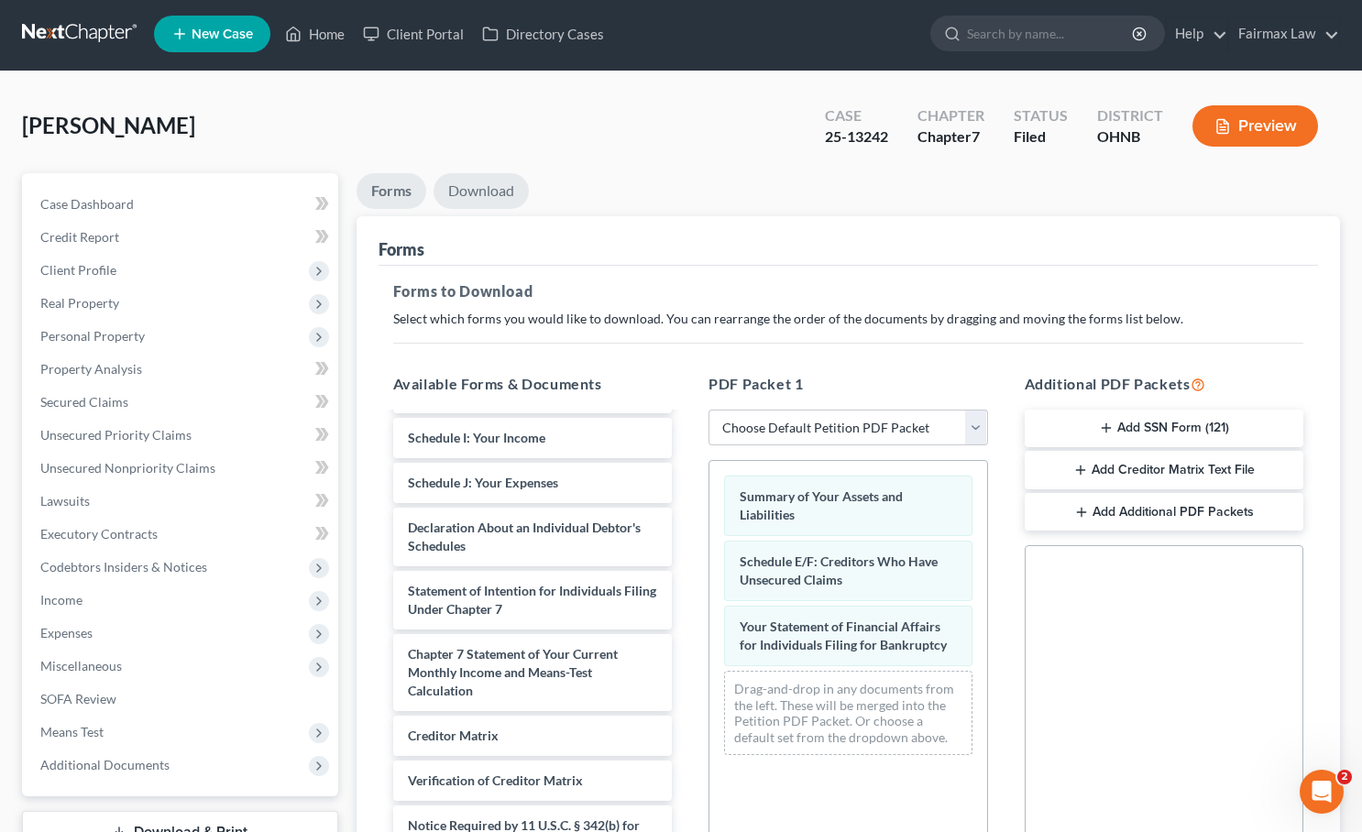
click at [493, 192] on link "Download" at bounding box center [481, 191] width 95 height 36
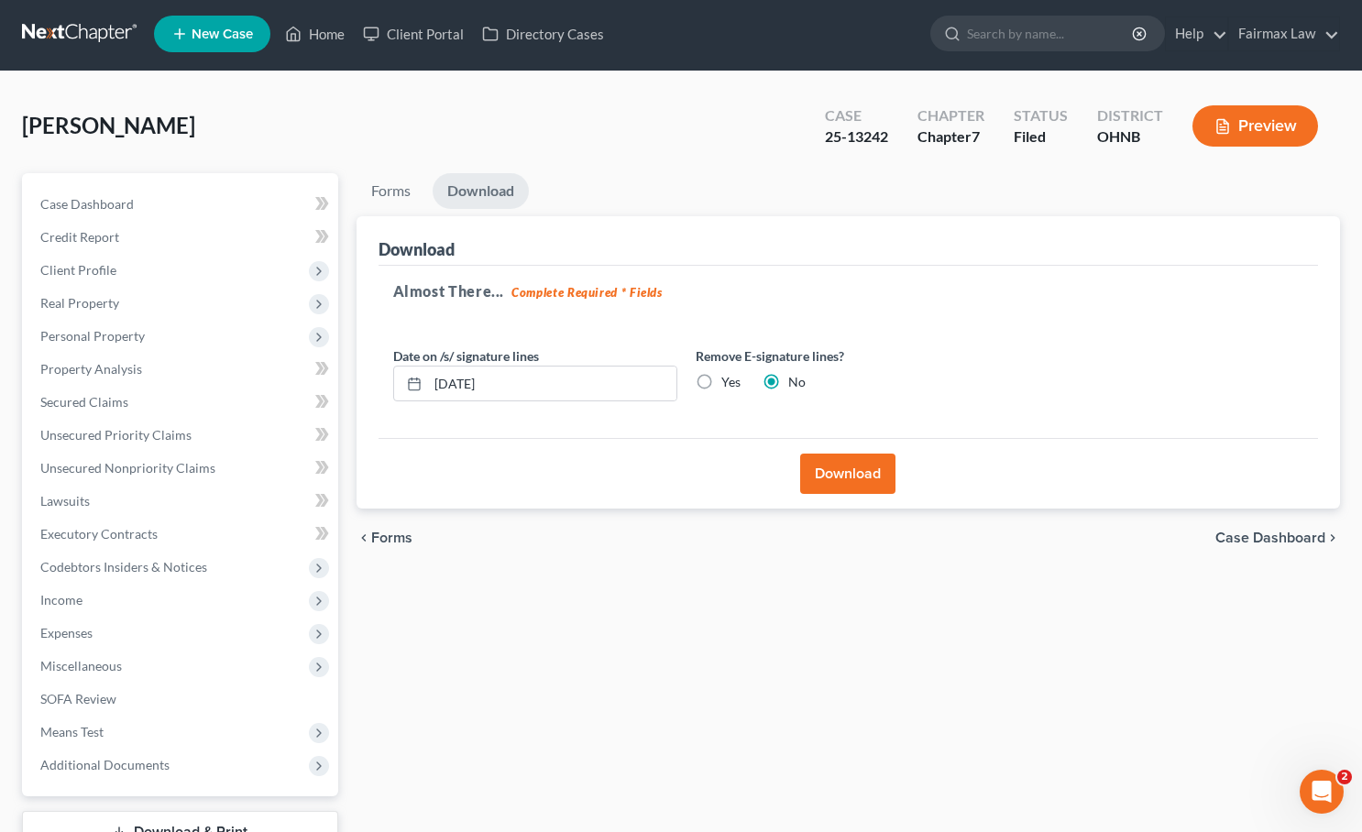
click at [852, 482] on button "Download" at bounding box center [847, 474] width 95 height 40
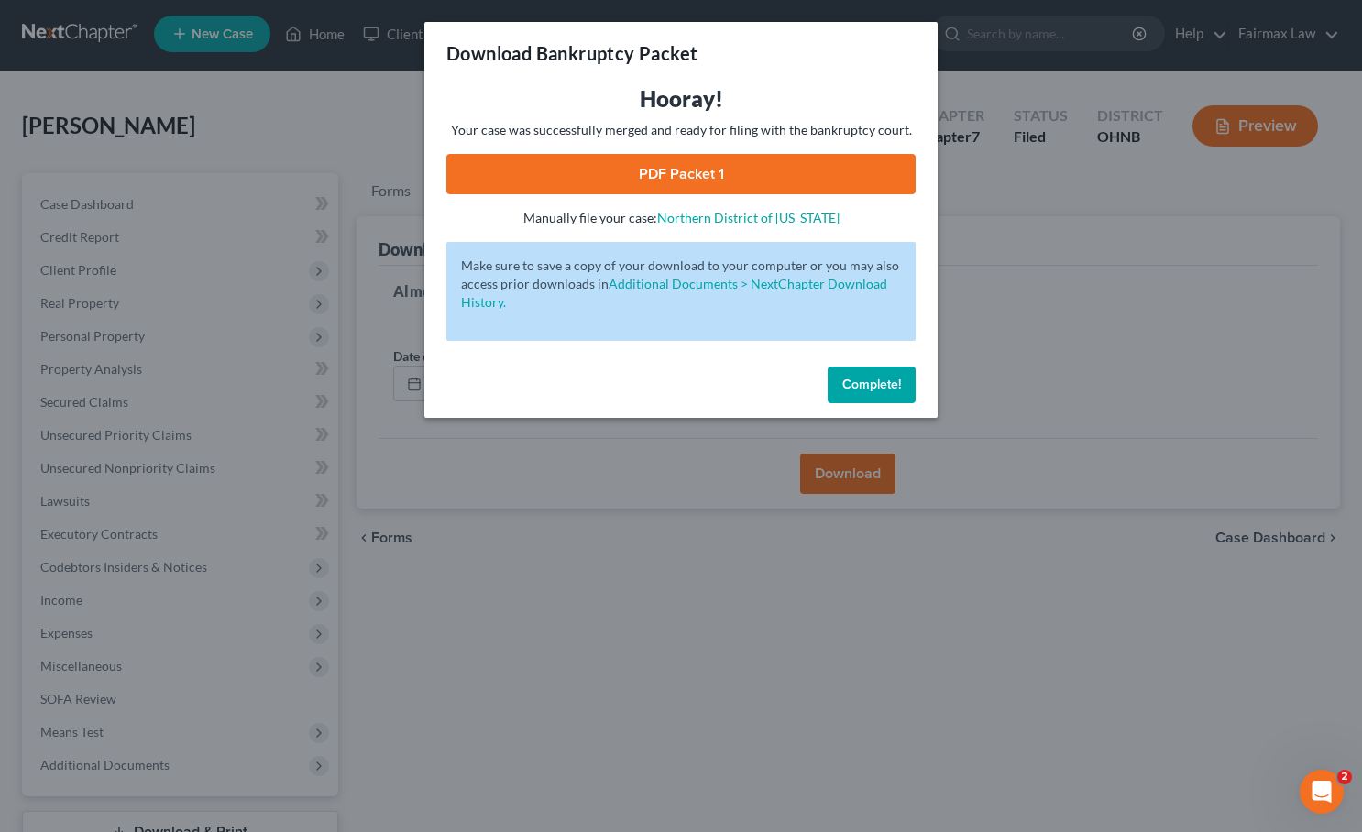
click at [565, 164] on link "PDF Packet 1" at bounding box center [680, 174] width 469 height 40
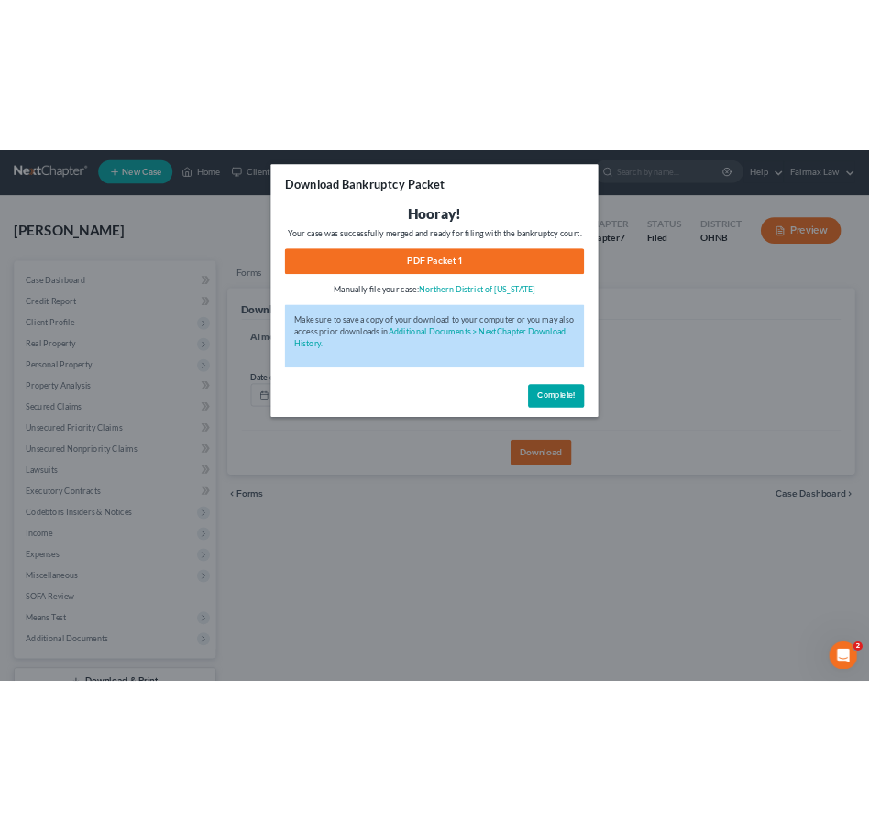
scroll to position [0, 0]
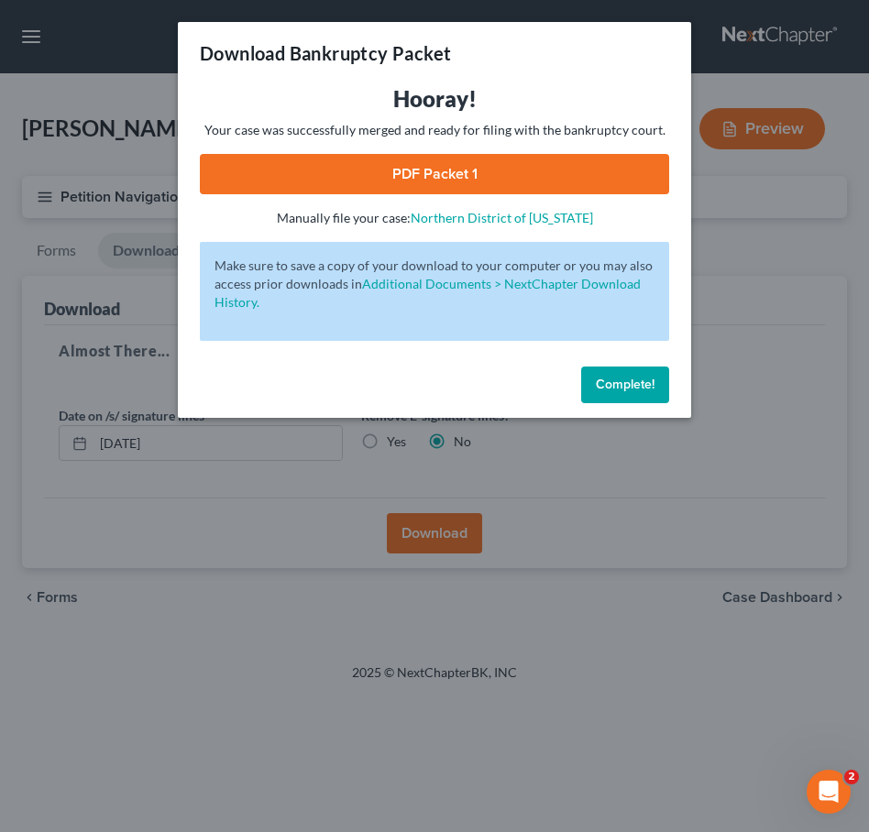
click at [627, 390] on span "Complete!" at bounding box center [625, 385] width 59 height 16
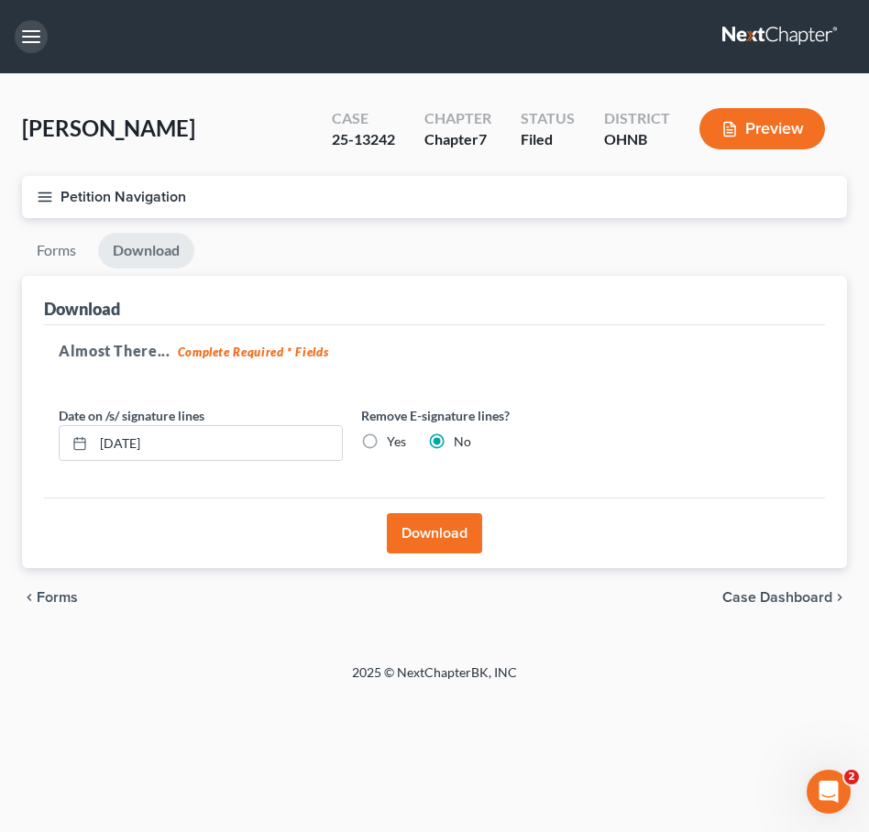
click at [37, 33] on button "button" at bounding box center [31, 36] width 33 height 33
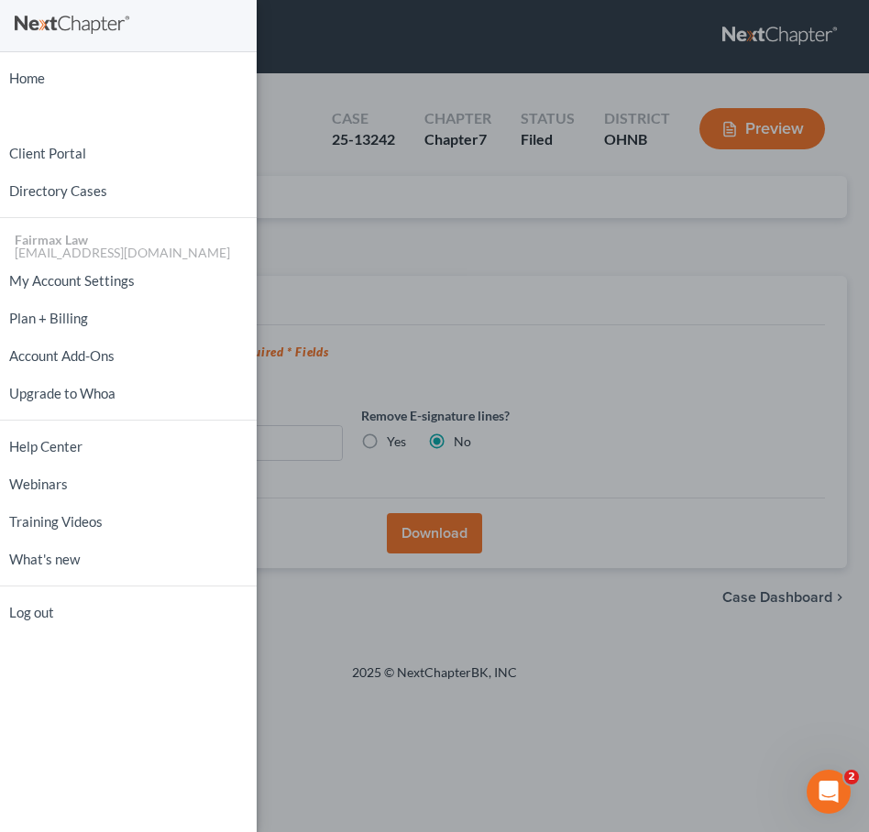
click at [343, 186] on div "Home New Case Client Portal Directory Cases Fairmax Law farrah@fairmaxlaw.com M…" at bounding box center [434, 416] width 869 height 832
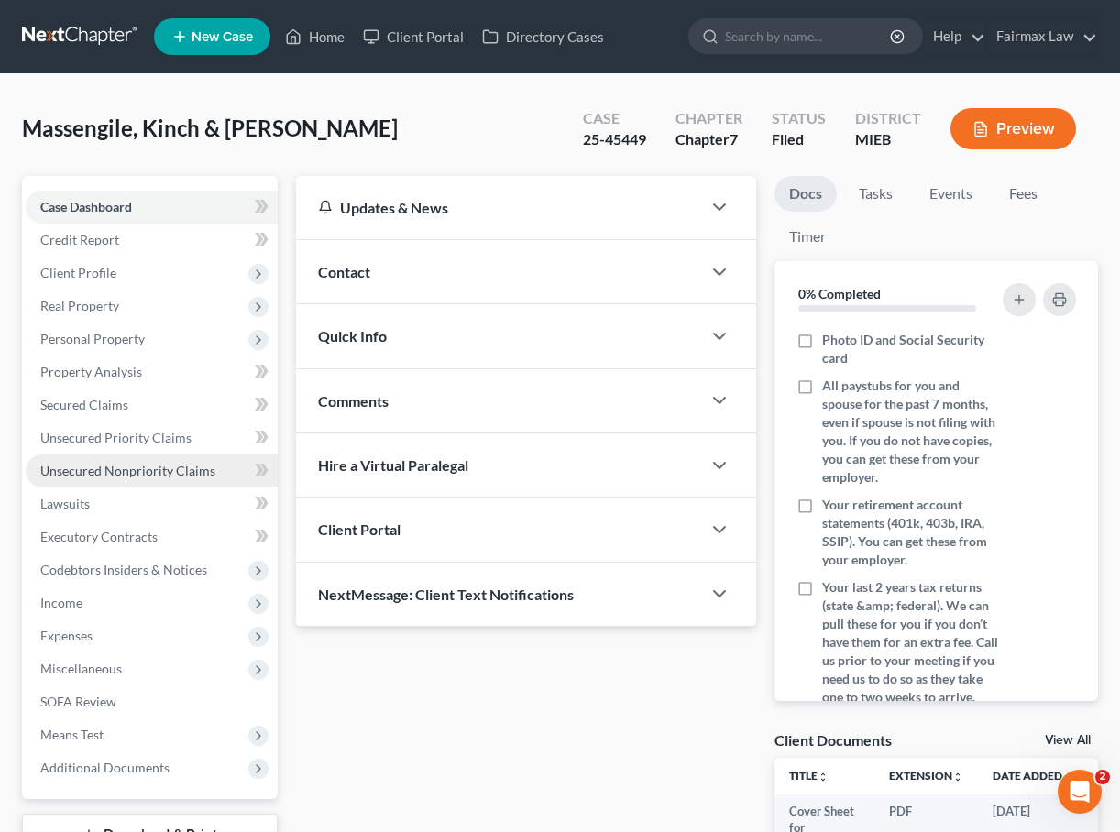
click at [115, 467] on span "Unsecured Nonpriority Claims" at bounding box center [127, 471] width 175 height 16
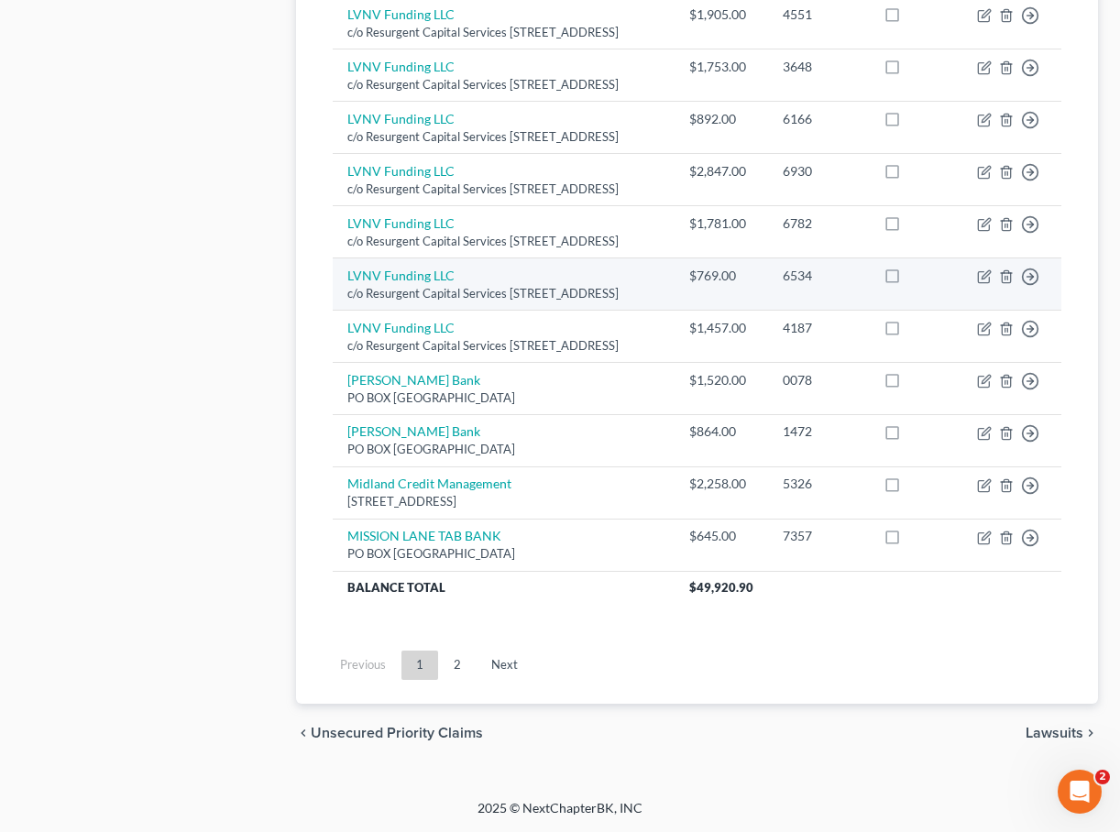
scroll to position [1421, 0]
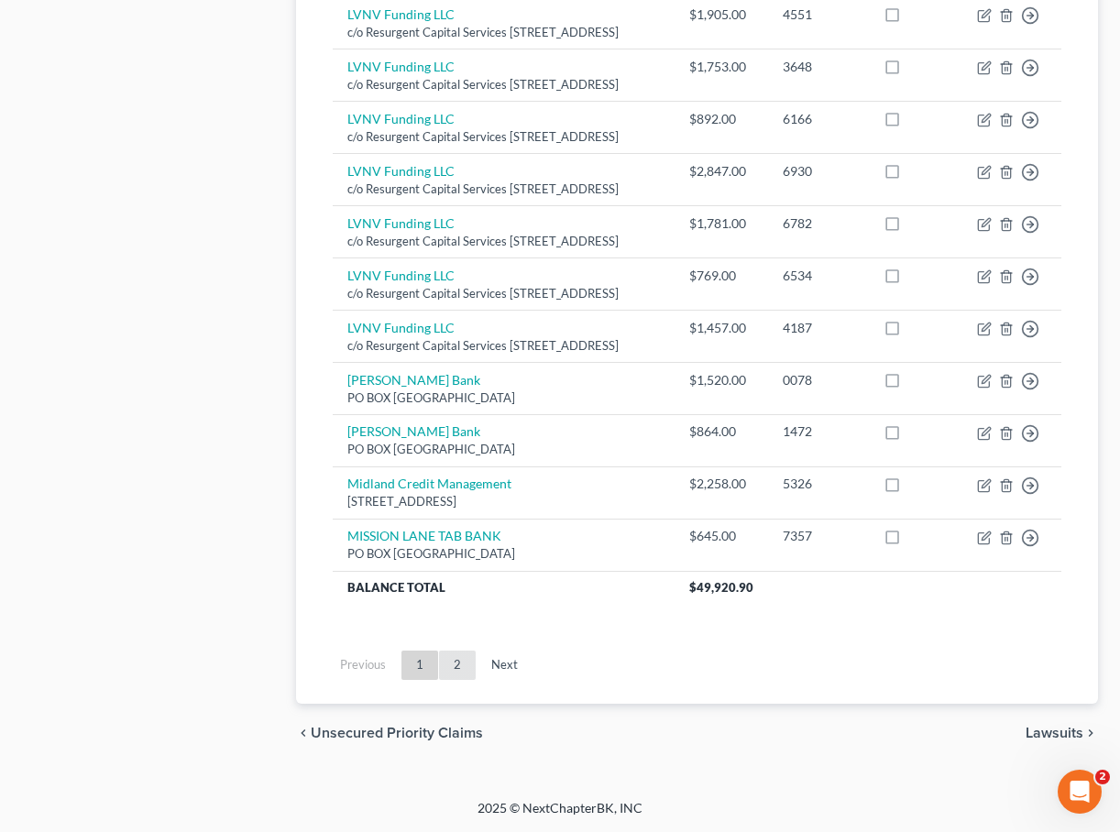
click at [456, 680] on link "2" at bounding box center [457, 665] width 37 height 29
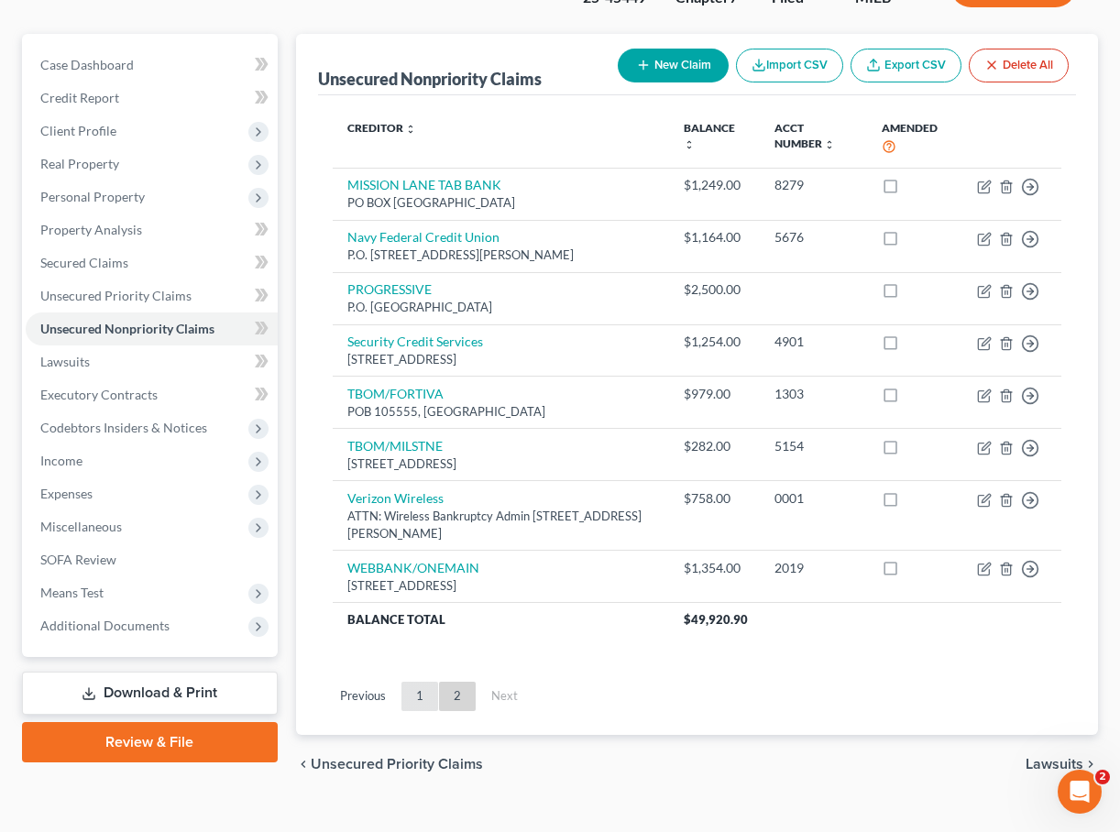
click at [424, 684] on link "1" at bounding box center [420, 696] width 37 height 29
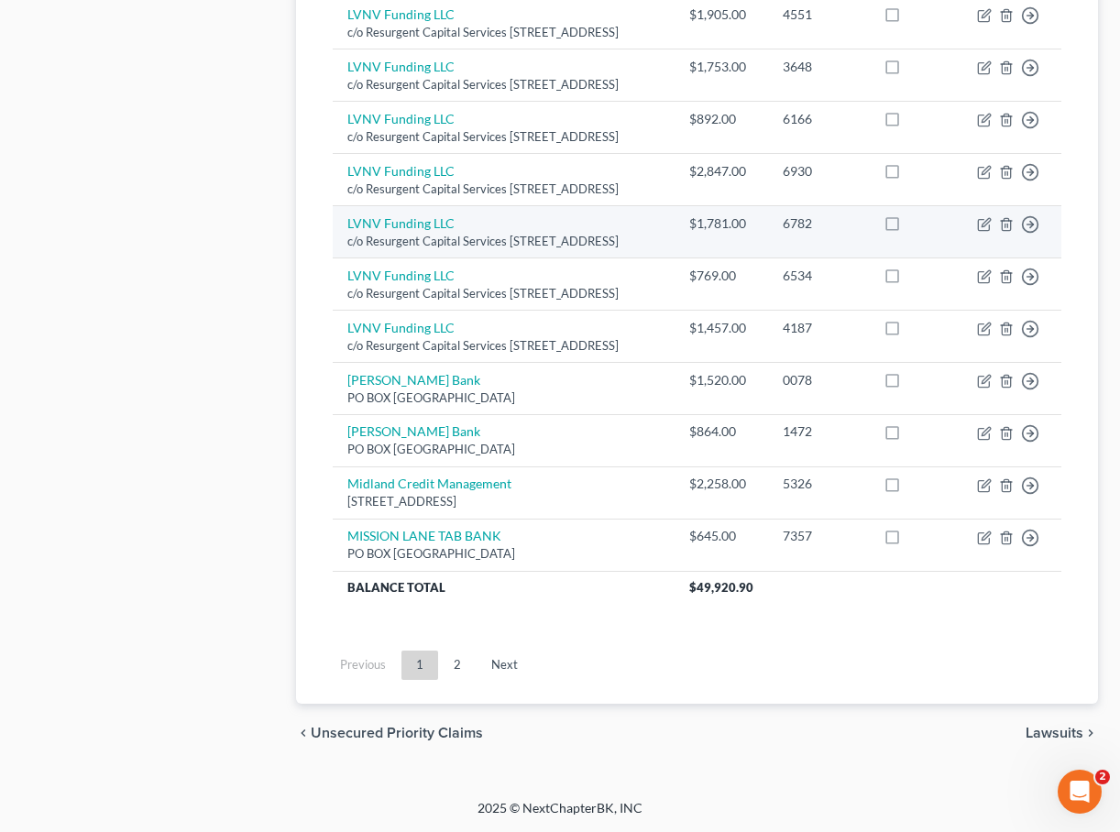
scroll to position [1391, 0]
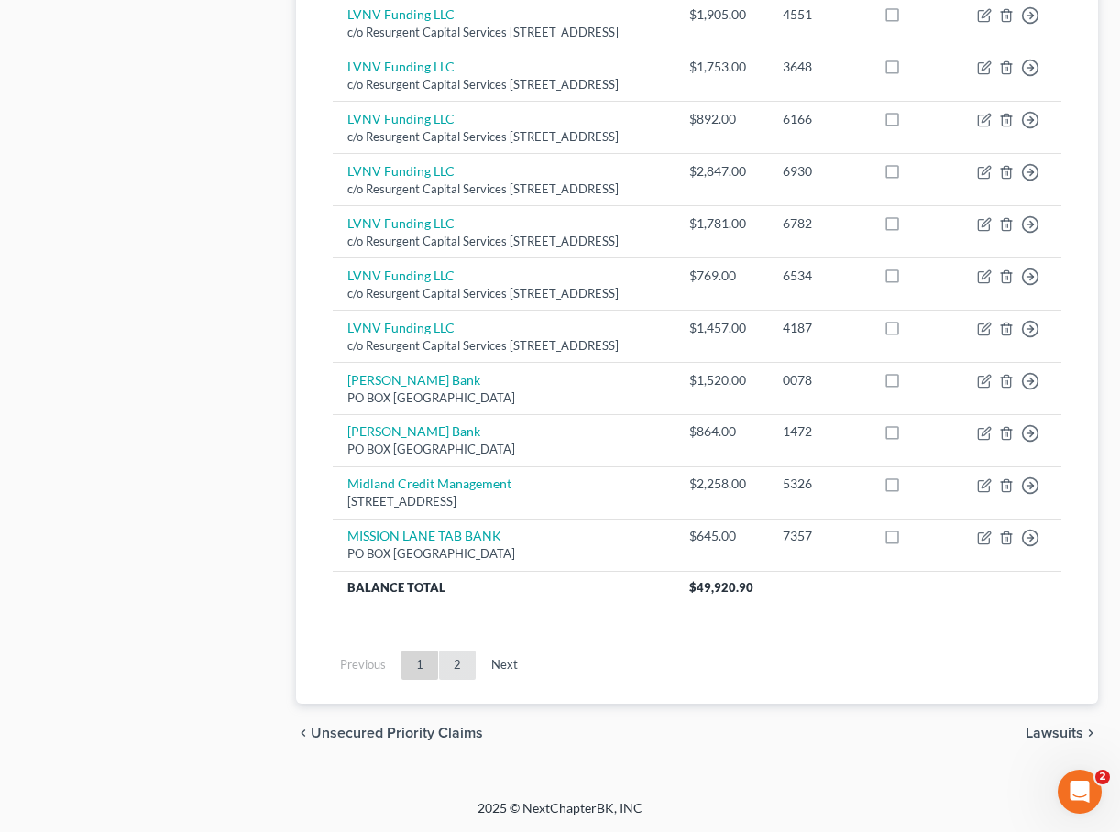
click at [459, 680] on link "2" at bounding box center [457, 665] width 37 height 29
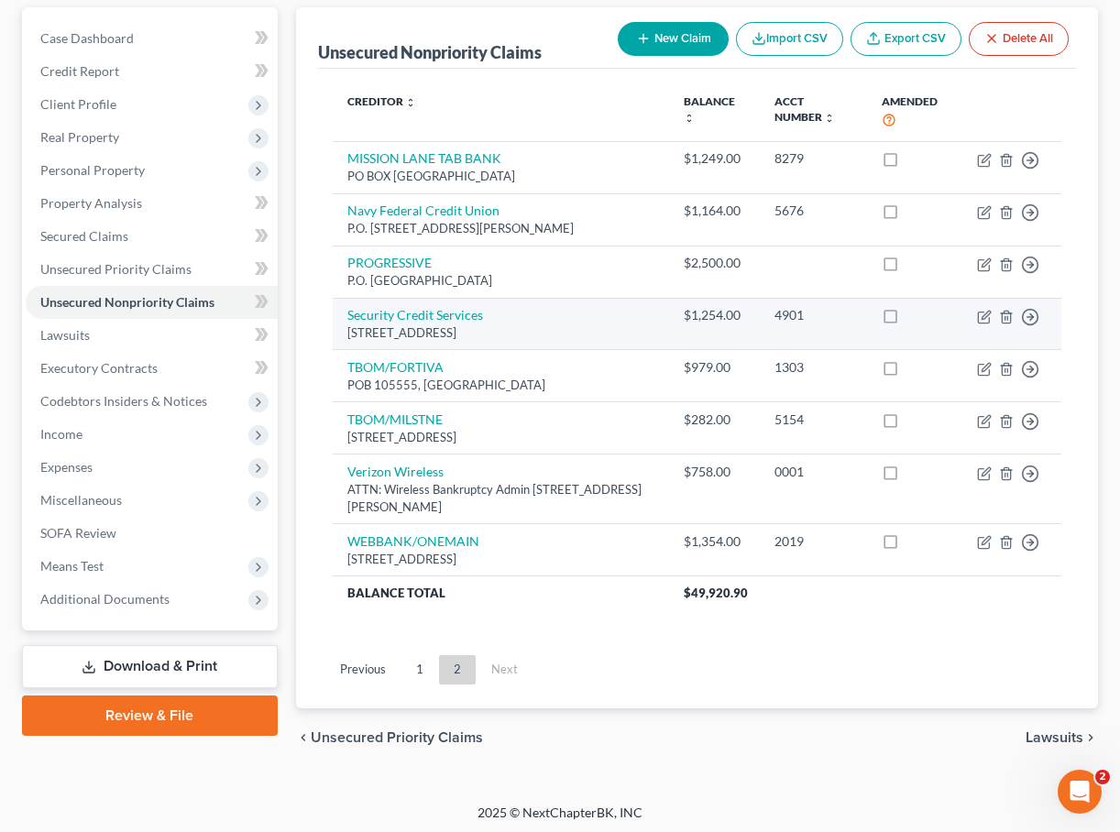
scroll to position [167, 0]
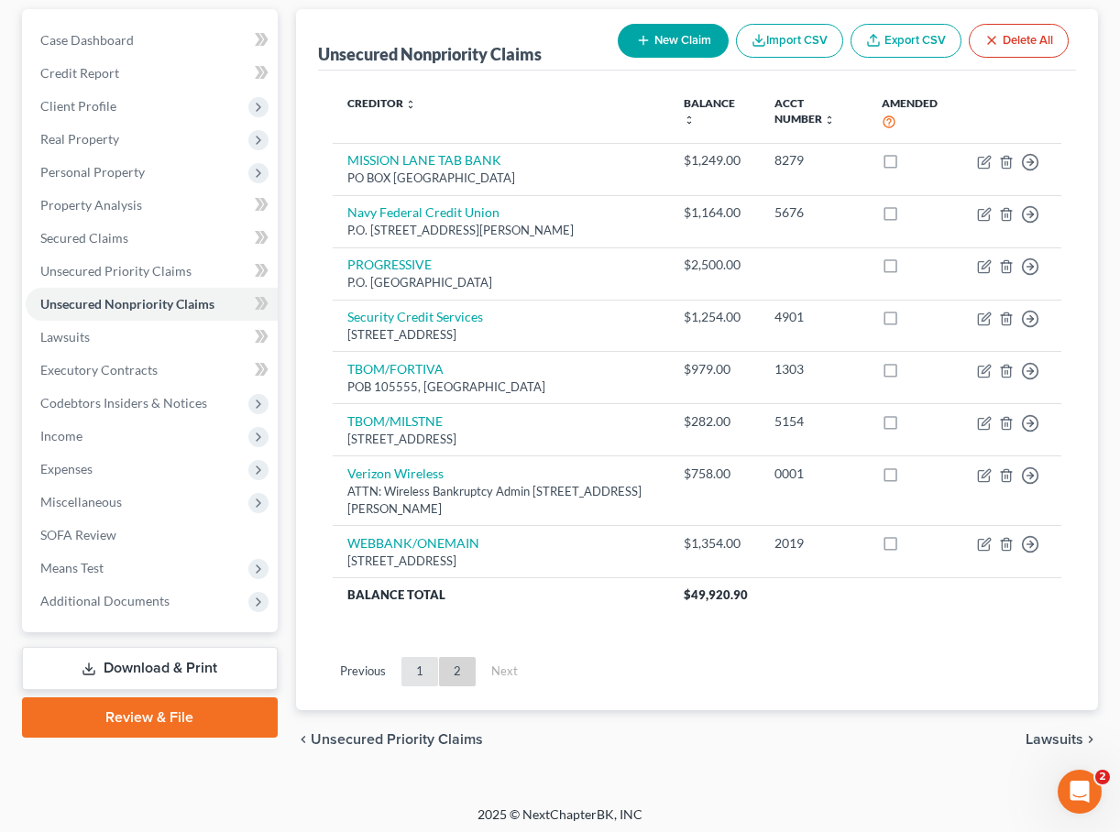
click at [418, 662] on link "1" at bounding box center [420, 671] width 37 height 29
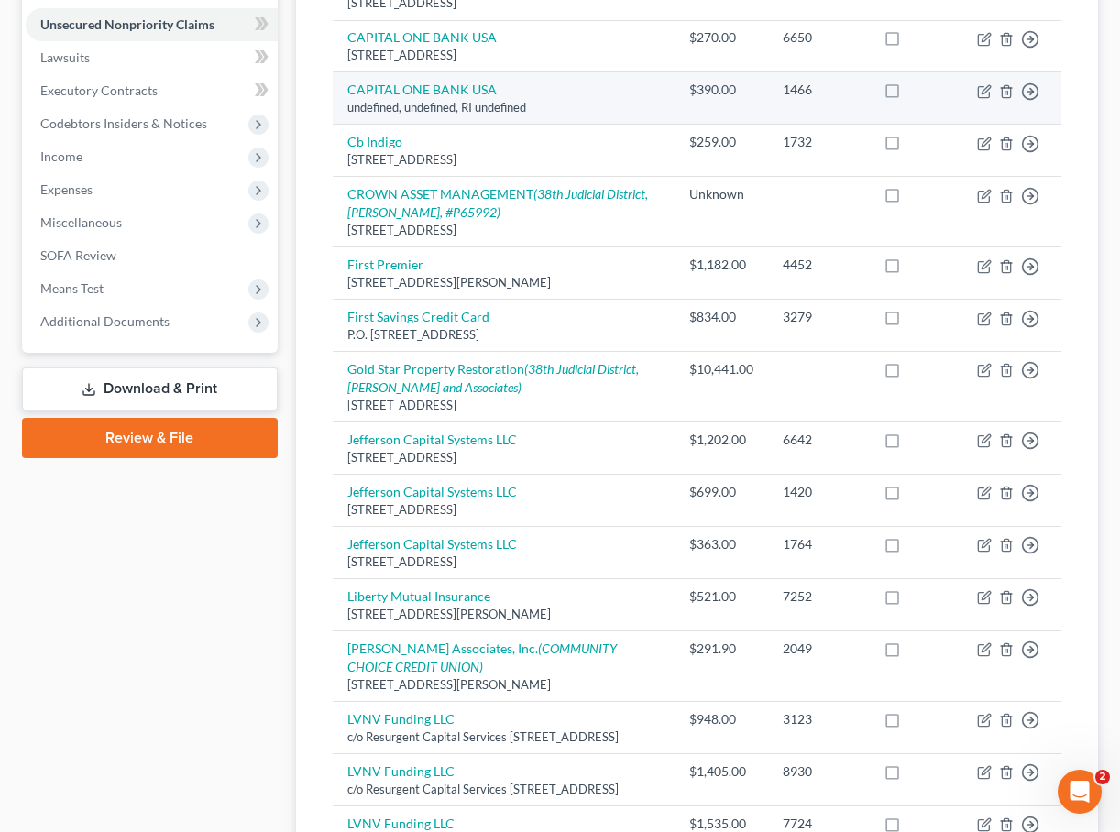
scroll to position [1525, 0]
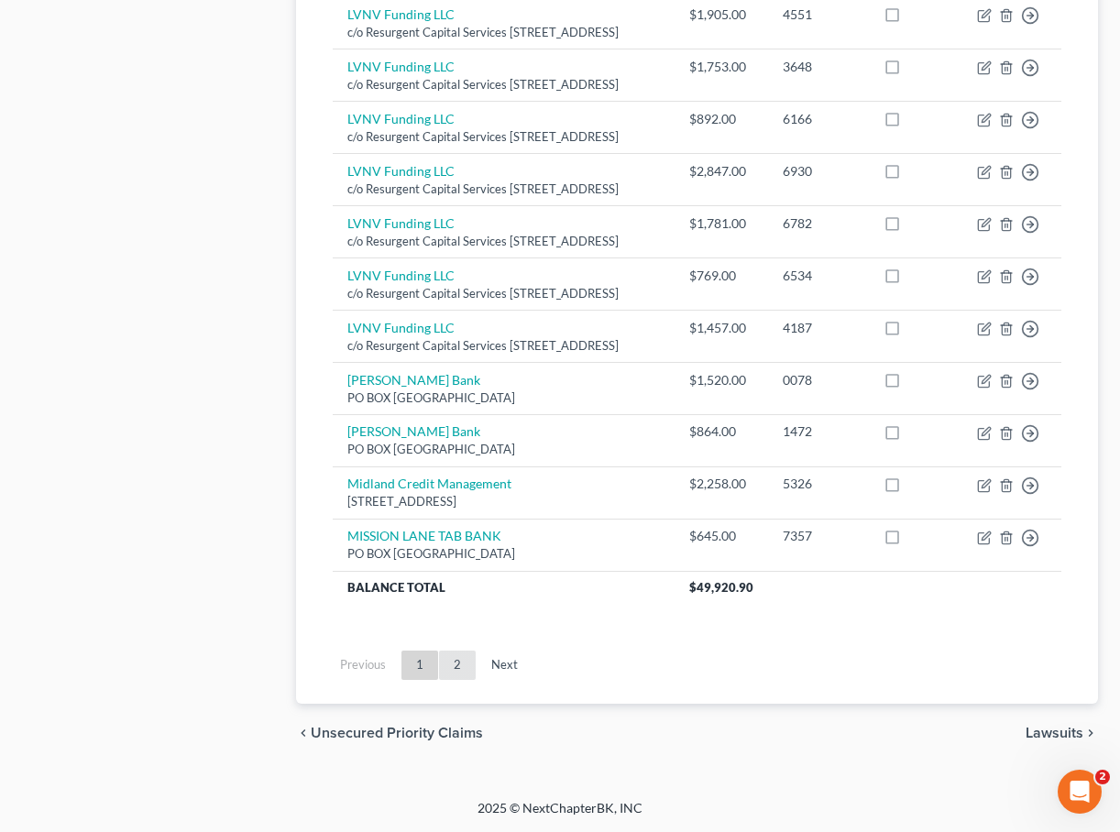
click at [461, 680] on link "2" at bounding box center [457, 665] width 37 height 29
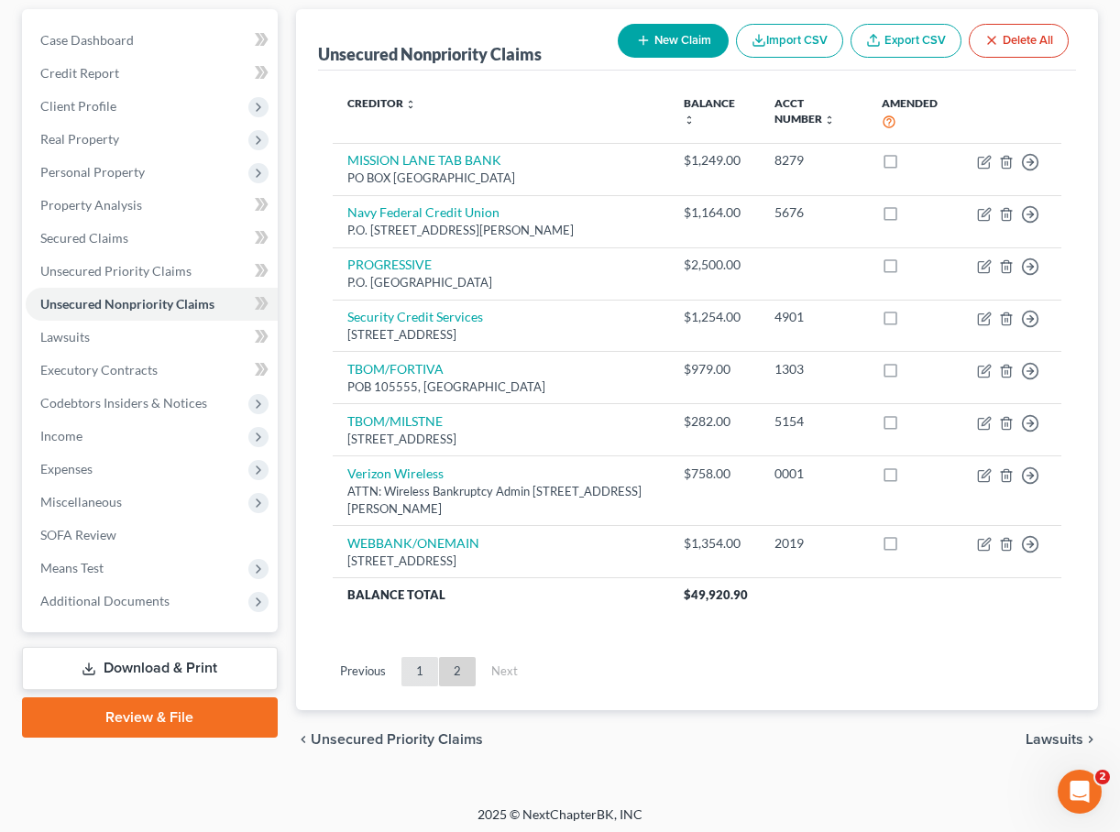
click at [427, 663] on link "1" at bounding box center [420, 671] width 37 height 29
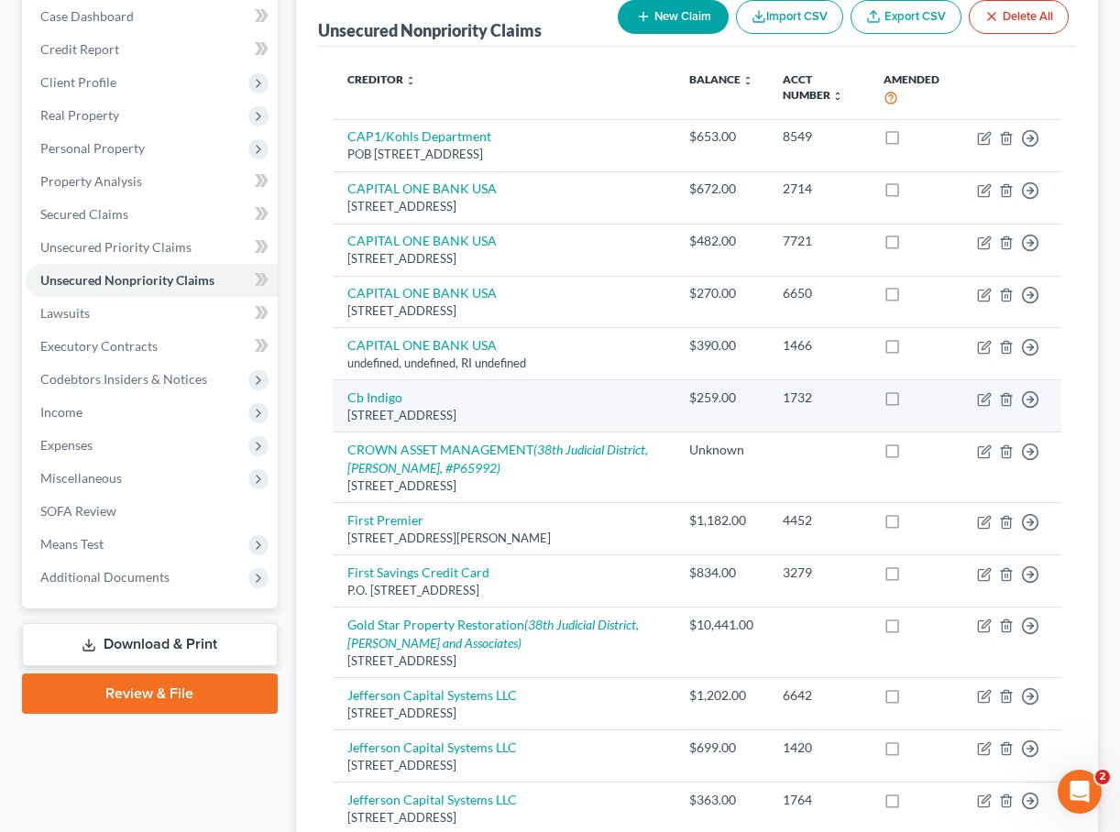
scroll to position [191, 0]
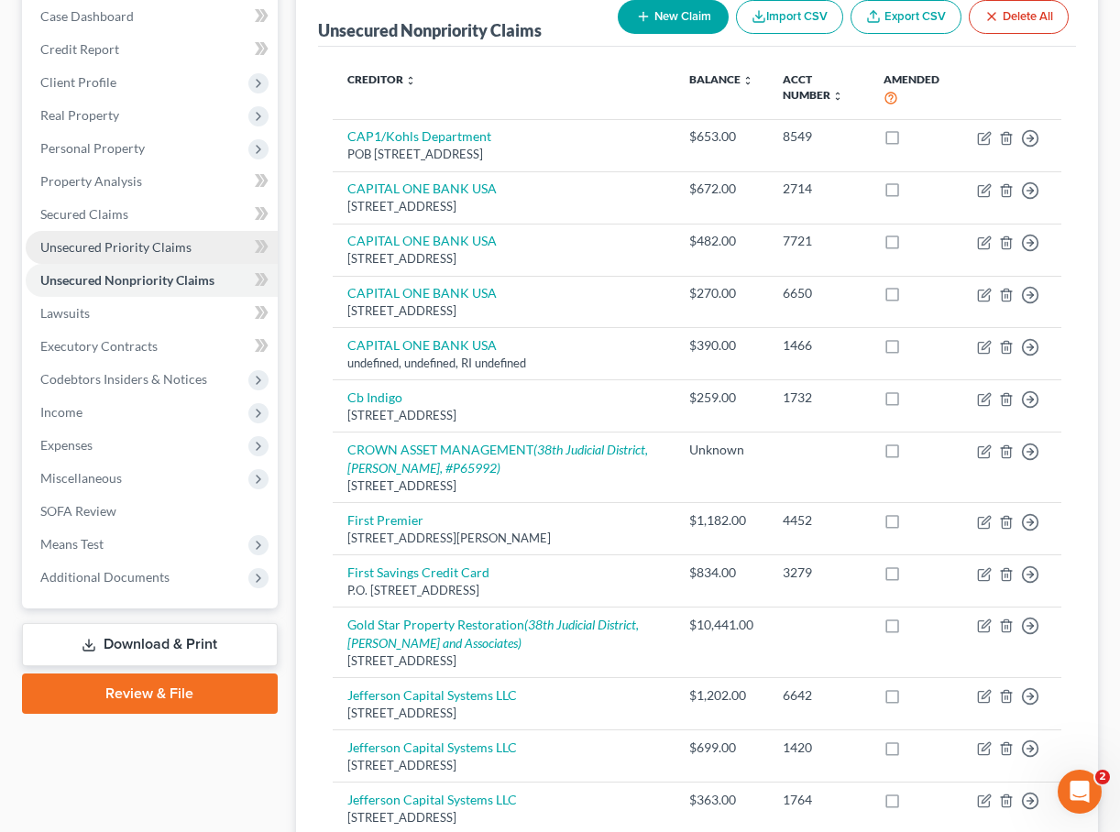
click at [85, 253] on span "Unsecured Priority Claims" at bounding box center [115, 247] width 151 height 16
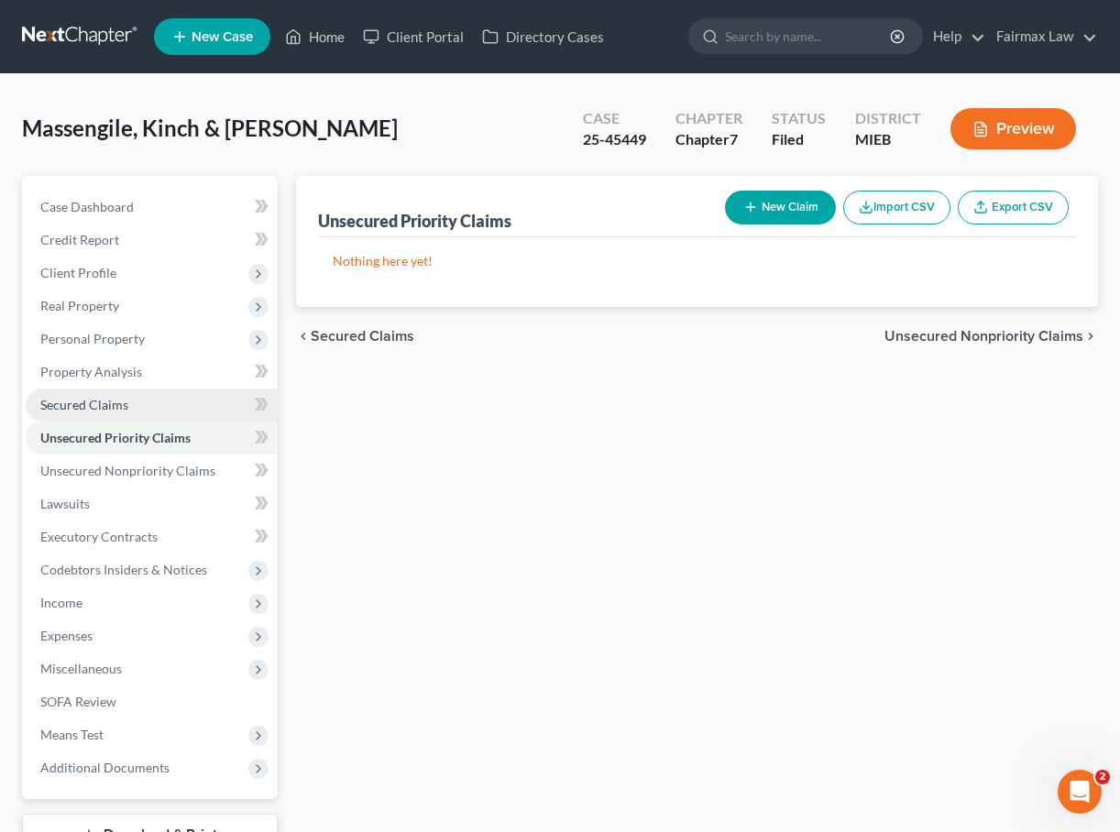
click at [113, 408] on span "Secured Claims" at bounding box center [84, 405] width 88 height 16
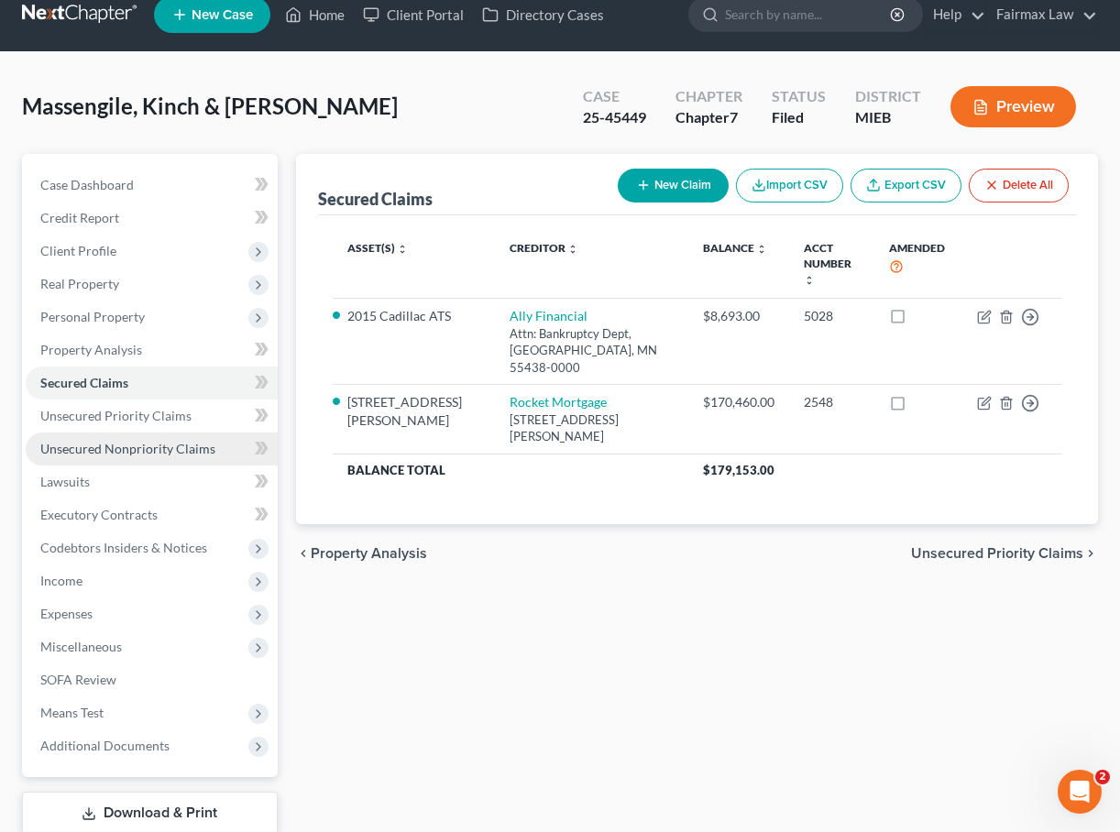
scroll to position [28, 0]
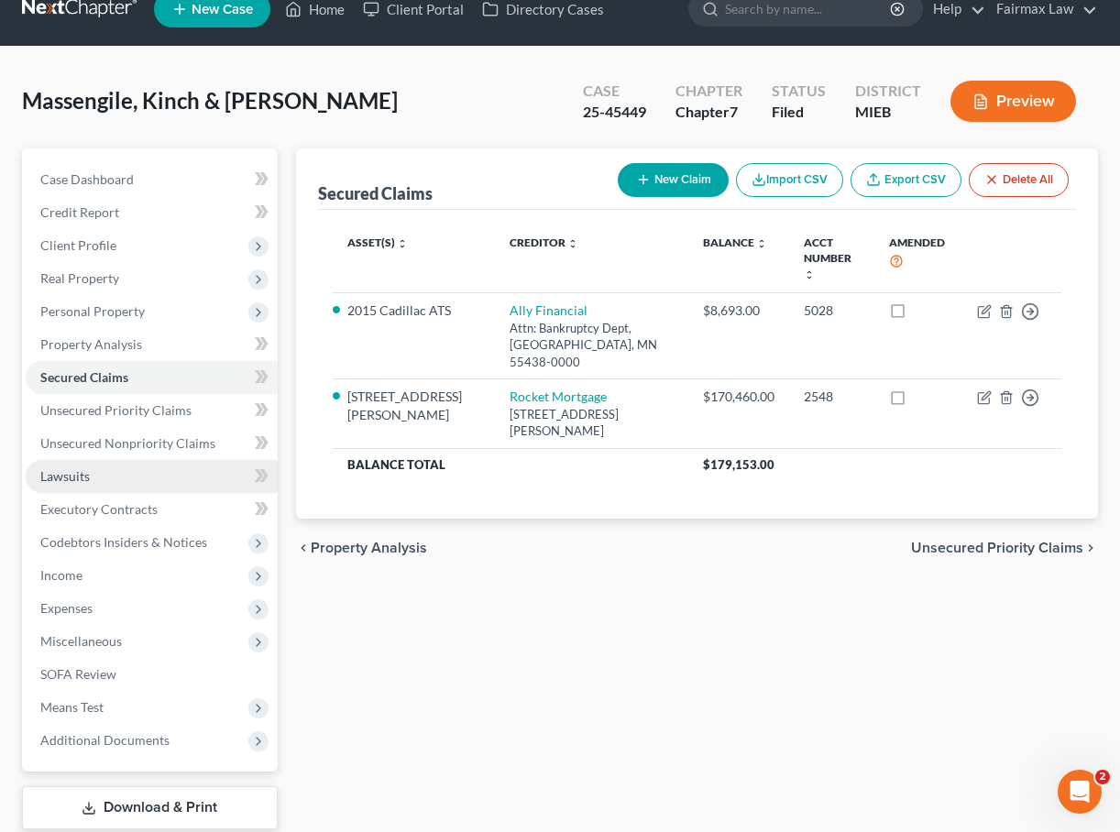
click at [116, 474] on link "Lawsuits" at bounding box center [152, 476] width 252 height 33
